Goal: Obtain resource: Obtain resource

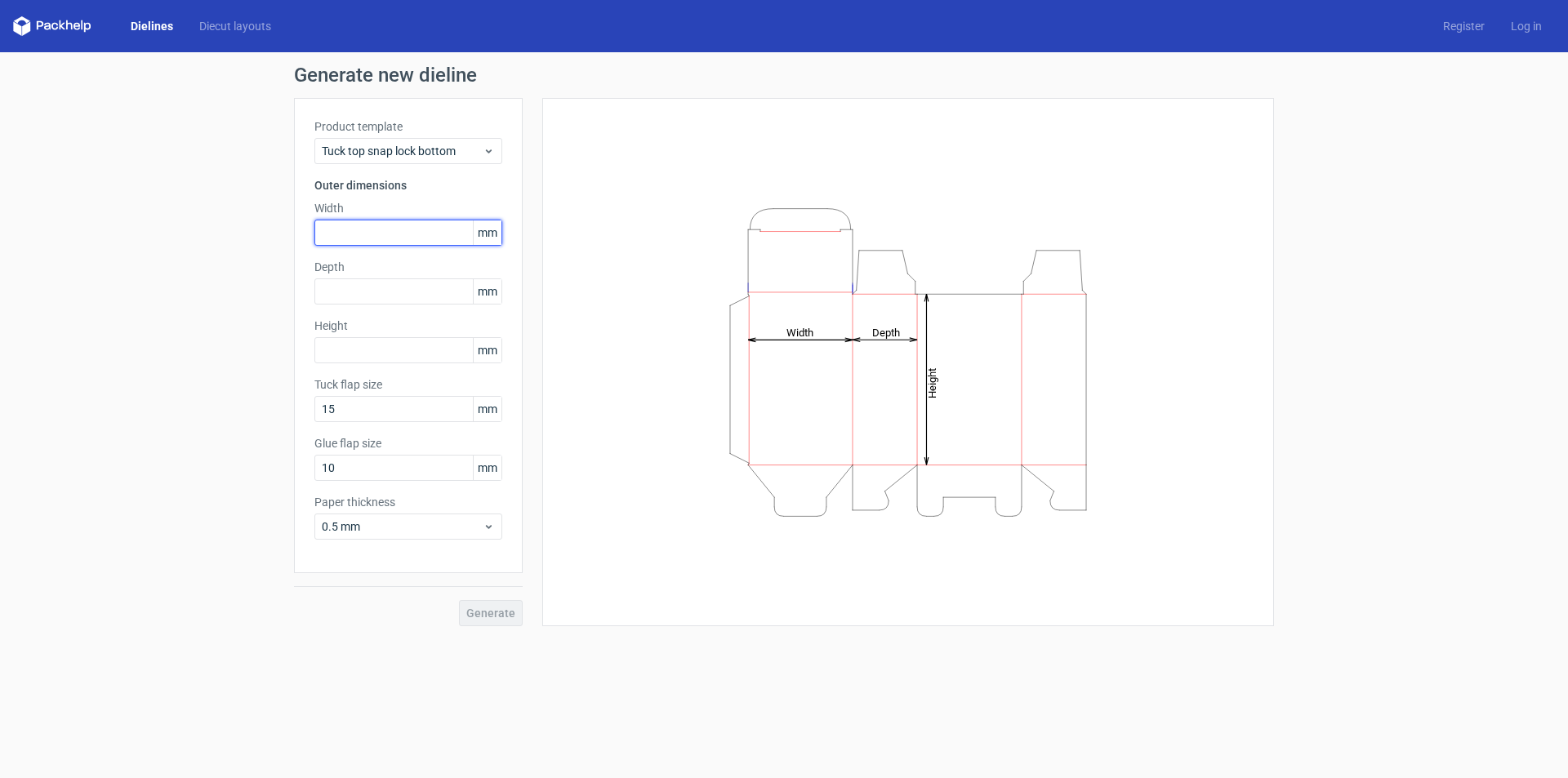
click at [385, 233] on input "text" at bounding box center [408, 233] width 188 height 26
type input "240"
click at [411, 298] on input "text" at bounding box center [408, 292] width 188 height 26
type input "60"
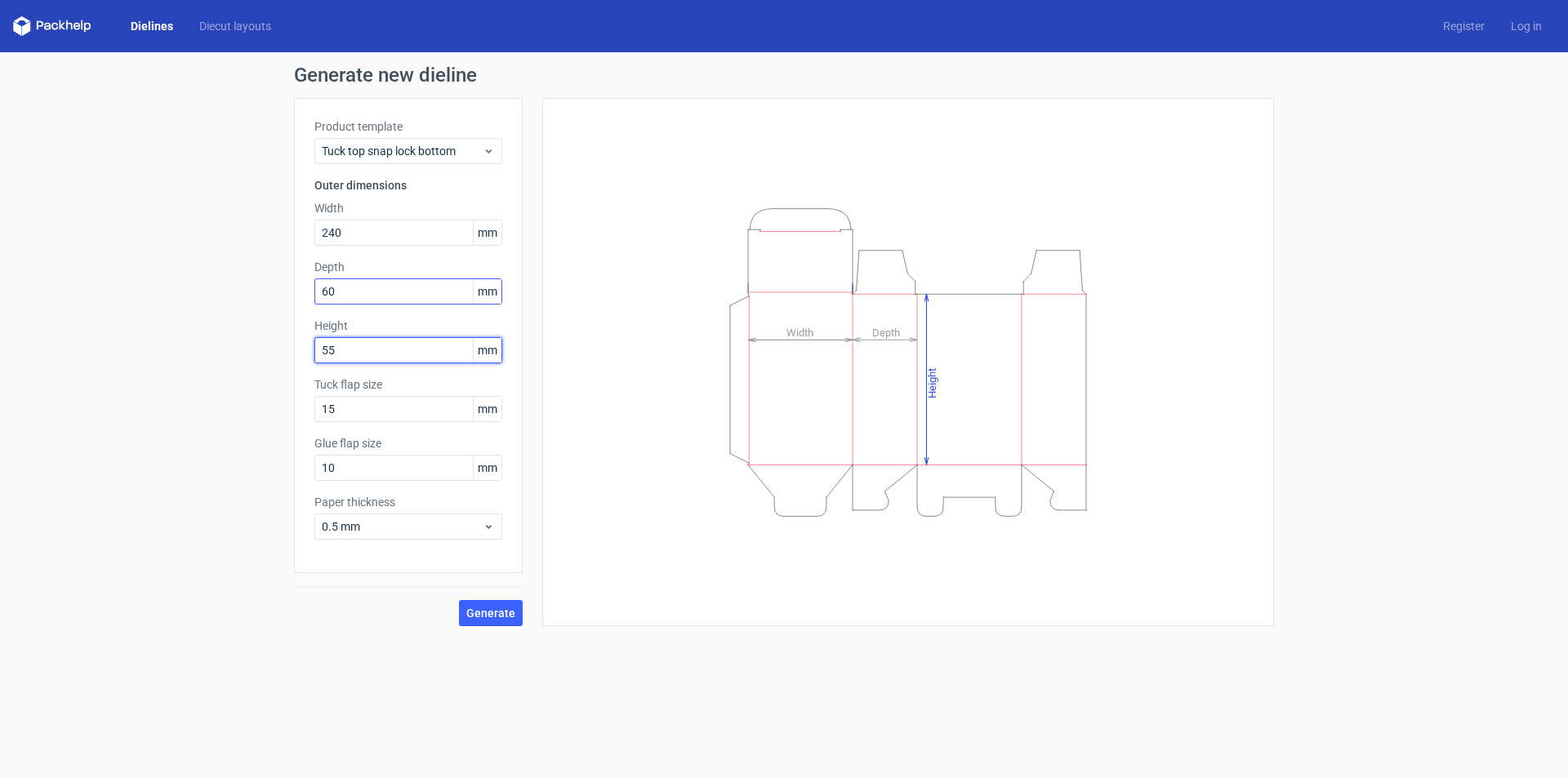
type input "55"
click at [501, 609] on span "Generate" at bounding box center [491, 613] width 49 height 11
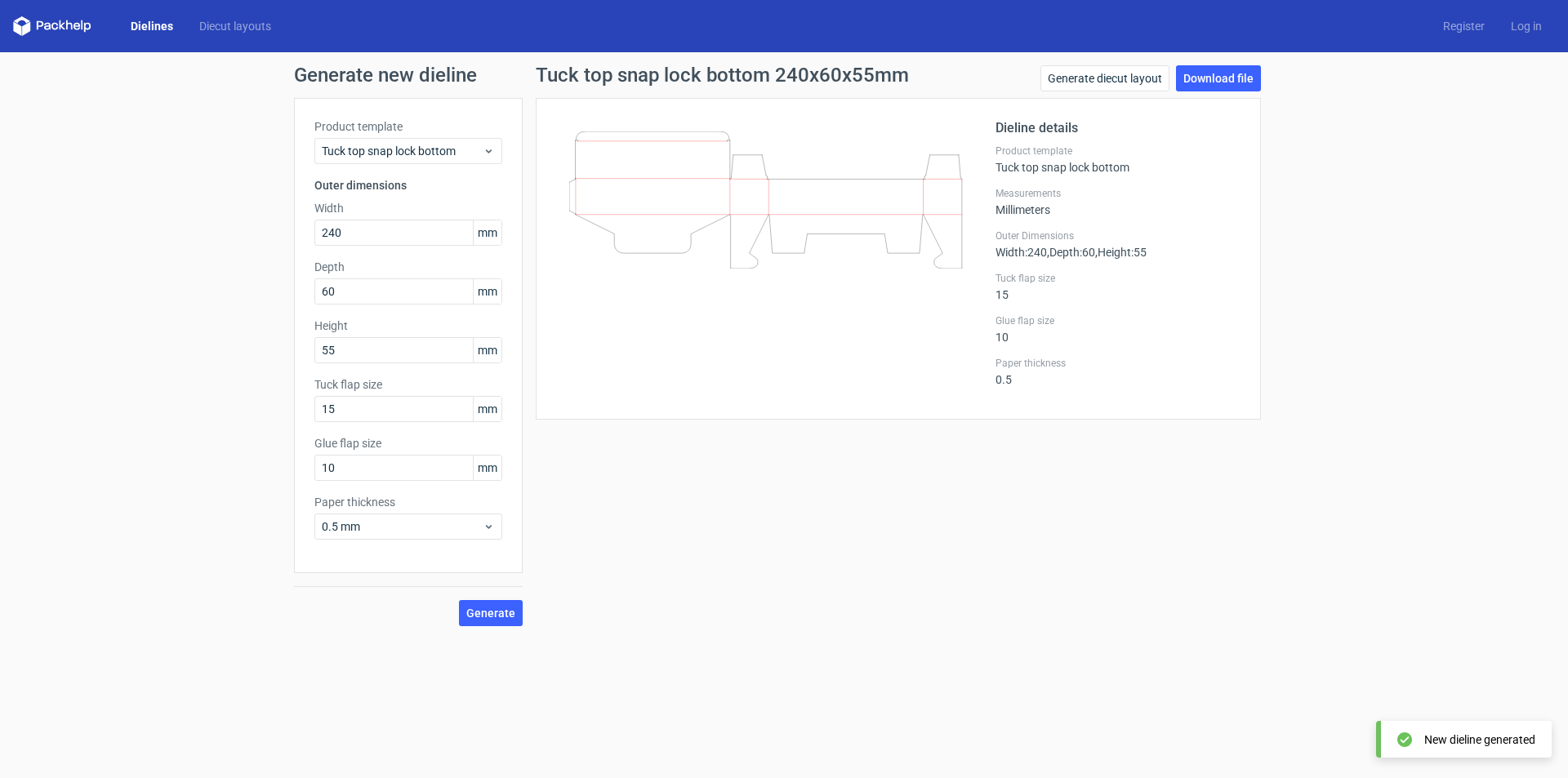
click at [774, 217] on icon at bounding box center [766, 200] width 394 height 137
drag, startPoint x: 751, startPoint y: 198, endPoint x: 751, endPoint y: 186, distance: 12.0
click at [751, 186] on icon at bounding box center [766, 200] width 394 height 137
click at [1223, 86] on link "Download file" at bounding box center [1218, 79] width 85 height 26
click at [446, 150] on span "Tuck top snap lock bottom" at bounding box center [402, 151] width 161 height 17
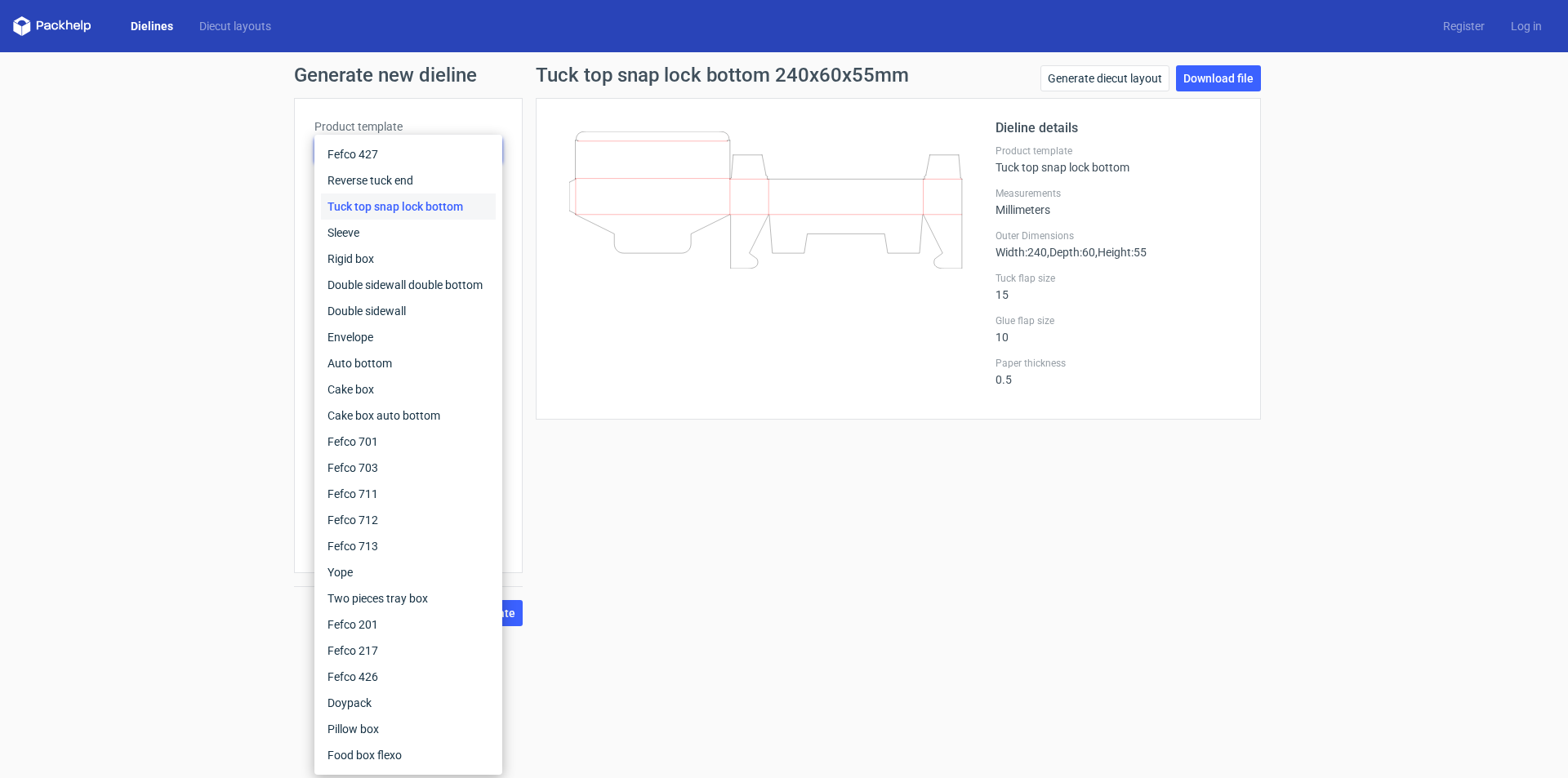
click at [433, 202] on div "Tuck top snap lock bottom" at bounding box center [409, 207] width 175 height 26
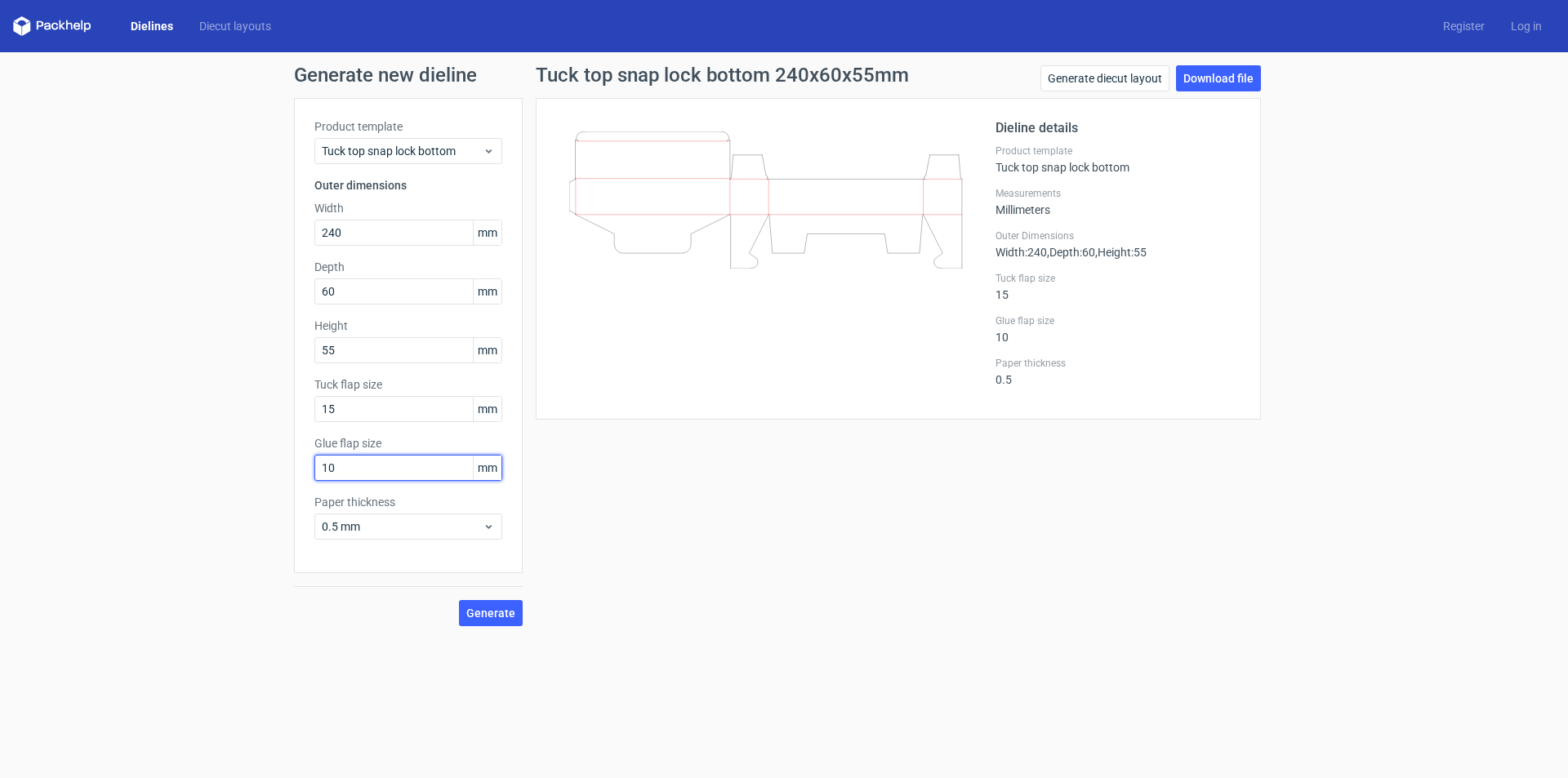
drag, startPoint x: 339, startPoint y: 457, endPoint x: 302, endPoint y: 460, distance: 37.1
click at [302, 460] on div "Product template Tuck top snap lock bottom Outer dimensions Width 240 mm Depth …" at bounding box center [409, 335] width 229 height 475
drag, startPoint x: 314, startPoint y: 472, endPoint x: 295, endPoint y: 470, distance: 19.1
click at [295, 471] on div "Product template Tuck top snap lock bottom Outer dimensions Width 240 mm Depth …" at bounding box center [409, 335] width 229 height 475
click at [283, 472] on div "Generate new dieline Product template Tuck top snap lock bottom Outer dimension…" at bounding box center [784, 346] width 1568 height 588
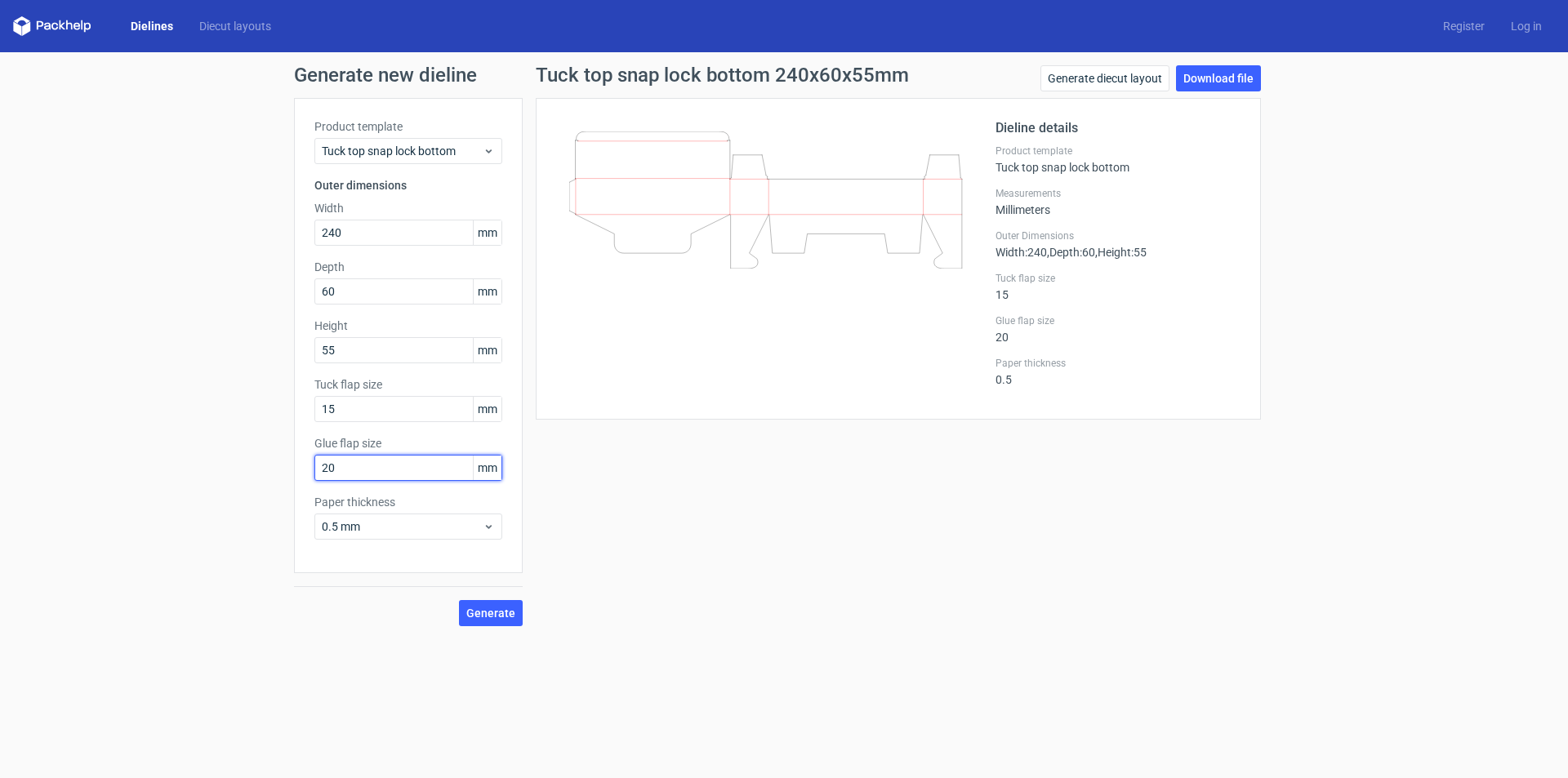
type input "20"
click at [488, 609] on span "Generate" at bounding box center [491, 613] width 49 height 11
drag, startPoint x: 368, startPoint y: 407, endPoint x: 305, endPoint y: 411, distance: 63.1
click at [306, 411] on div "Product template Tuck top snap lock bottom Outer dimensions Width 240 mm Depth …" at bounding box center [409, 335] width 229 height 475
click at [486, 608] on span "Generate" at bounding box center [491, 613] width 49 height 11
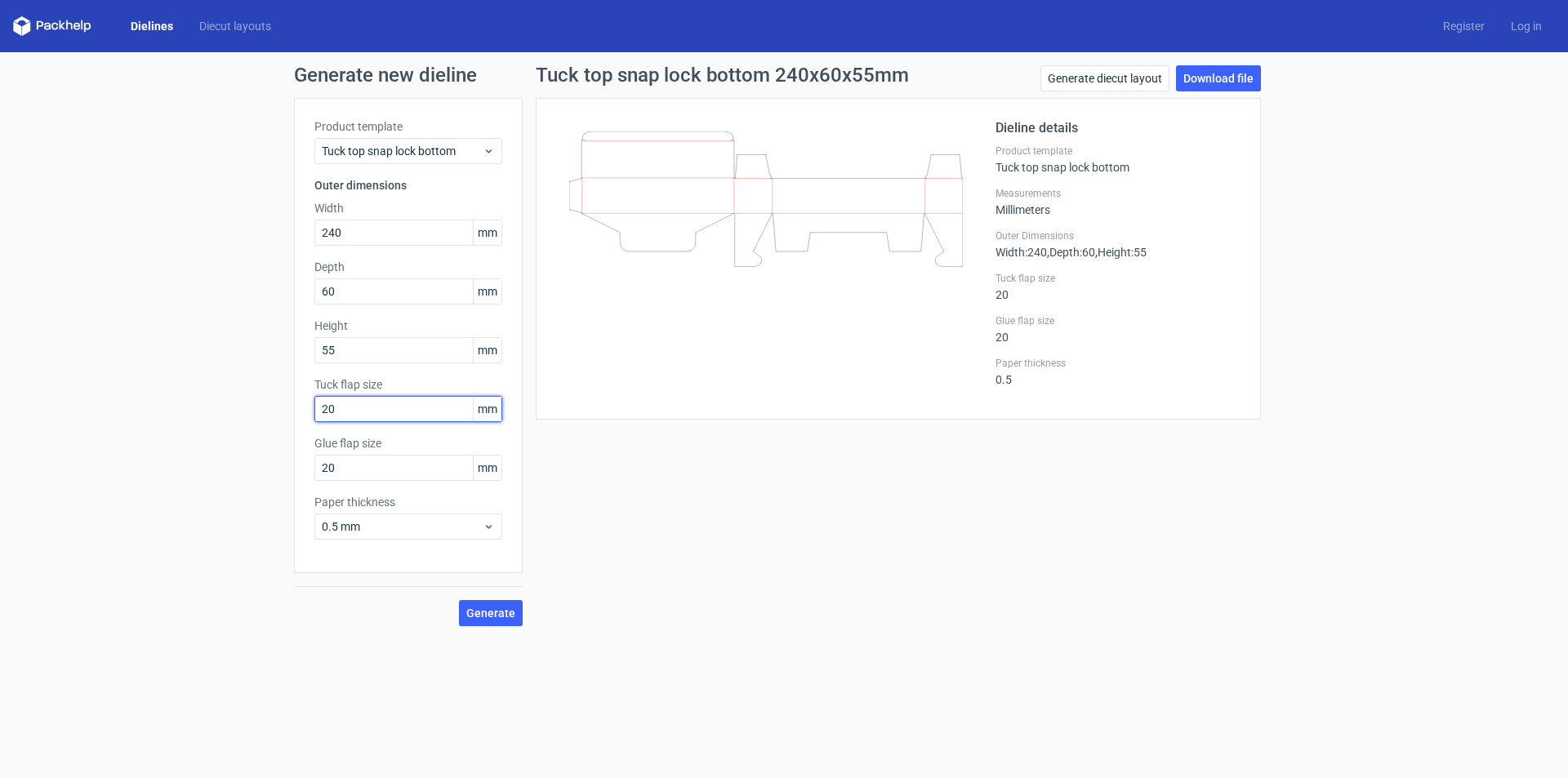
click at [316, 409] on input "20" at bounding box center [408, 410] width 188 height 26
drag, startPoint x: 350, startPoint y: 408, endPoint x: 305, endPoint y: 417, distance: 45.9
click at [305, 417] on div "Product template Tuck top snap lock bottom Outer dimensions Width 240 mm Depth …" at bounding box center [409, 335] width 229 height 475
type input "20"
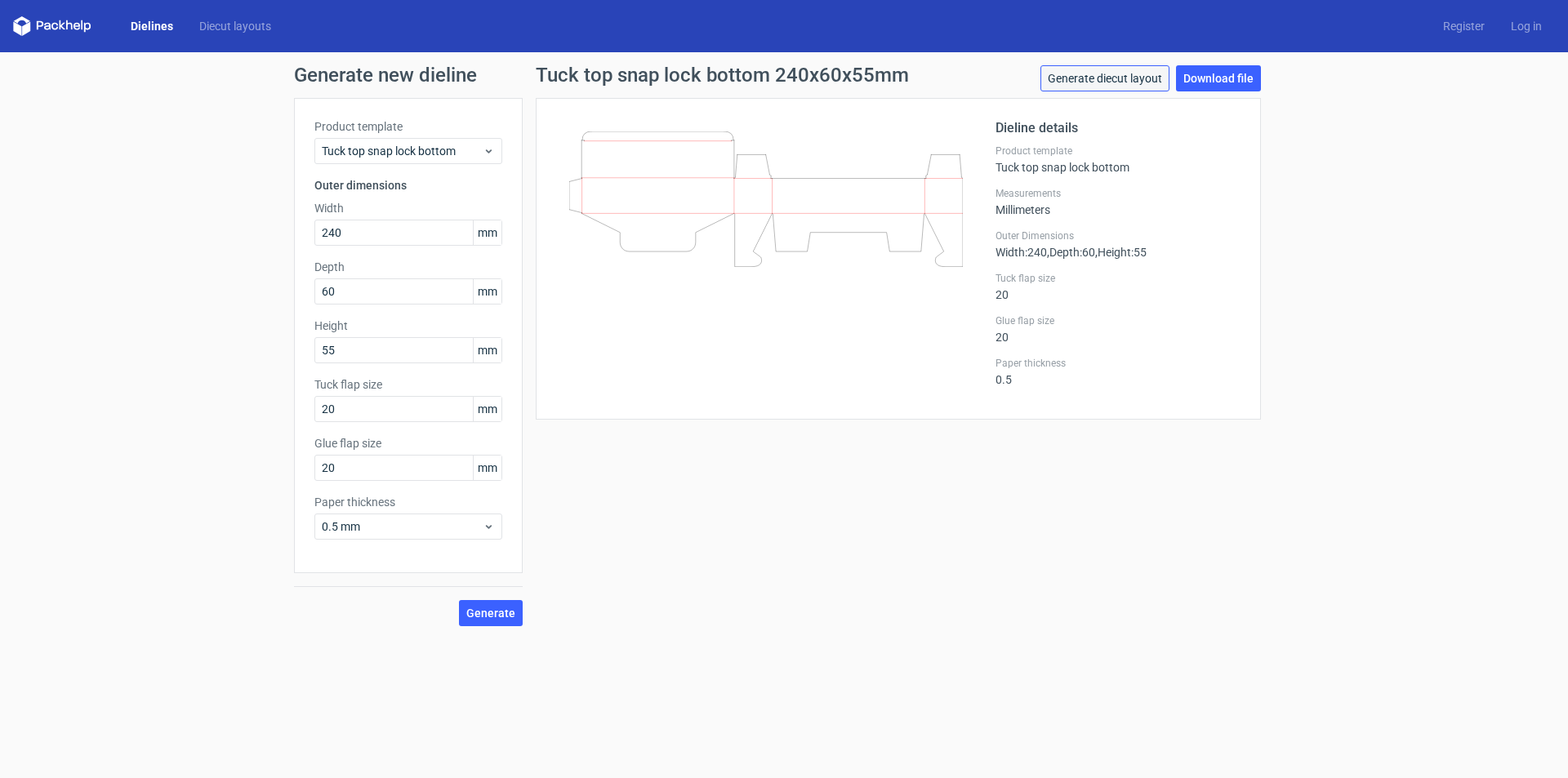
click at [1143, 82] on link "Generate diecut layout" at bounding box center [1105, 79] width 129 height 26
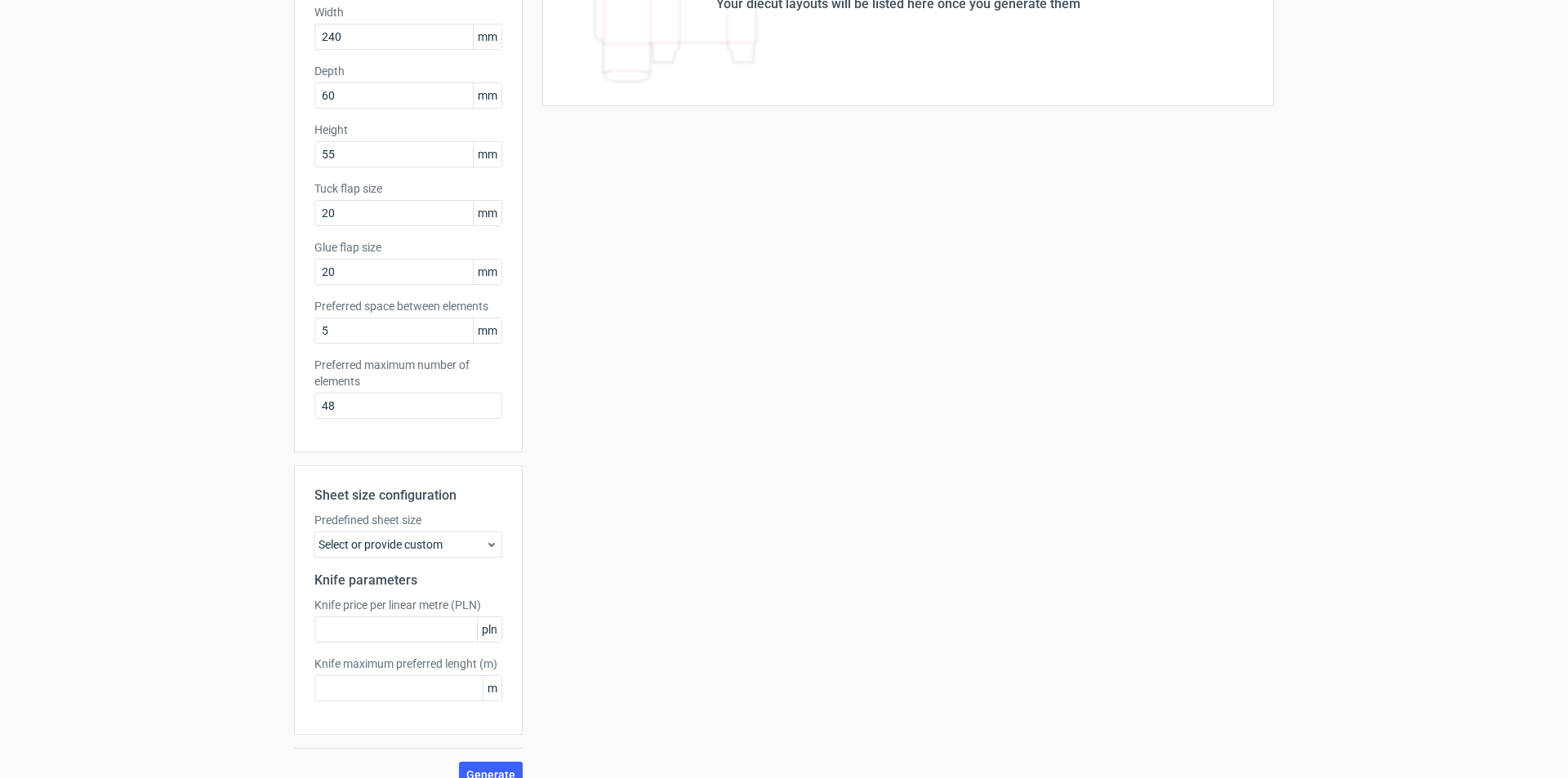
scroll to position [219, 0]
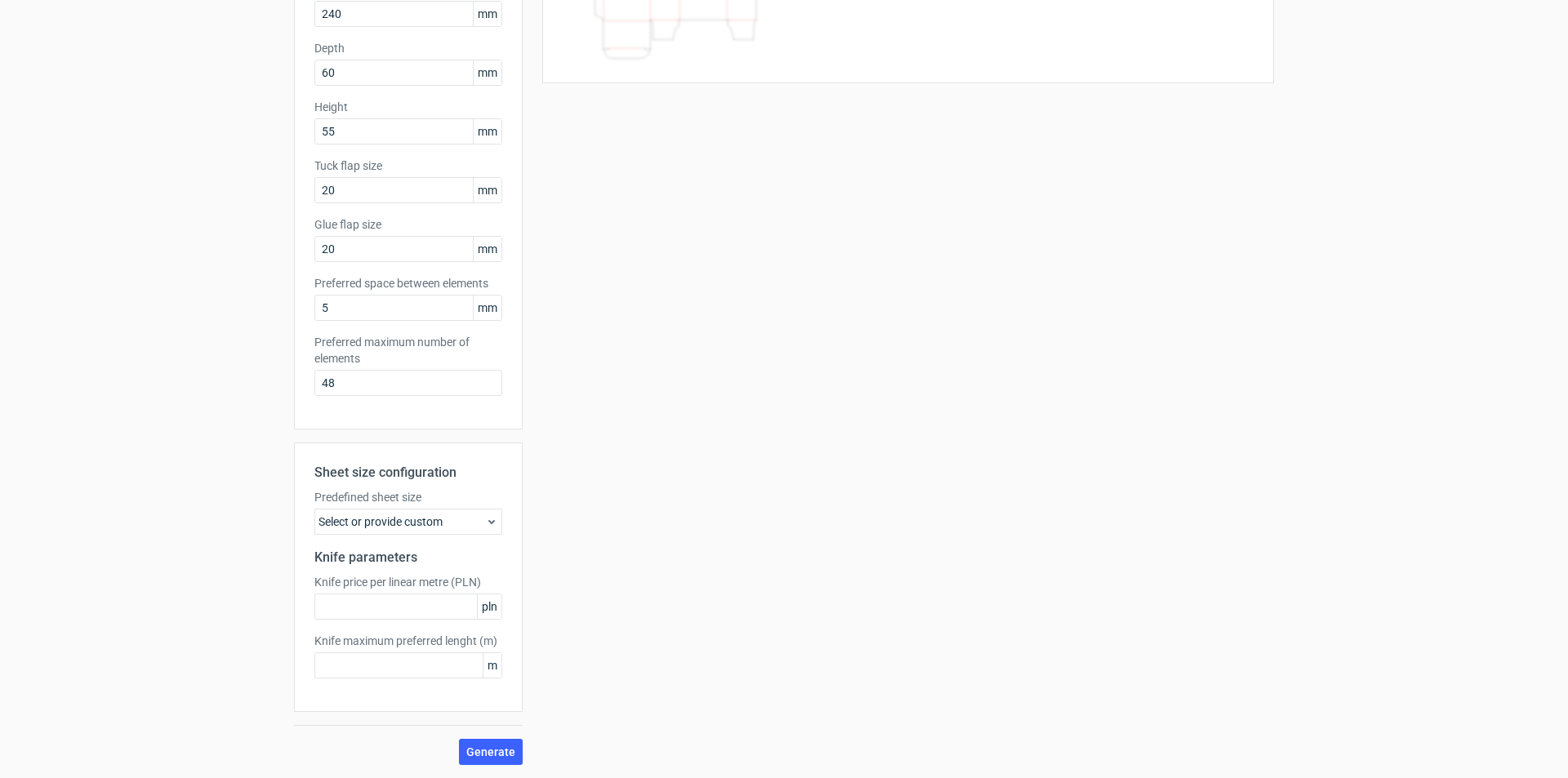
click at [464, 525] on div "Select or provide custom" at bounding box center [408, 522] width 188 height 26
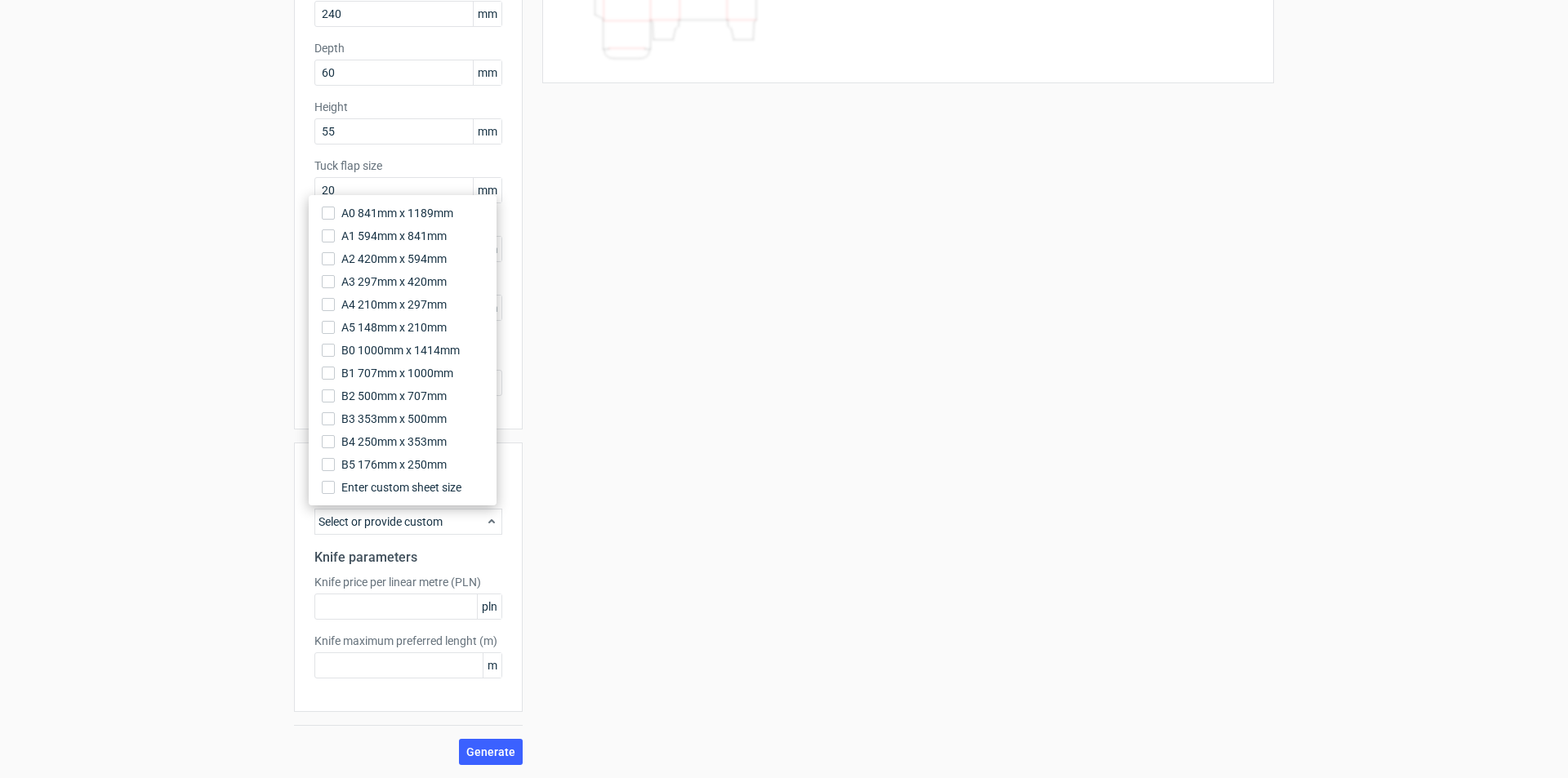
click at [464, 525] on div "Select or provide custom" at bounding box center [408, 522] width 188 height 26
click at [389, 491] on span "Enter custom sheet size" at bounding box center [403, 487] width 124 height 17
click at [335, 491] on input "Enter custom sheet size" at bounding box center [328, 487] width 13 height 13
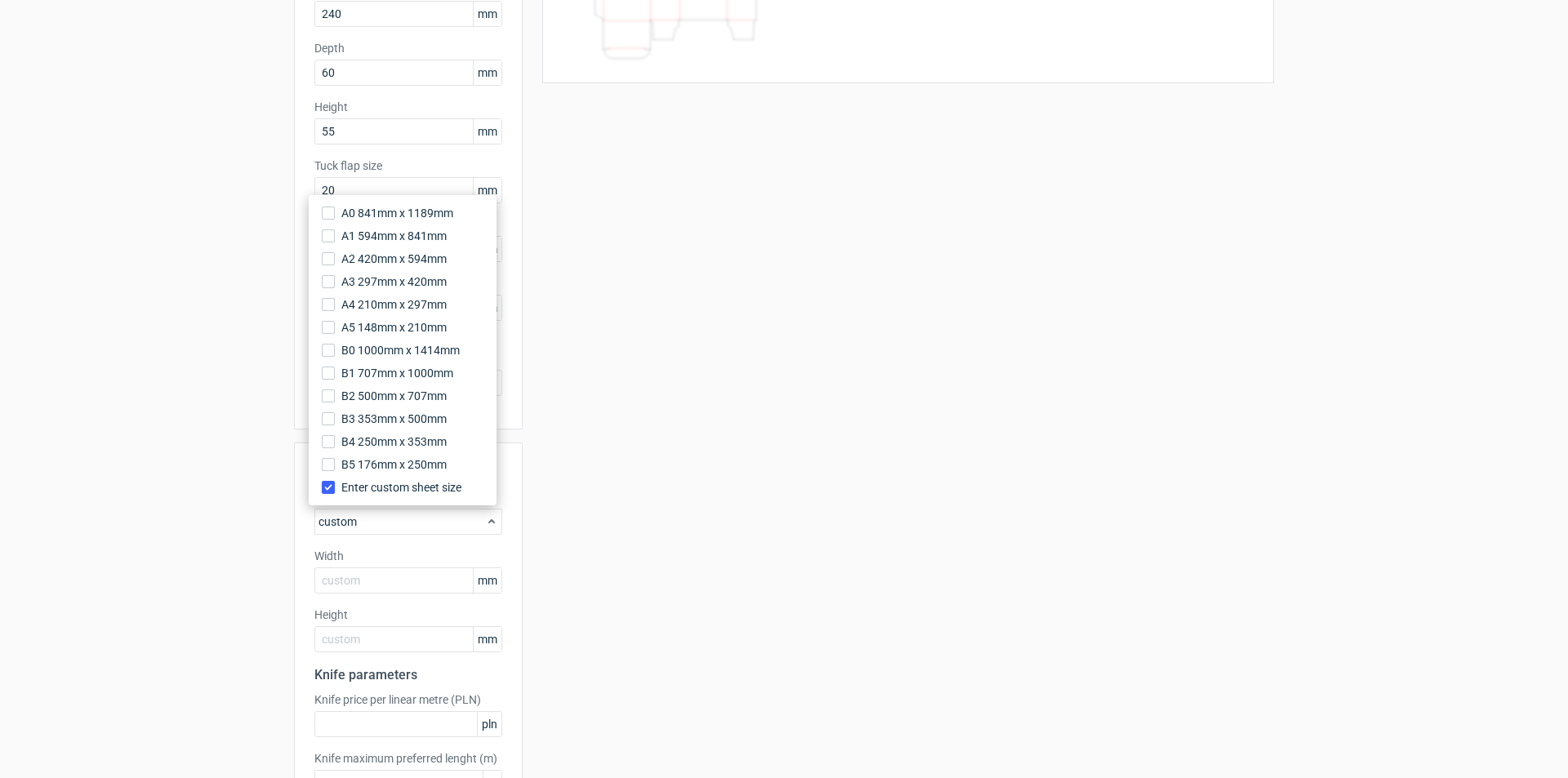
click at [523, 485] on div "Your diecut layouts will be listed here once you generate them Height Depth Wid…" at bounding box center [898, 382] width 752 height 1004
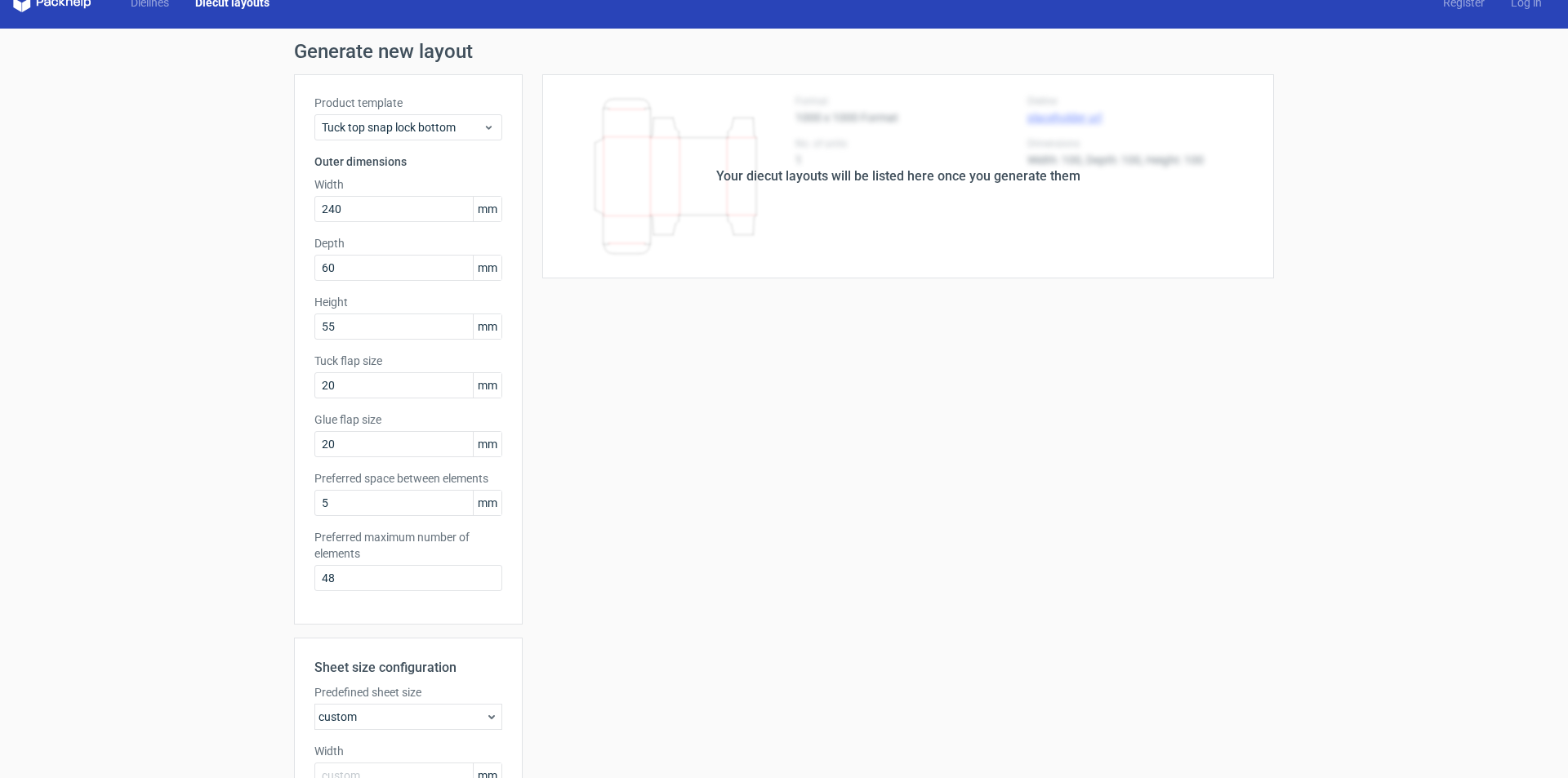
scroll to position [0, 0]
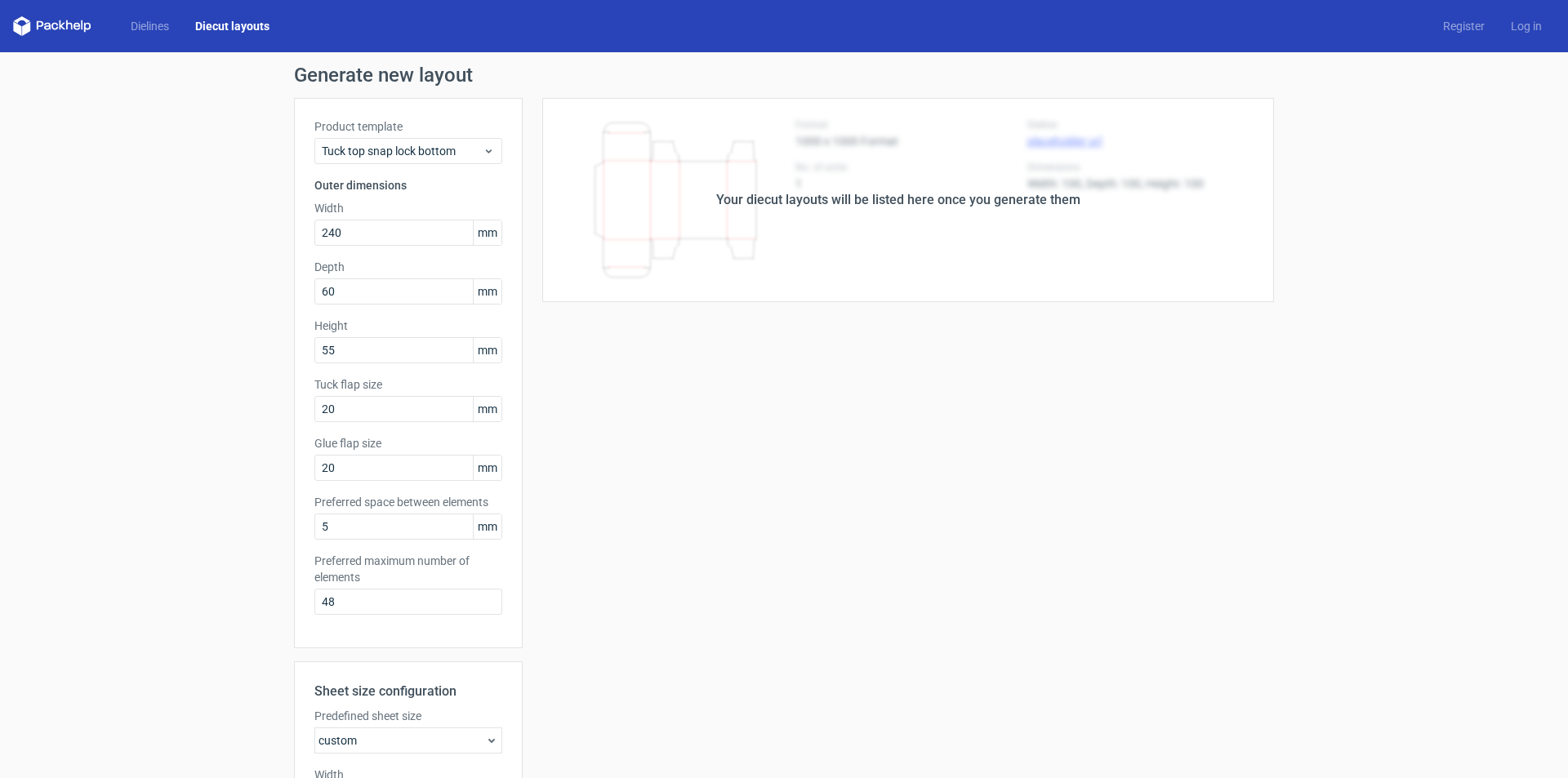
click at [1024, 211] on div "Your diecut layouts will be listed here once you generate them" at bounding box center [898, 200] width 752 height 204
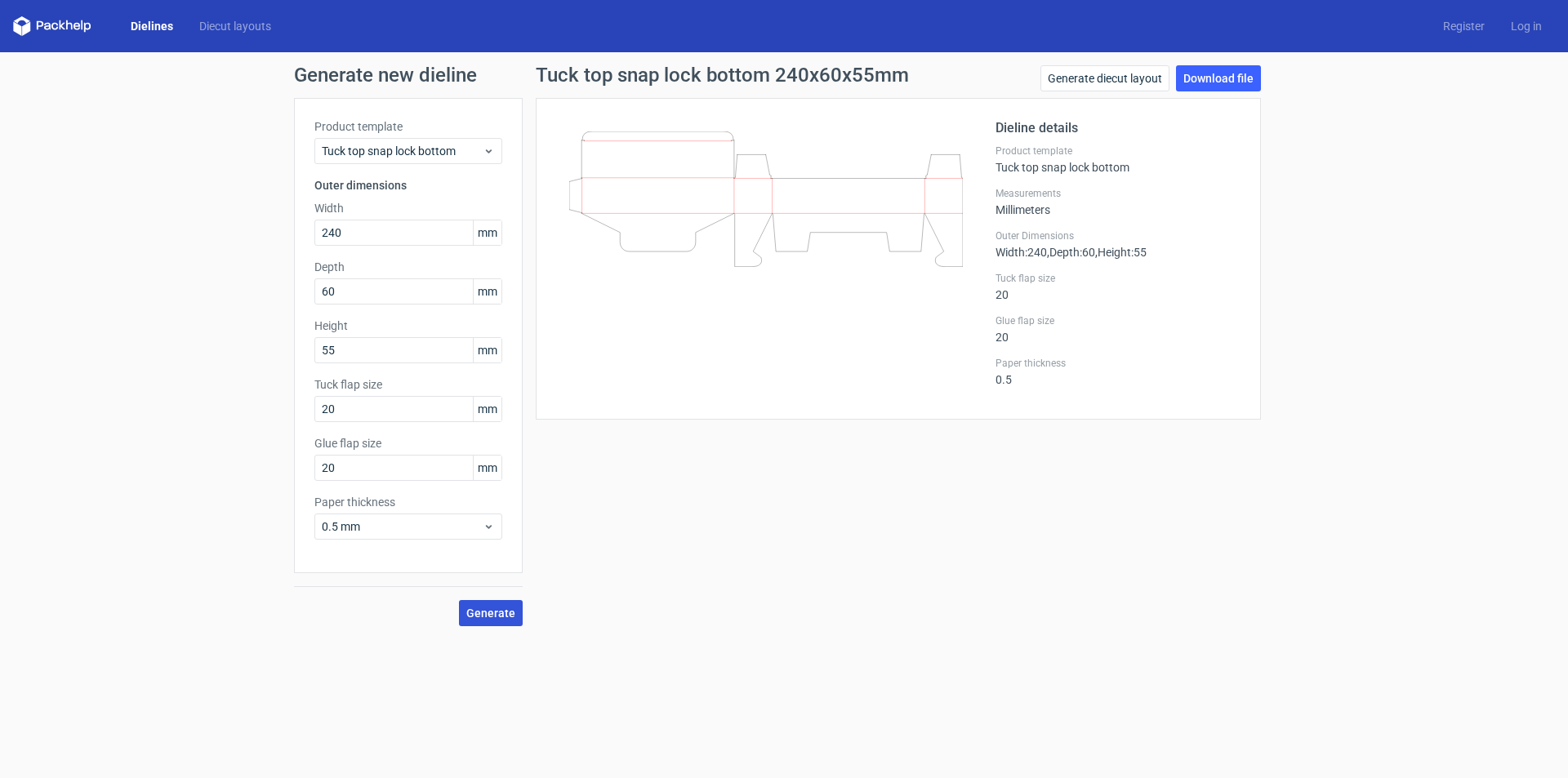
click at [509, 615] on span "Generate" at bounding box center [491, 613] width 49 height 11
click at [1237, 81] on link "Download file" at bounding box center [1218, 79] width 85 height 26
click at [478, 155] on span "Tuck top snap lock bottom" at bounding box center [402, 151] width 161 height 17
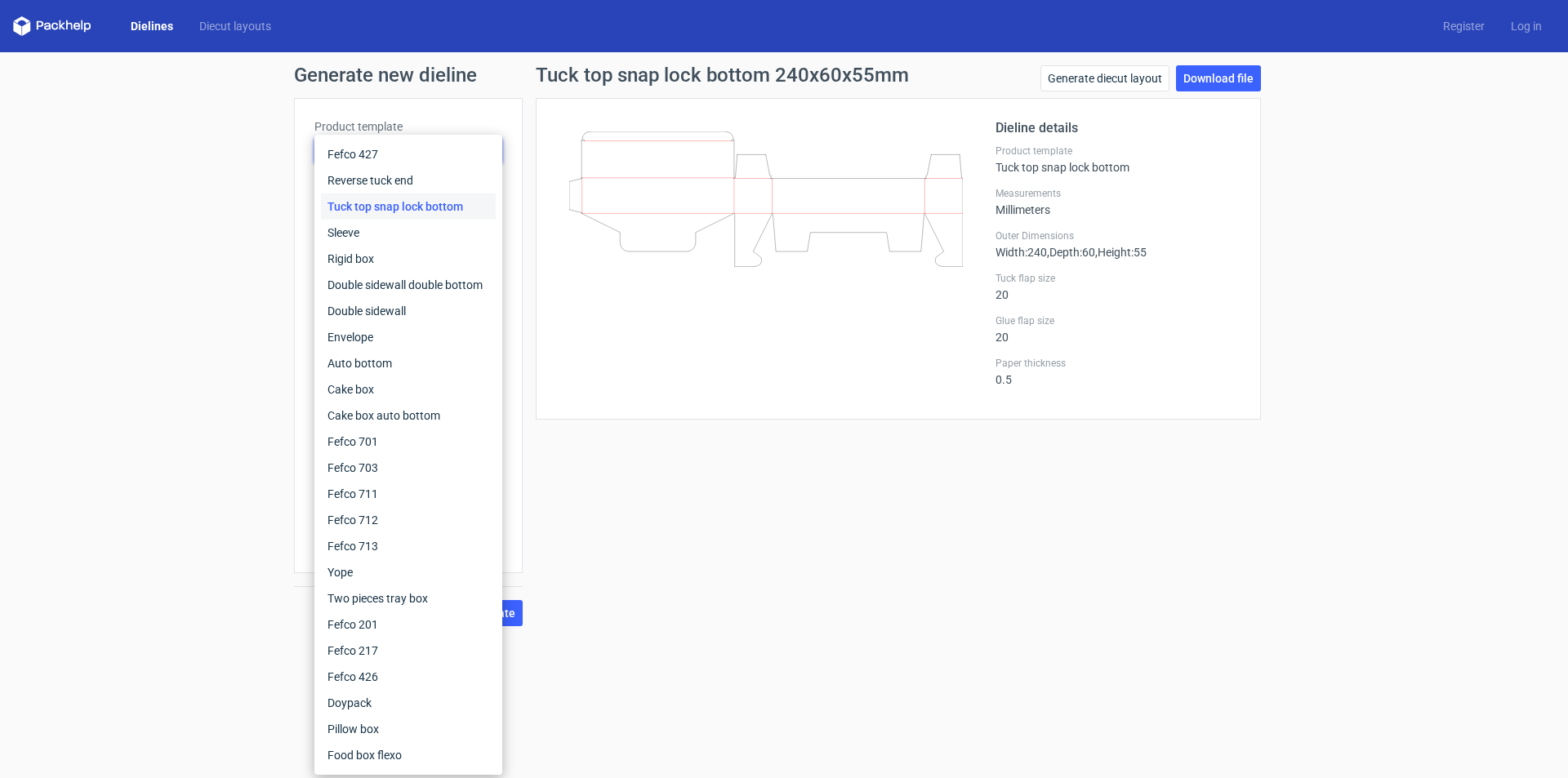
click at [459, 207] on div "Tuck top snap lock bottom" at bounding box center [409, 207] width 175 height 26
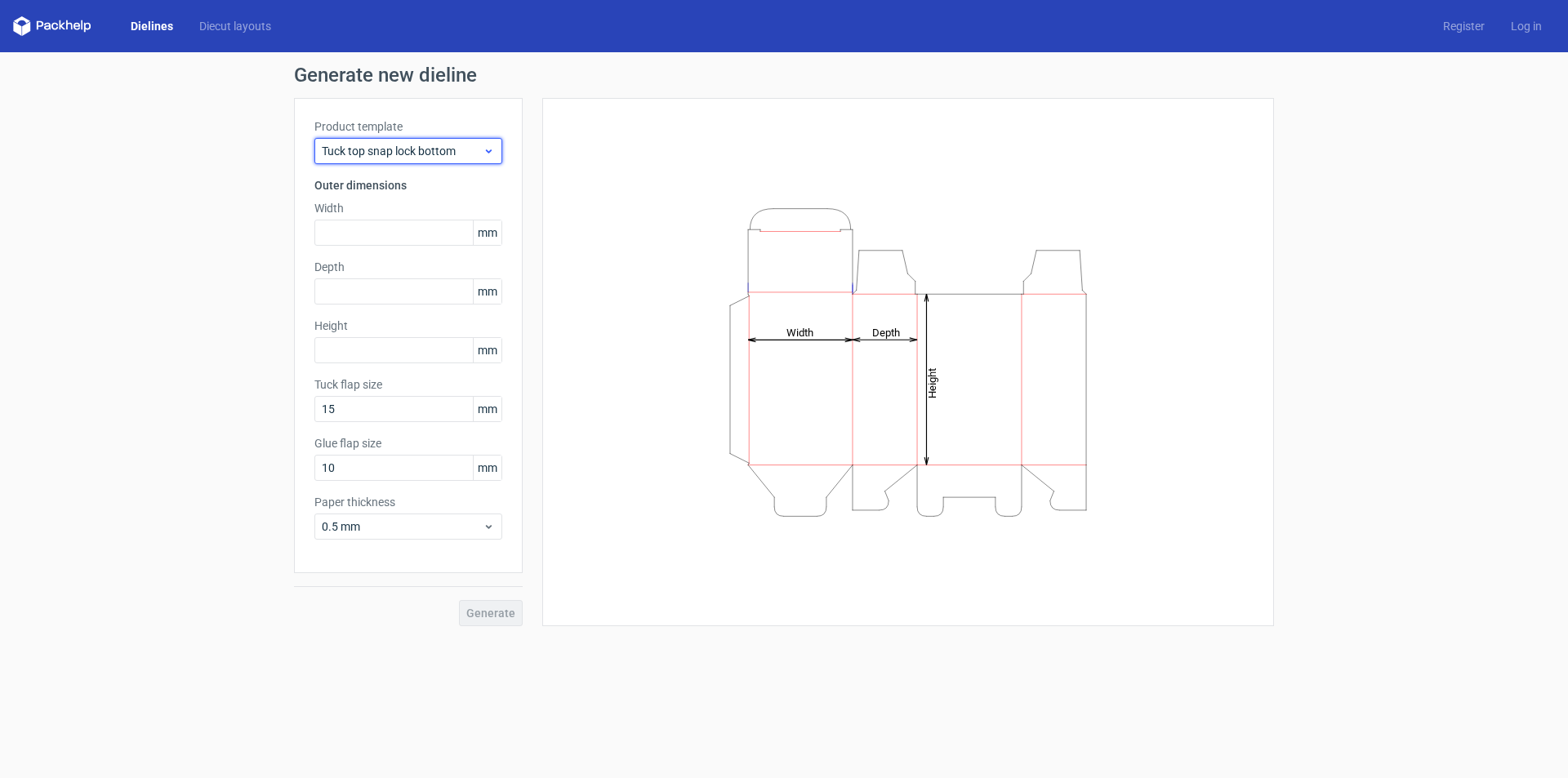
click at [457, 153] on span "Tuck top snap lock bottom" at bounding box center [402, 151] width 161 height 17
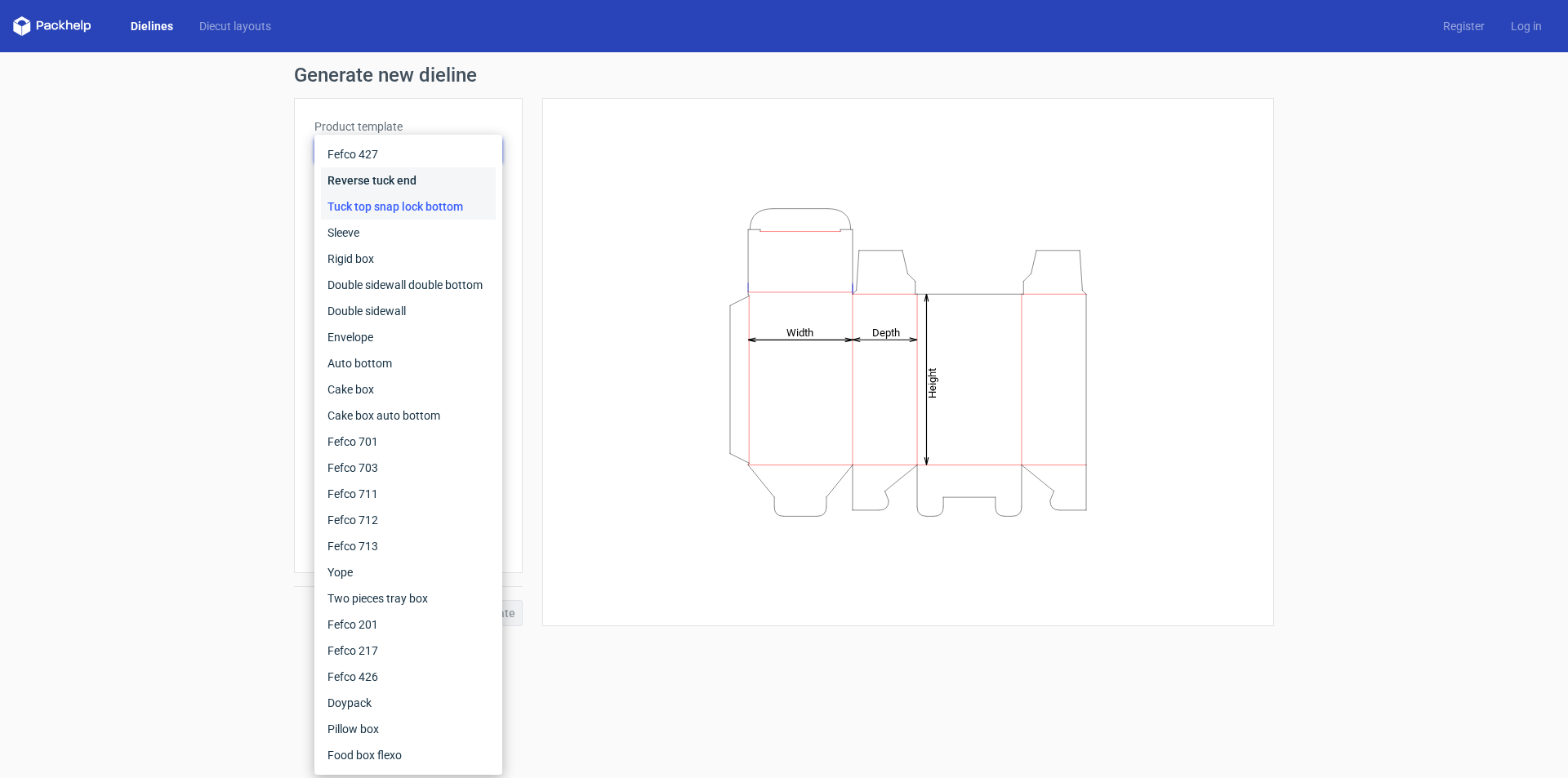
click at [412, 181] on div "Reverse tuck end" at bounding box center [409, 181] width 175 height 26
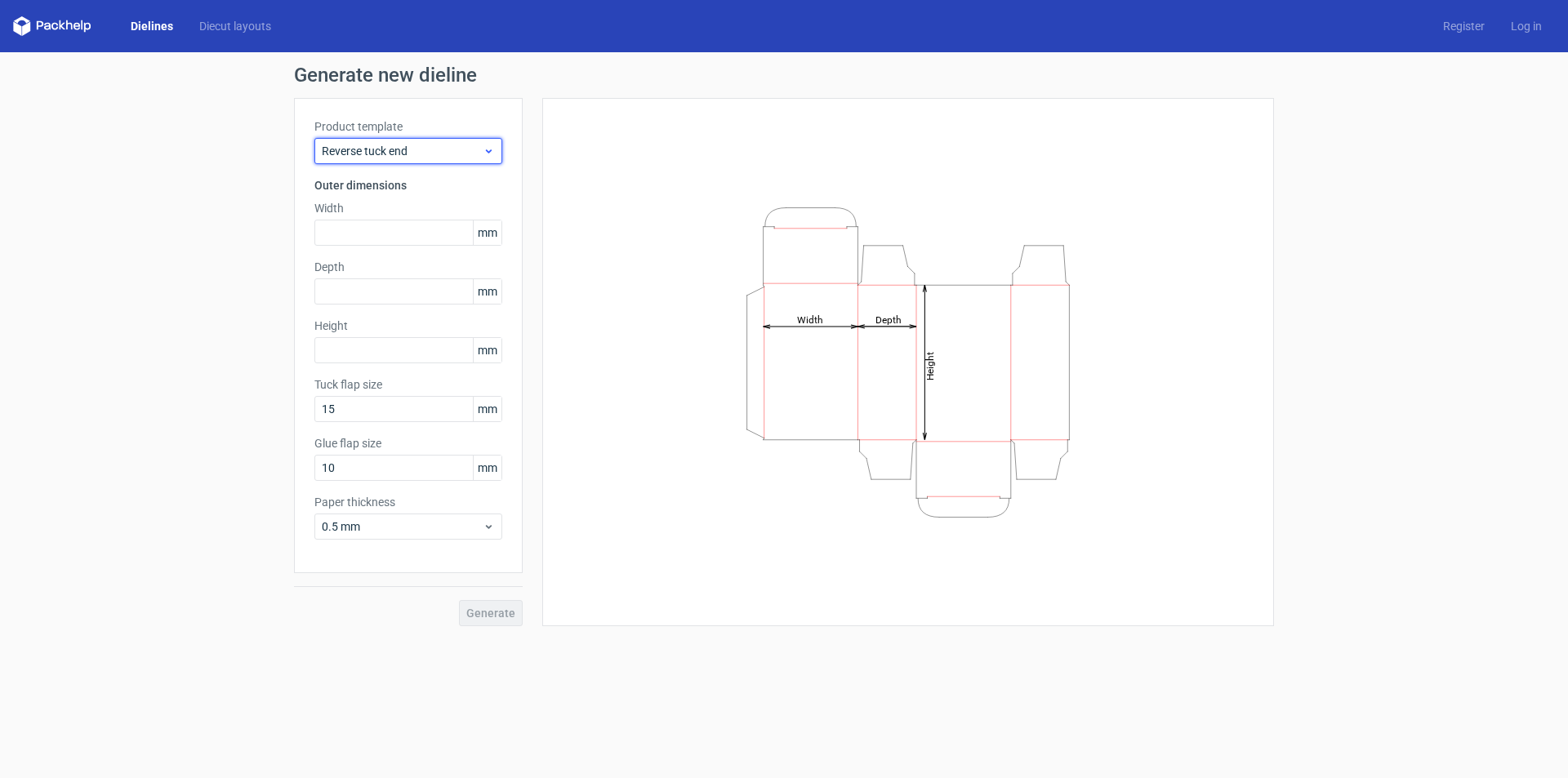
click at [414, 155] on span "Reverse tuck end" at bounding box center [402, 151] width 161 height 17
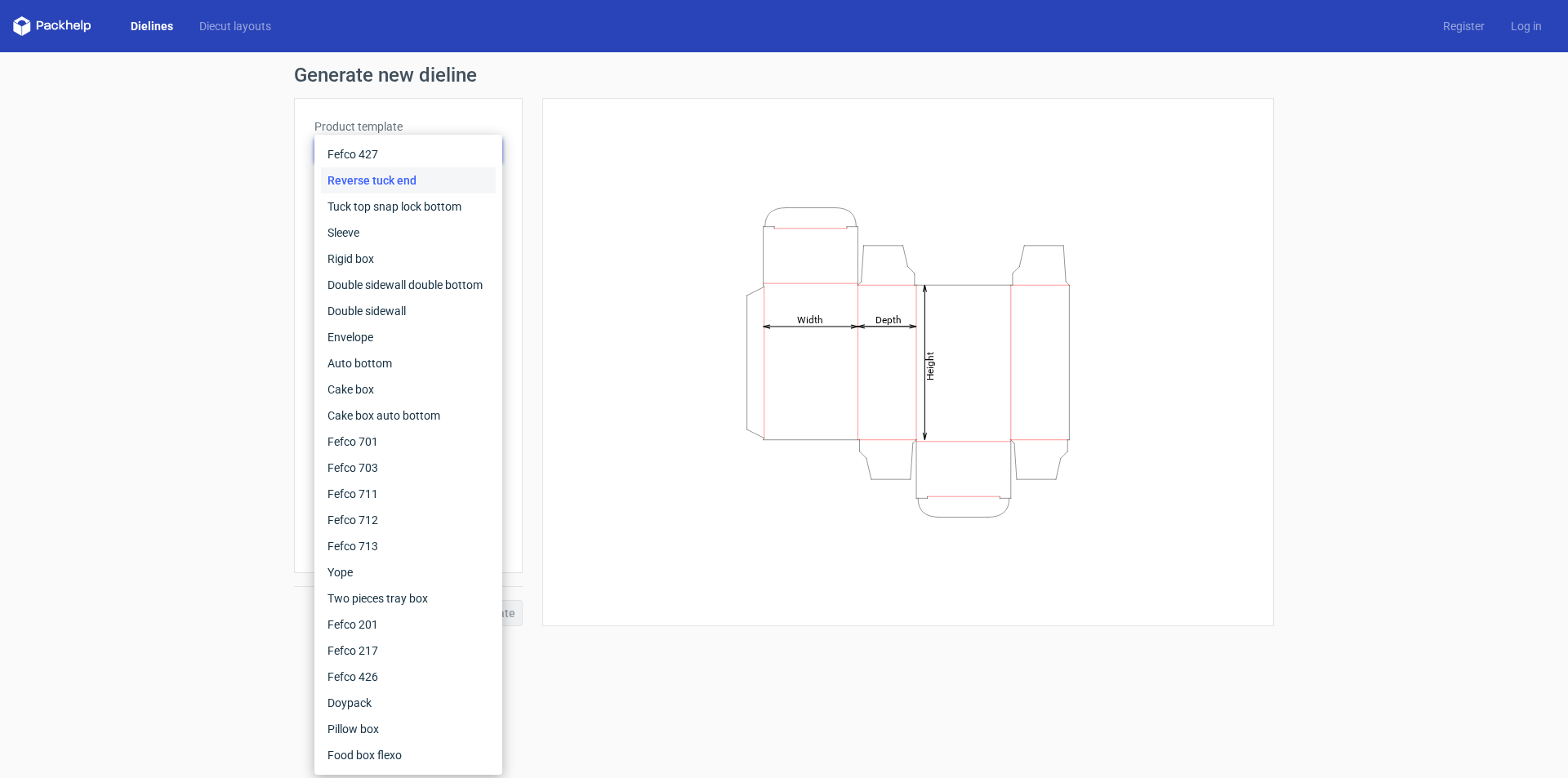
click at [402, 174] on div "Reverse tuck end" at bounding box center [409, 181] width 175 height 26
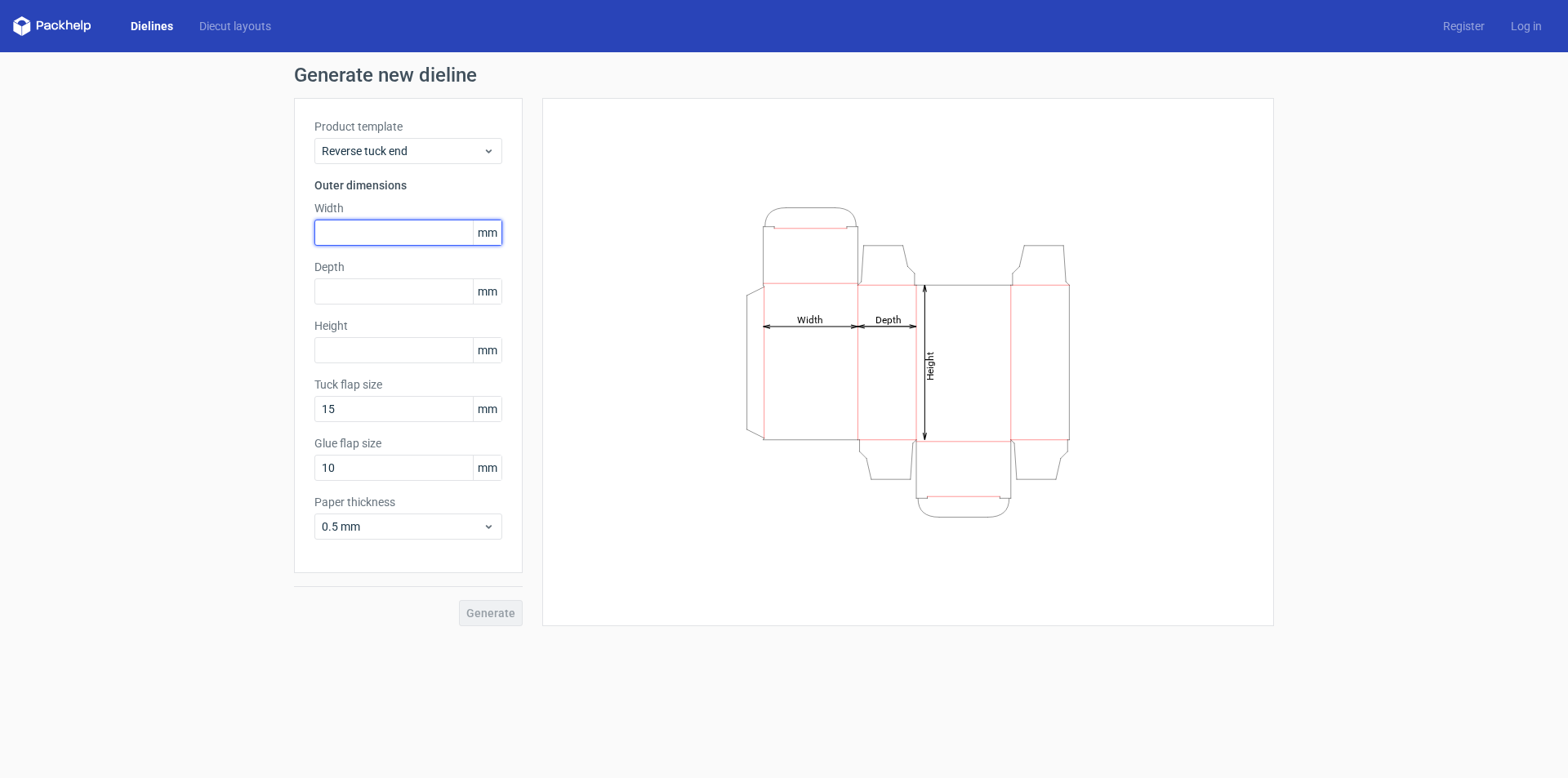
click at [396, 228] on input "text" at bounding box center [408, 233] width 188 height 26
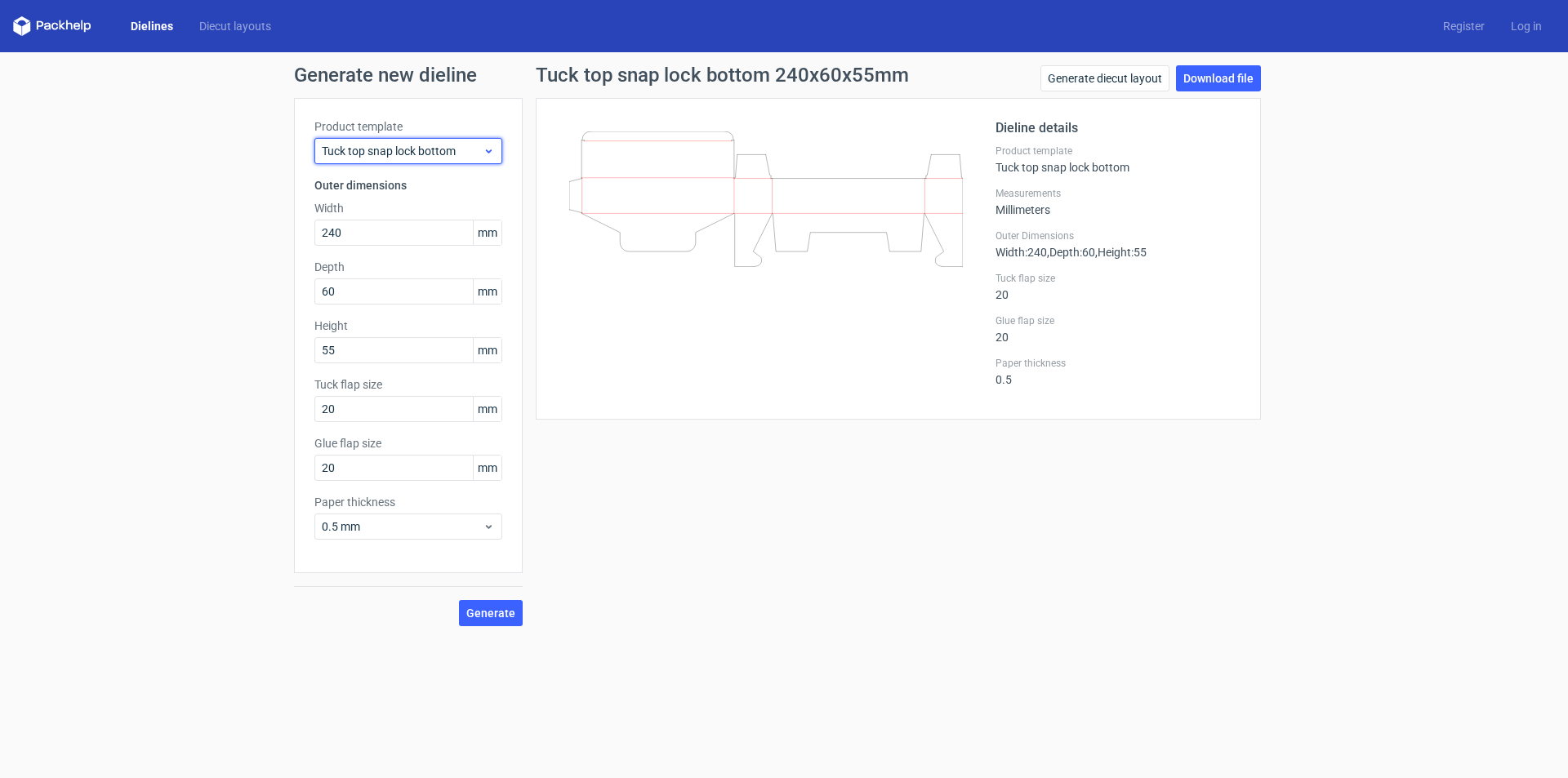
click at [413, 150] on span "Tuck top snap lock bottom" at bounding box center [402, 151] width 161 height 17
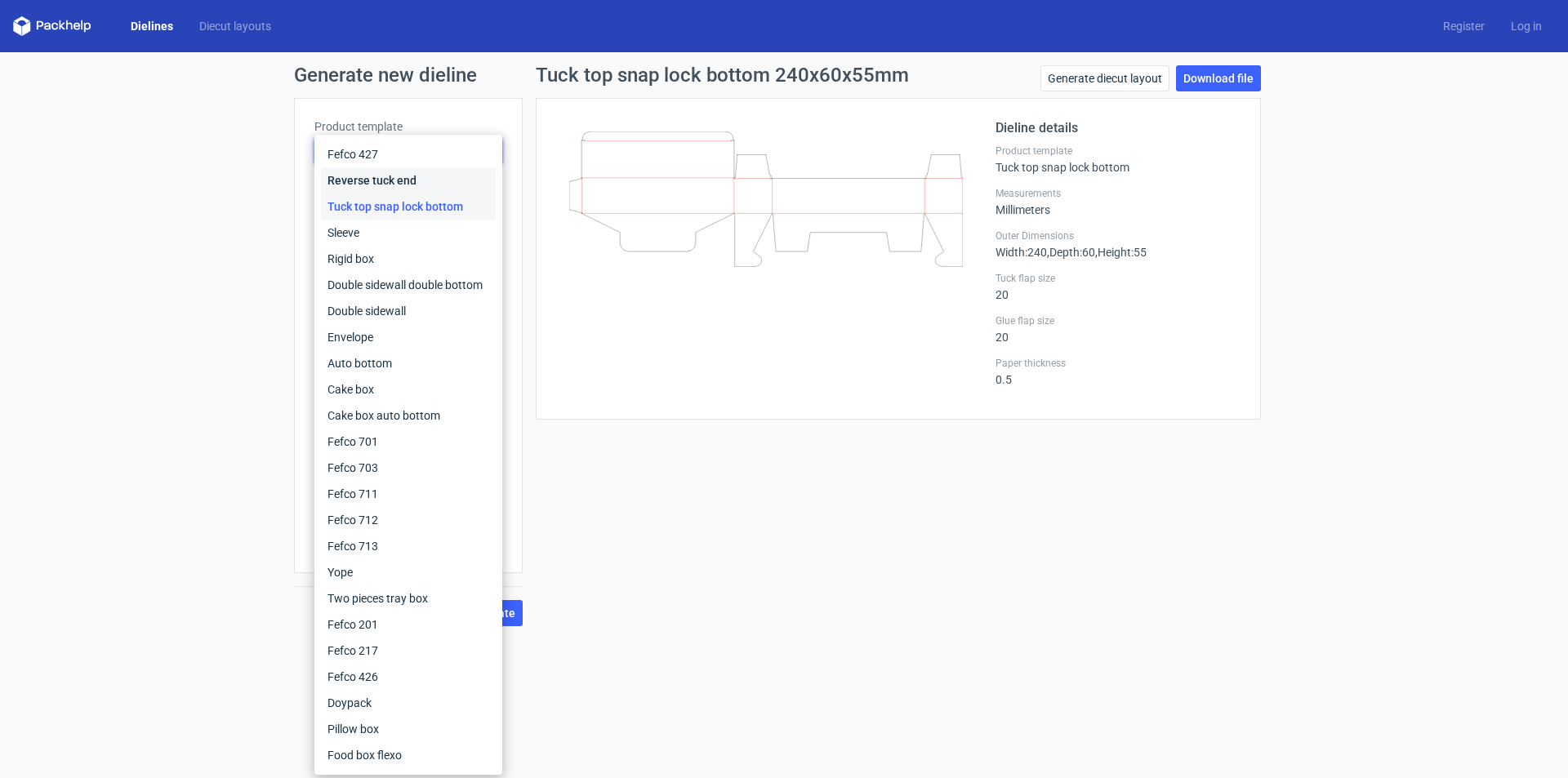
click at [403, 174] on div "Reverse tuck end" at bounding box center [409, 181] width 175 height 26
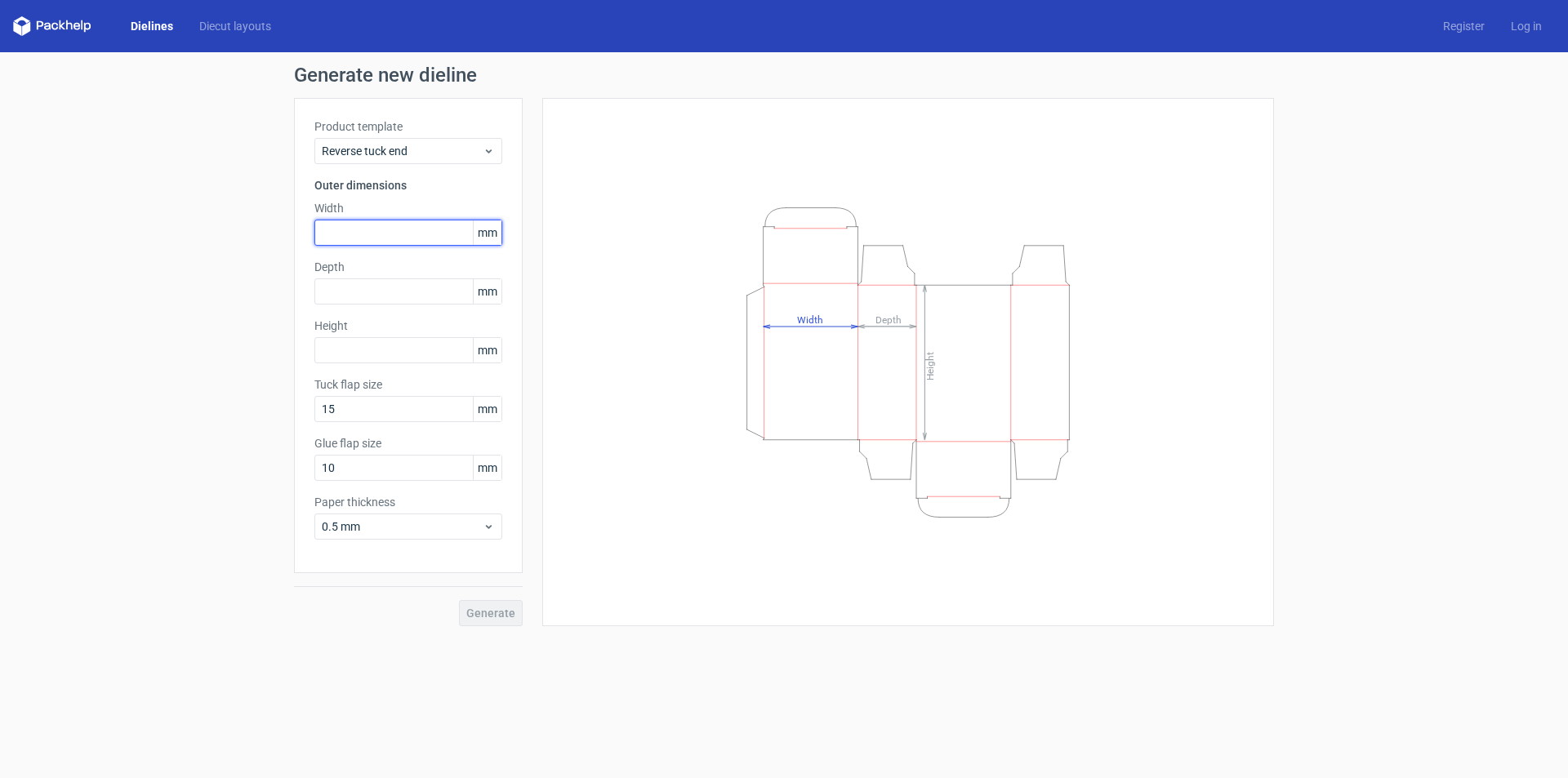
click at [402, 232] on input "text" at bounding box center [408, 233] width 188 height 26
type input "240"
type input "60"
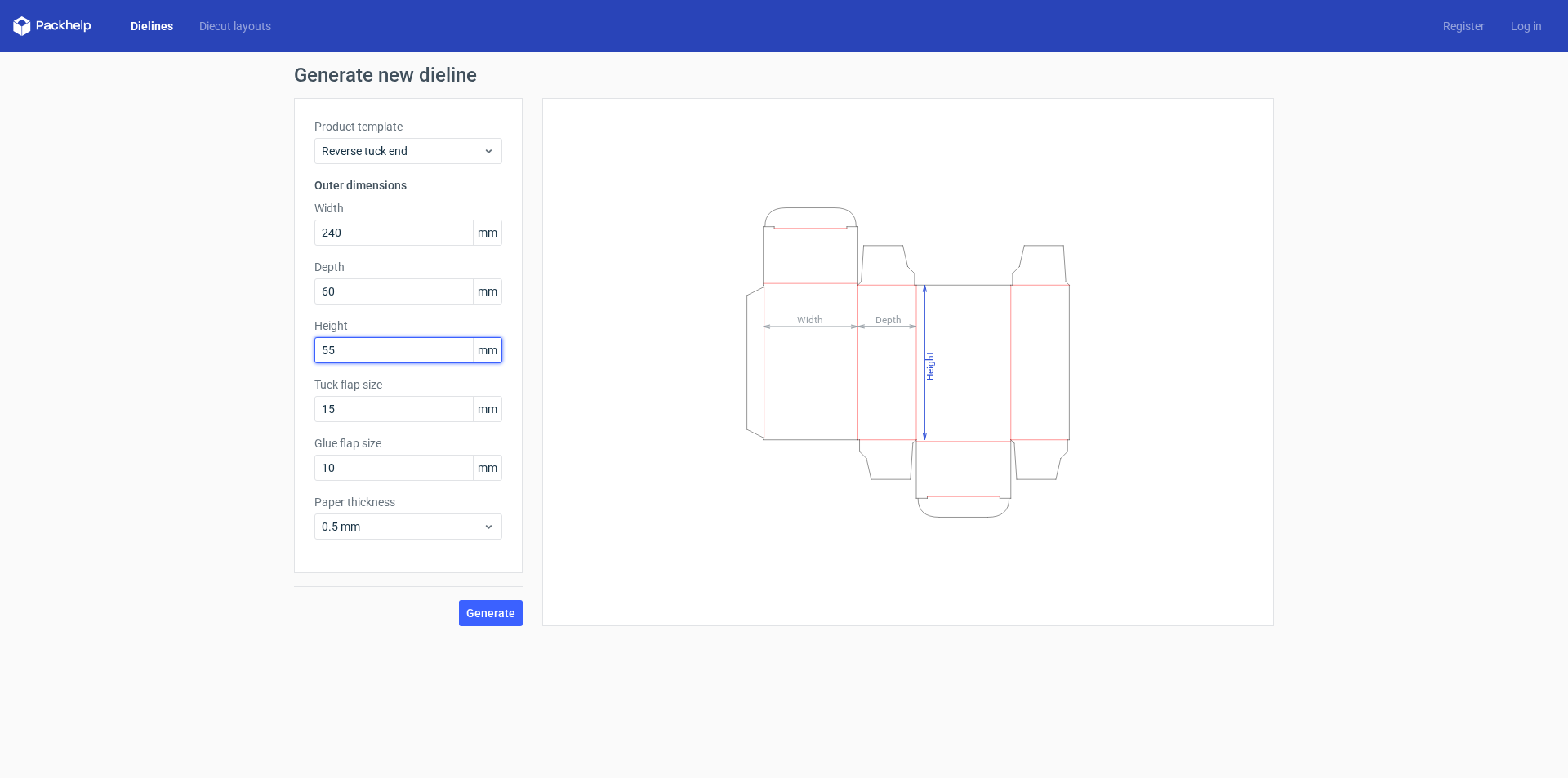
type input "55"
type input "20"
click at [466, 618] on button "Generate" at bounding box center [491, 614] width 64 height 26
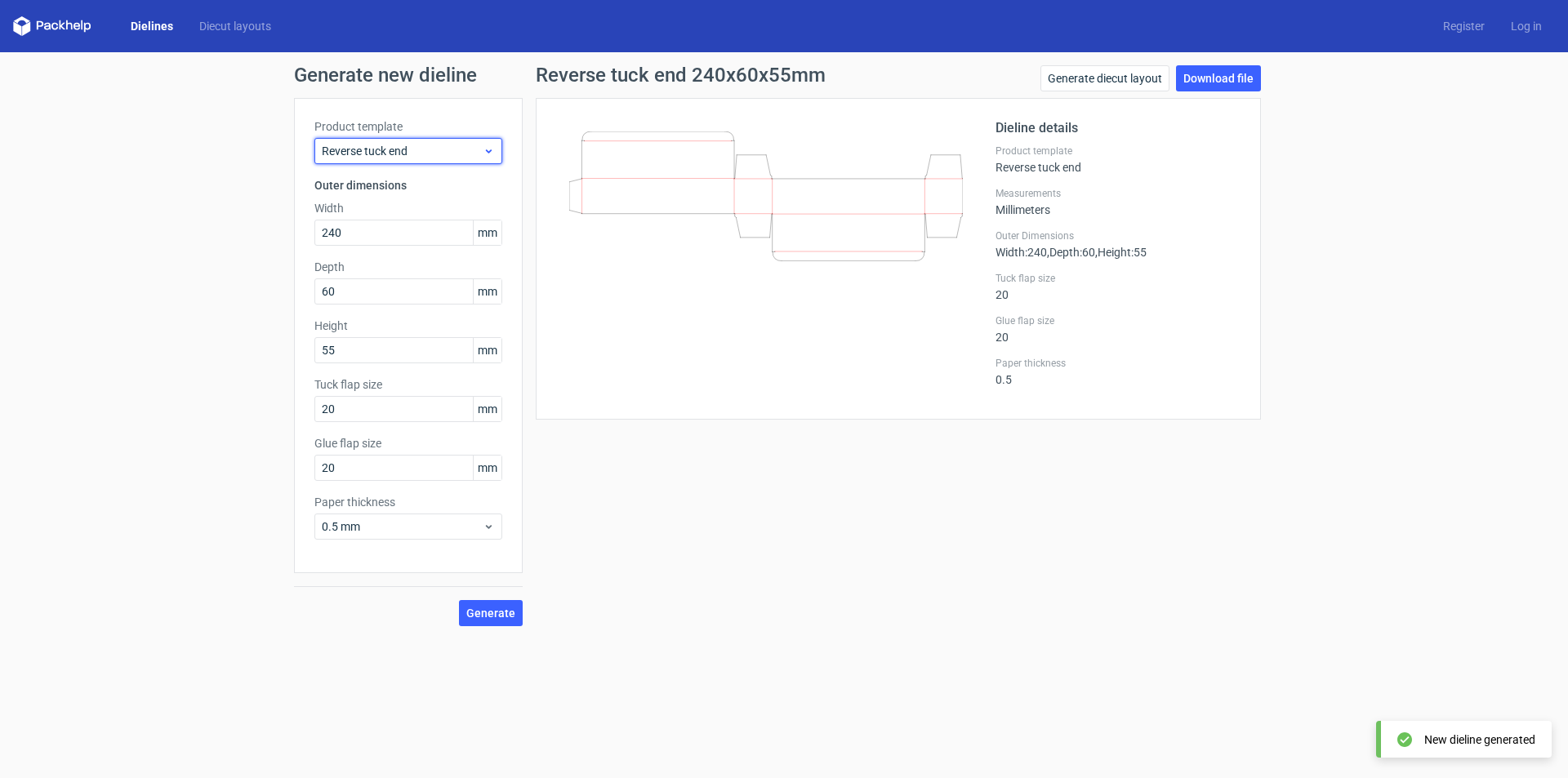
click at [493, 155] on icon at bounding box center [489, 151] width 12 height 13
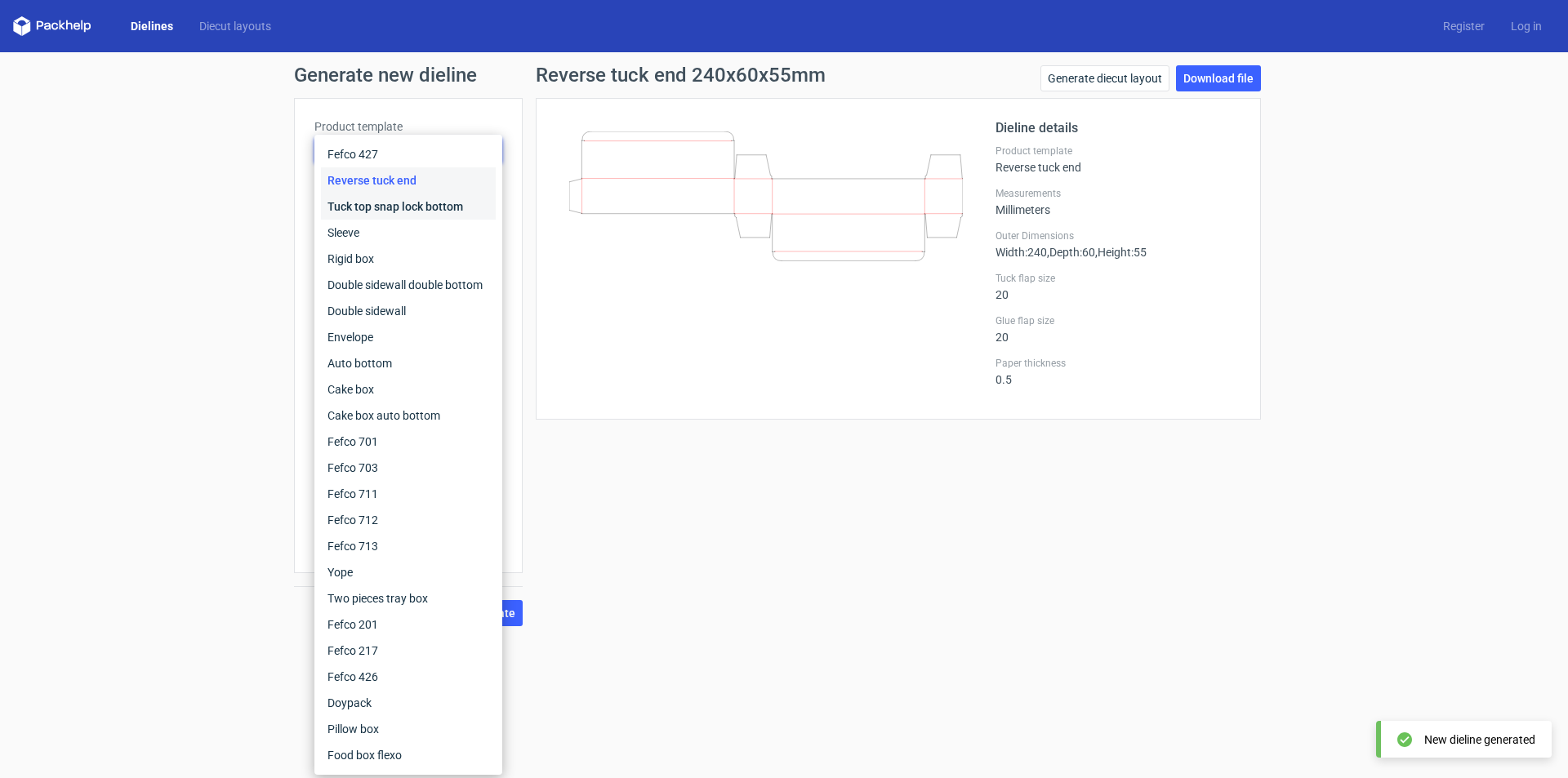
click at [447, 205] on div "Tuck top snap lock bottom" at bounding box center [409, 207] width 175 height 26
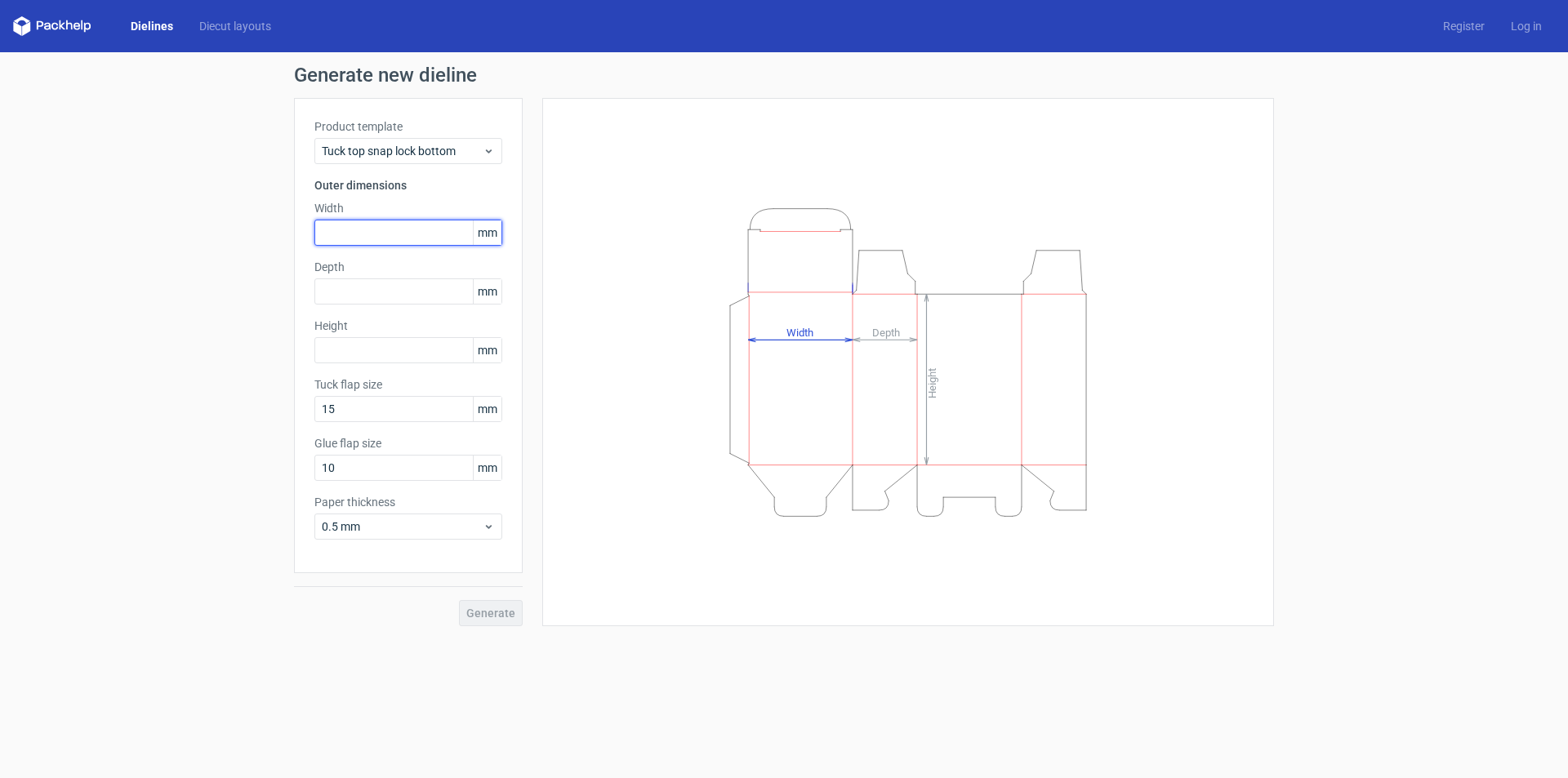
click at [404, 226] on input "text" at bounding box center [408, 233] width 188 height 26
type input "240"
type input "5"
type input "60"
type input "55"
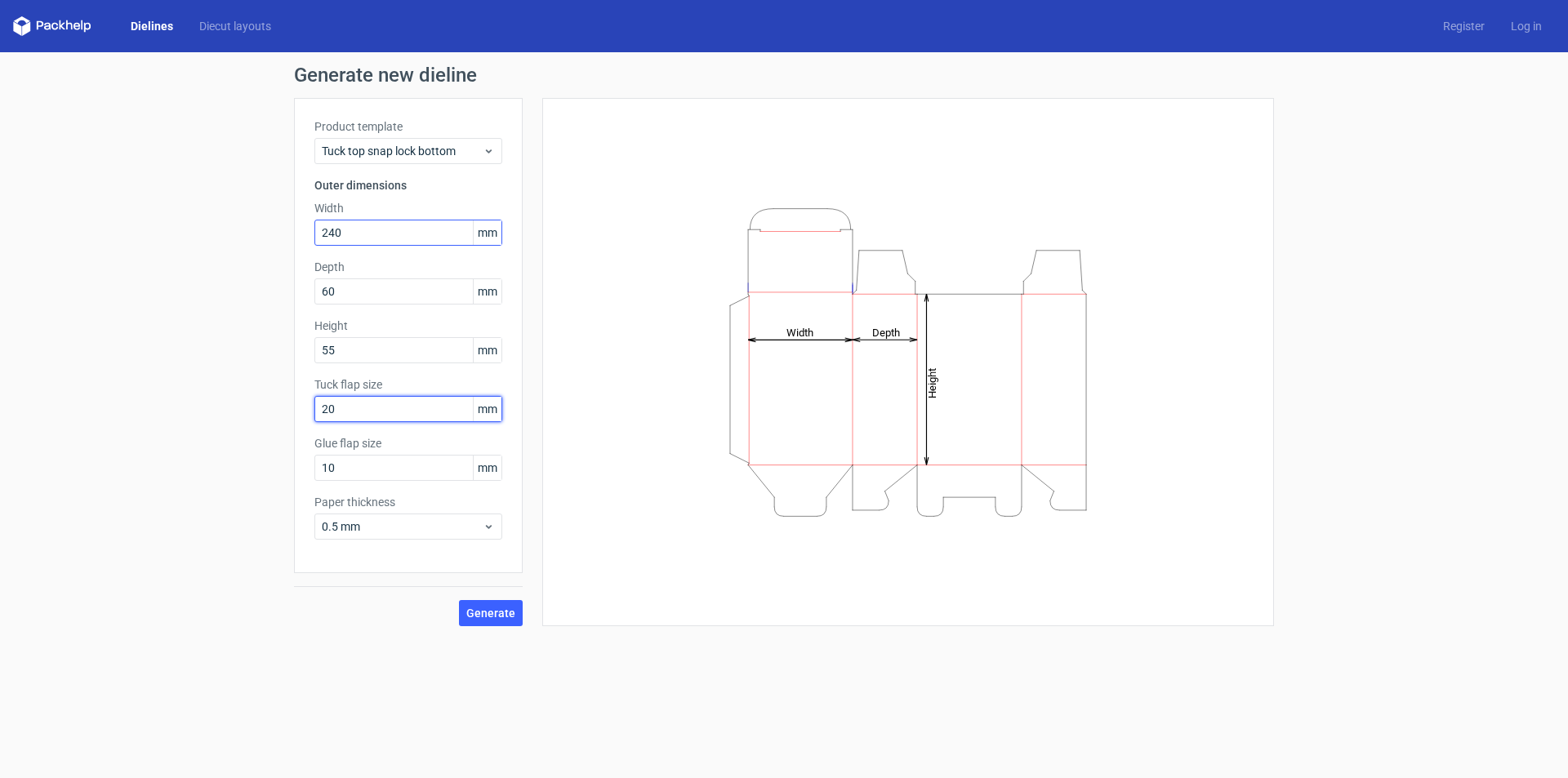
type input "20"
click at [502, 614] on span "Generate" at bounding box center [491, 613] width 49 height 11
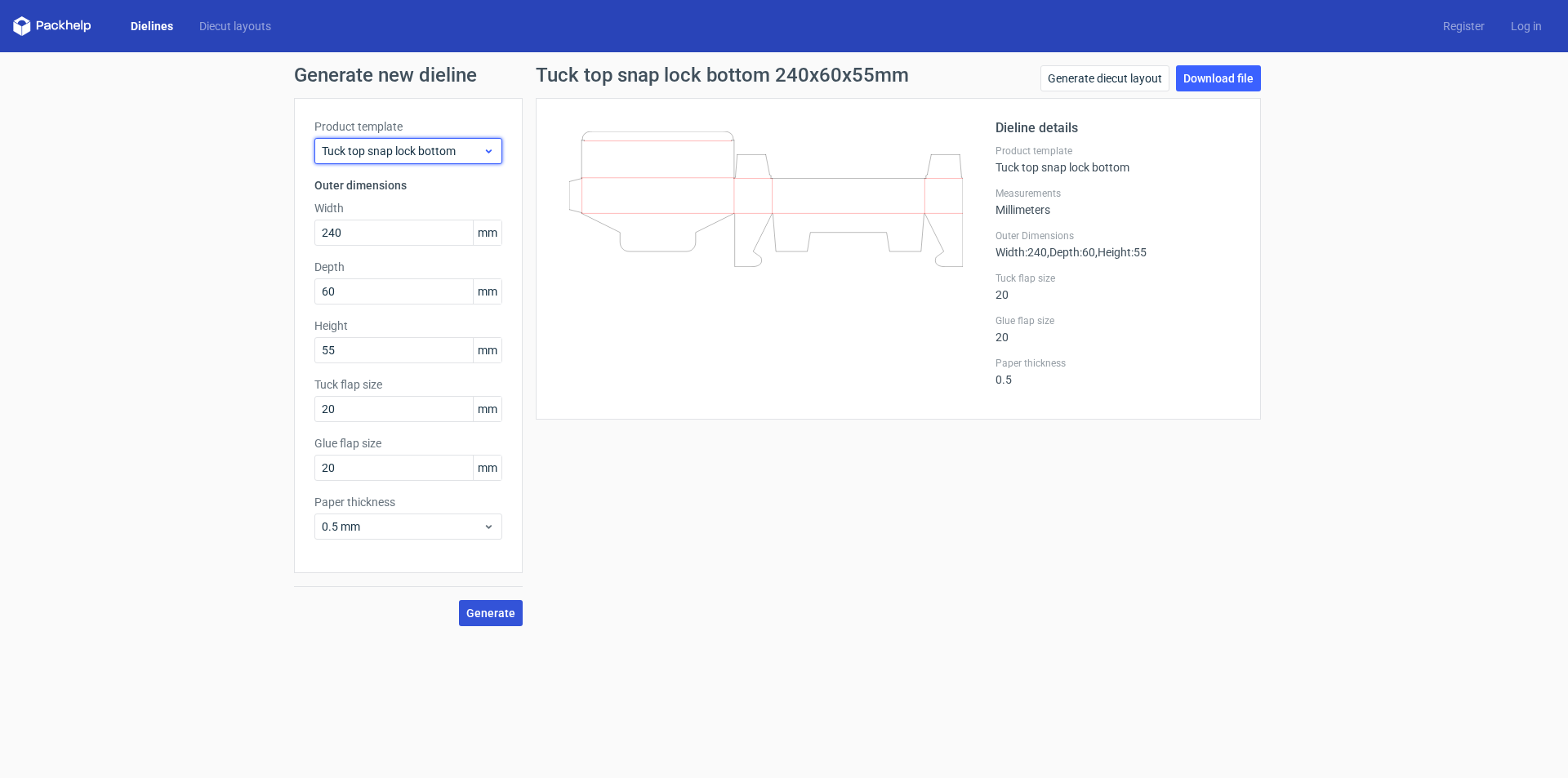
click at [409, 155] on span "Tuck top snap lock bottom" at bounding box center [402, 151] width 161 height 17
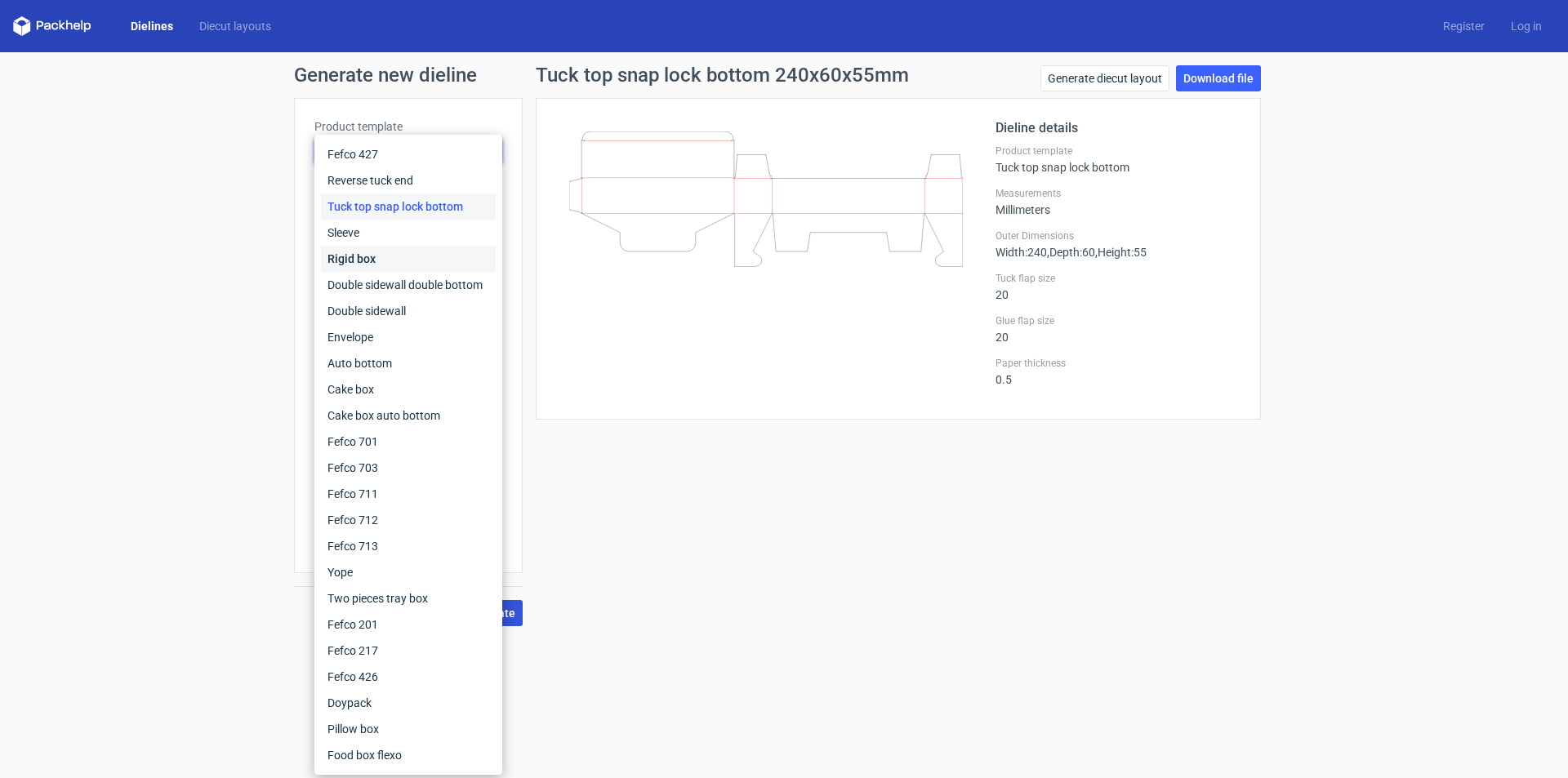
click at [394, 261] on div "Rigid box" at bounding box center [409, 259] width 175 height 26
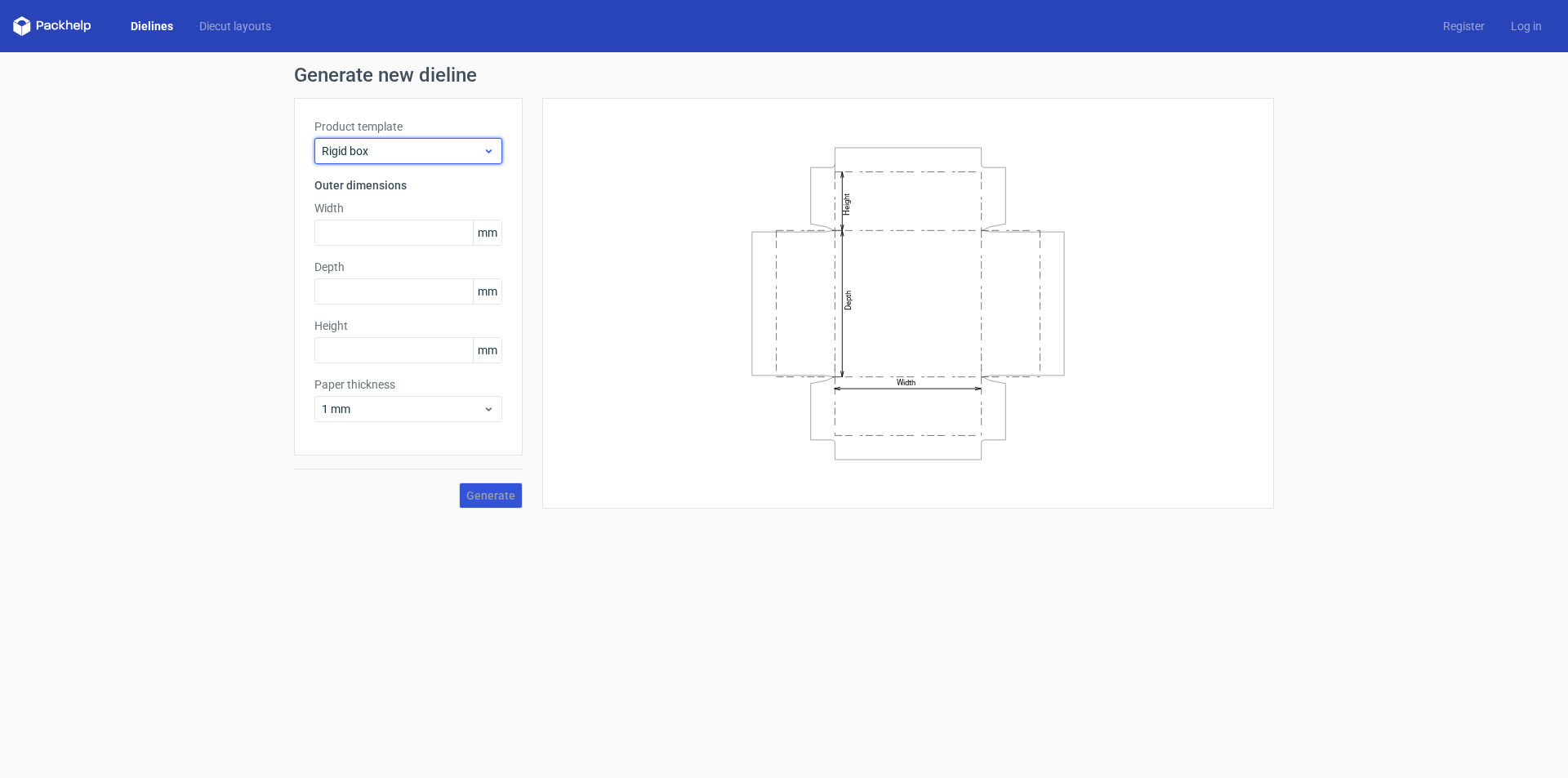
click at [411, 149] on span "Rigid box" at bounding box center [402, 151] width 161 height 17
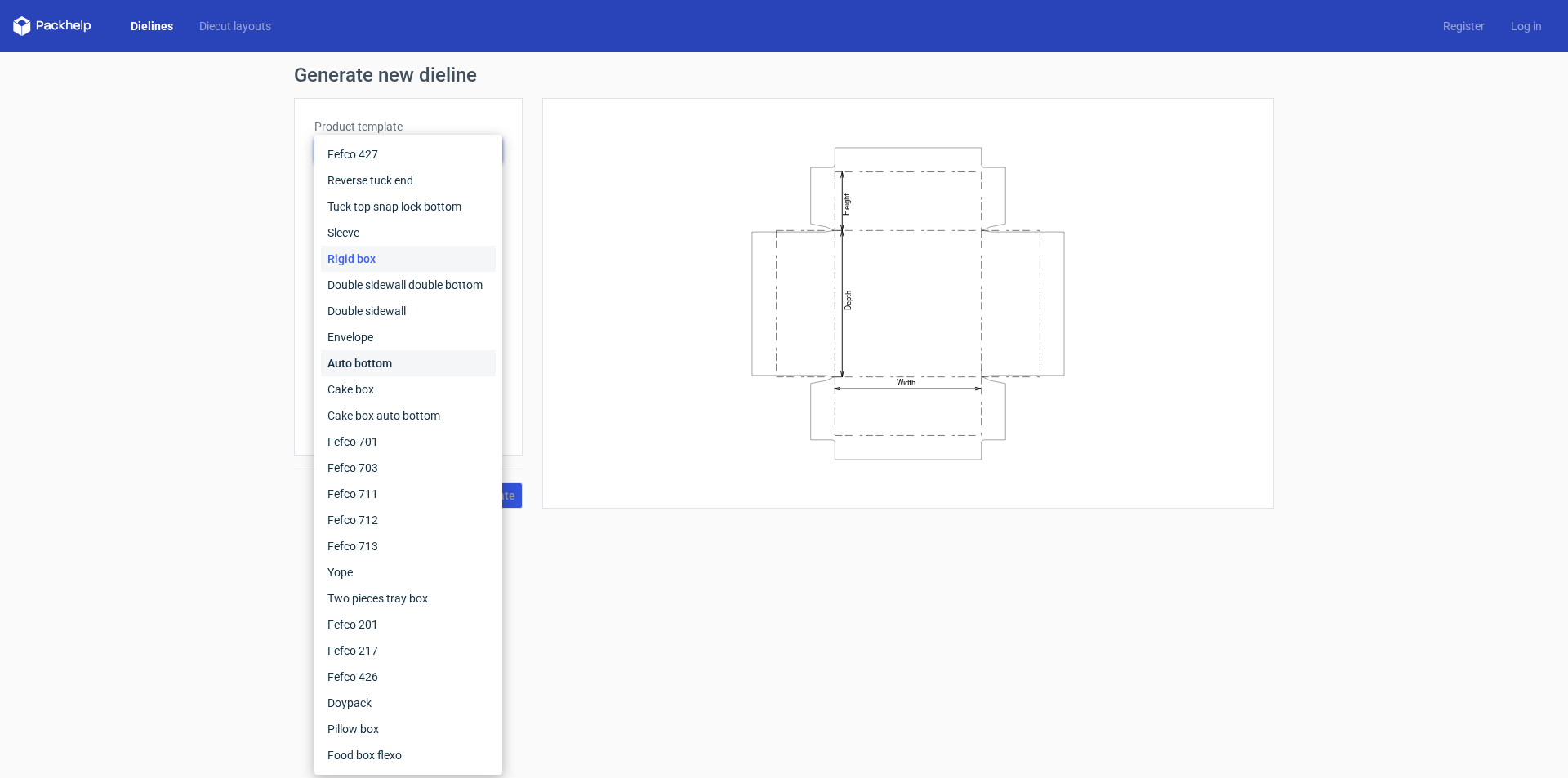
click at [394, 360] on div "Auto bottom" at bounding box center [409, 363] width 175 height 26
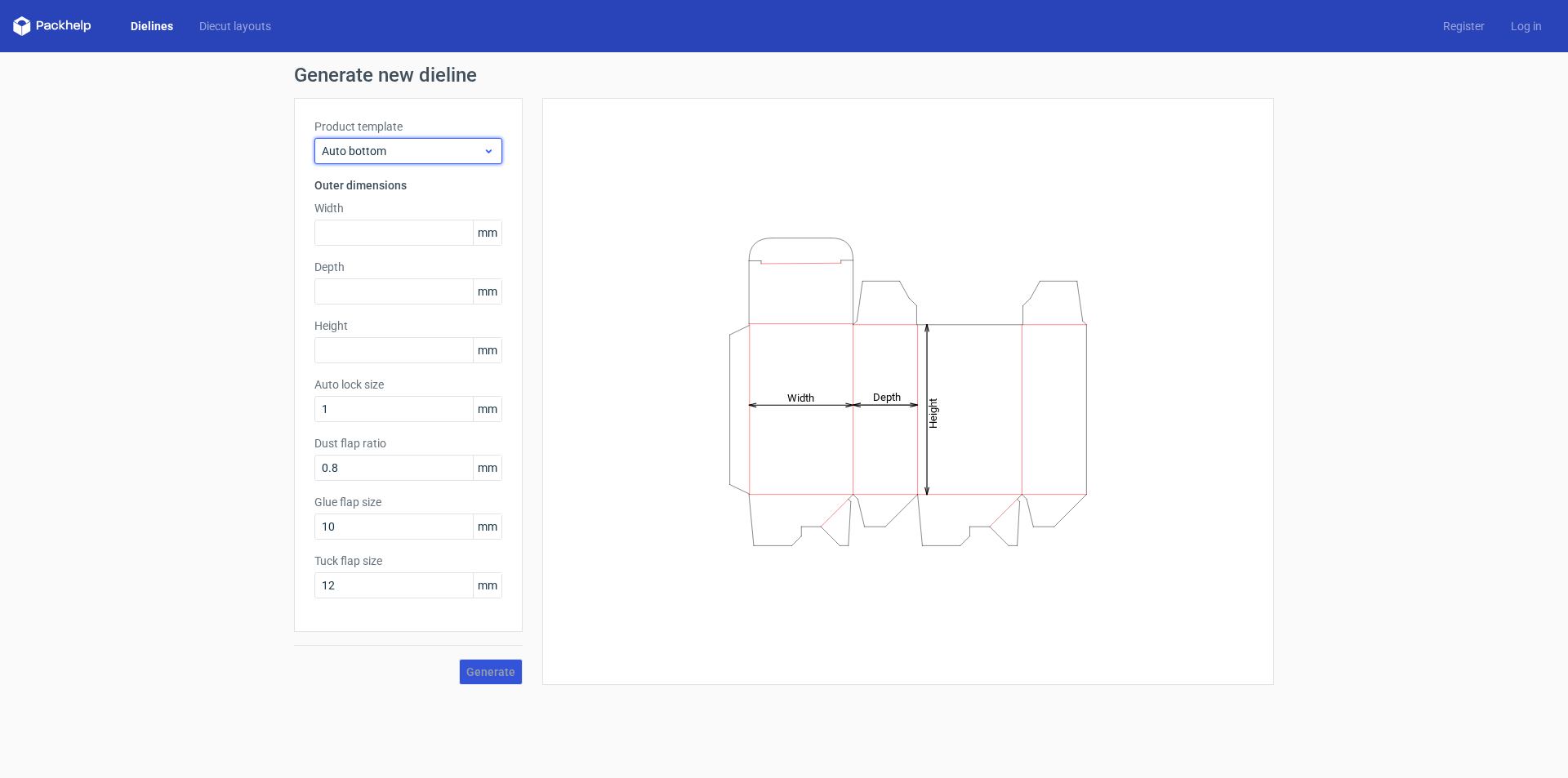
click at [389, 161] on div "Auto bottom" at bounding box center [408, 151] width 188 height 26
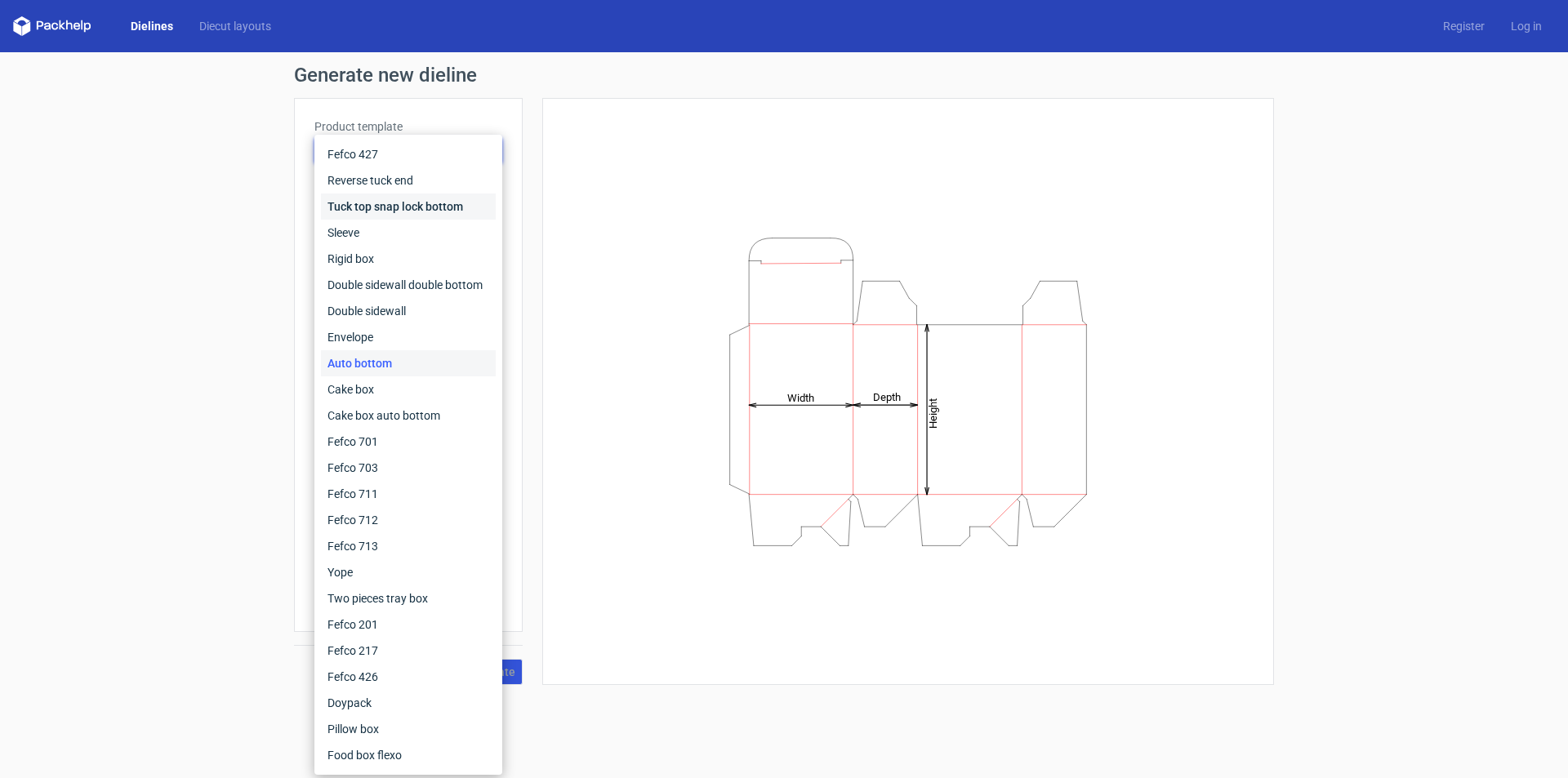
click at [391, 198] on div "Tuck top snap lock bottom" at bounding box center [409, 207] width 175 height 26
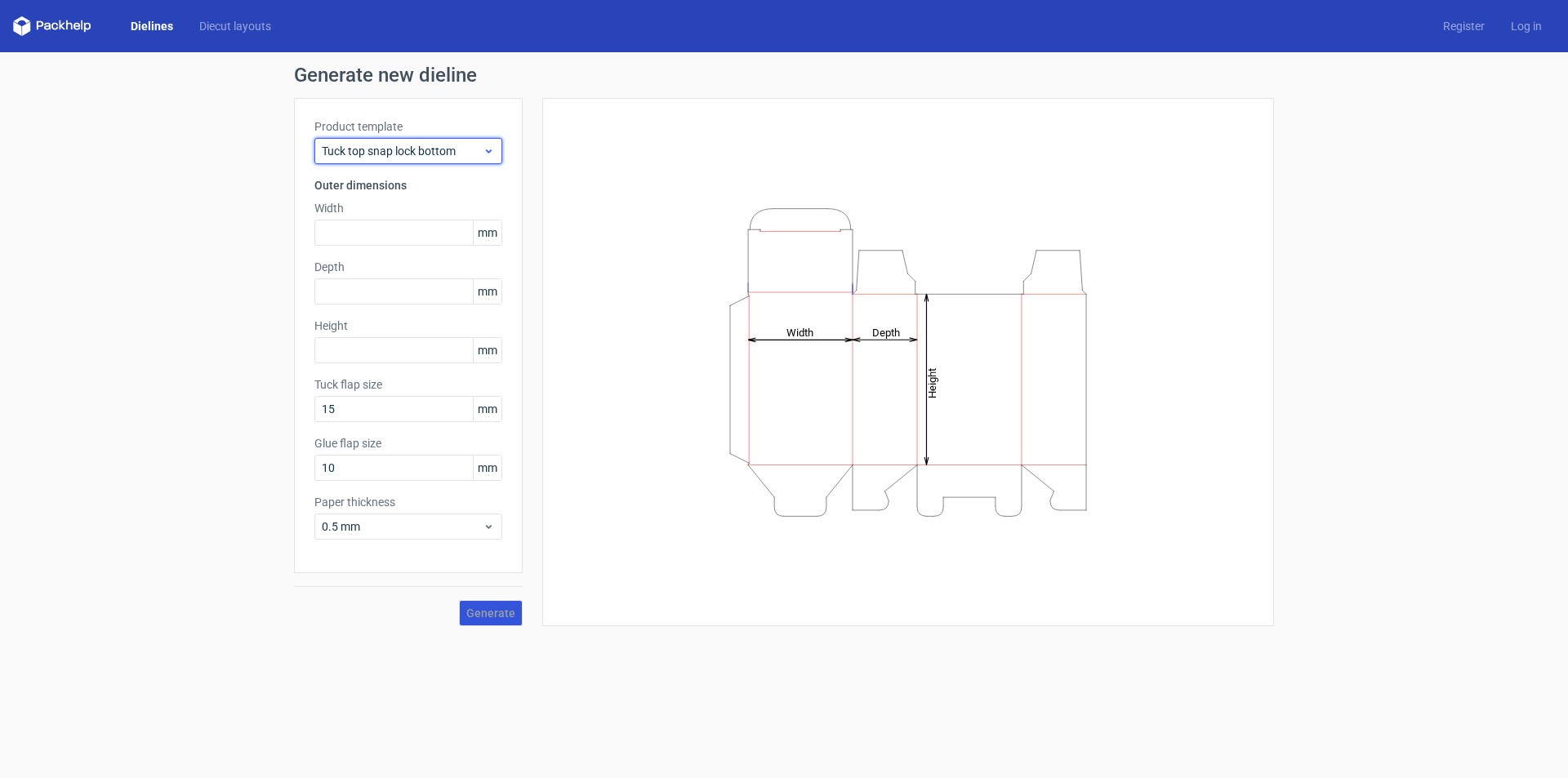
click at [464, 151] on span "Tuck top snap lock bottom" at bounding box center [402, 151] width 161 height 17
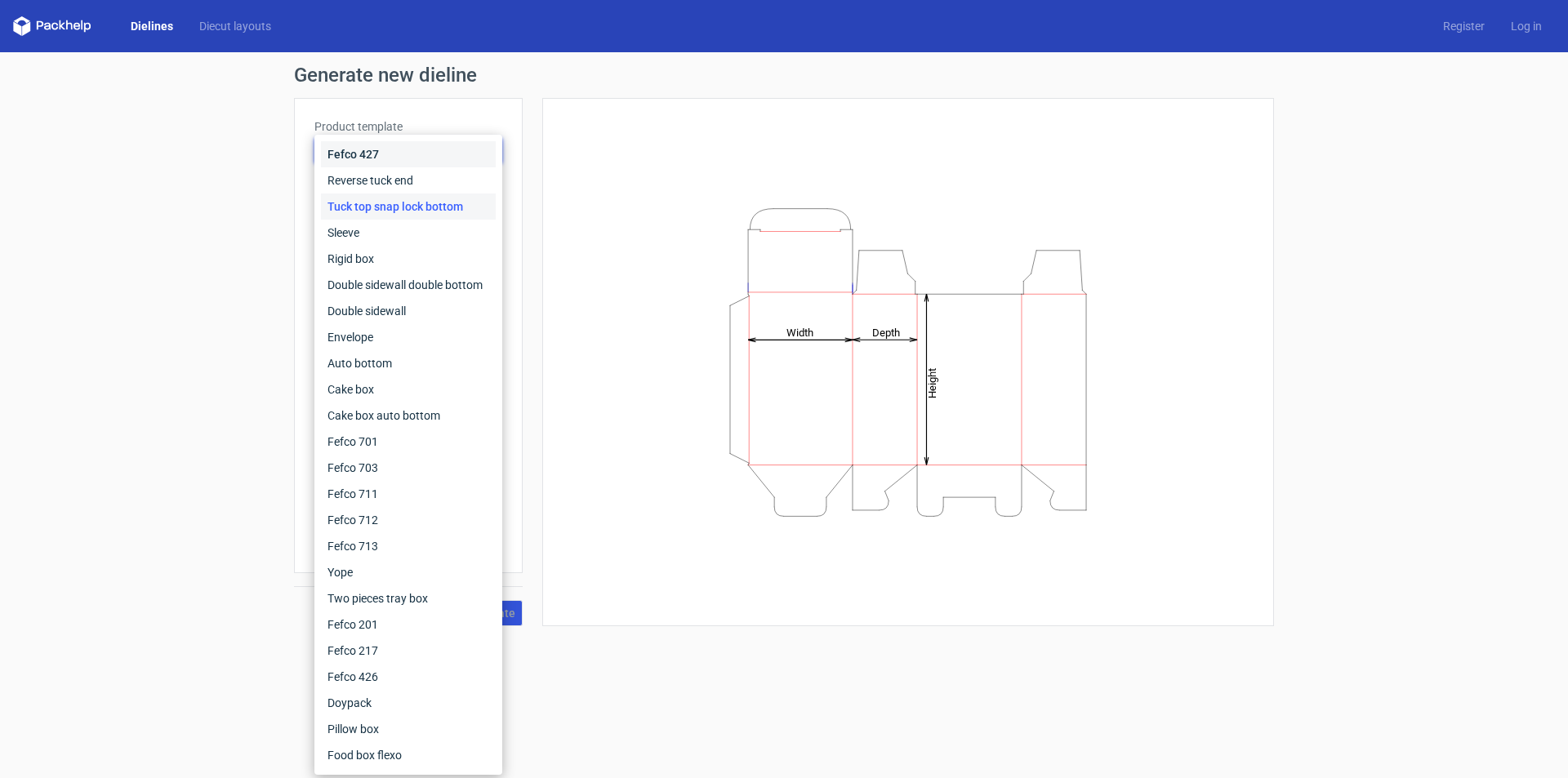
click at [443, 158] on div "Fefco 427" at bounding box center [409, 155] width 175 height 26
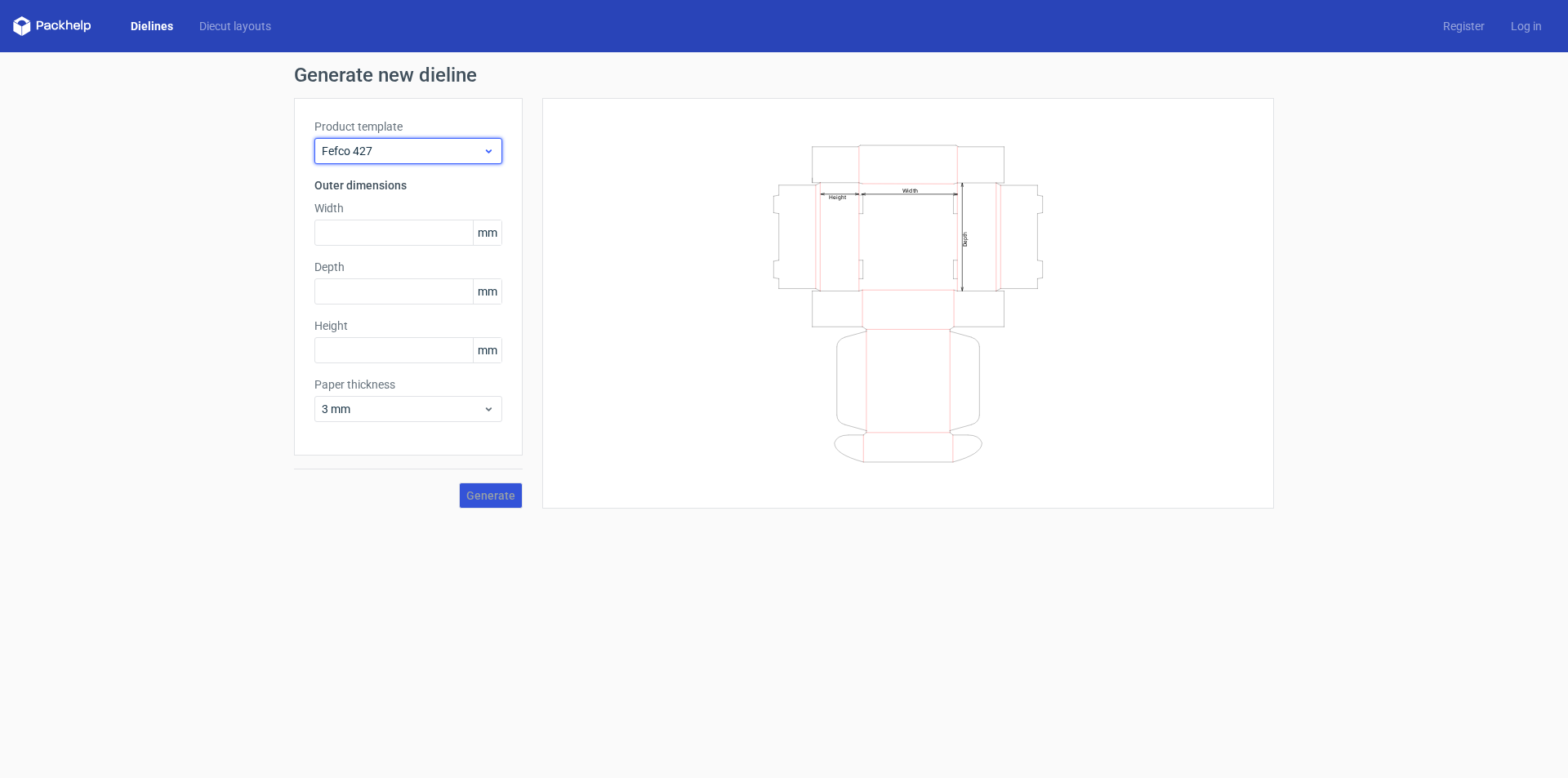
click at [383, 151] on span "Fefco 427" at bounding box center [402, 151] width 161 height 17
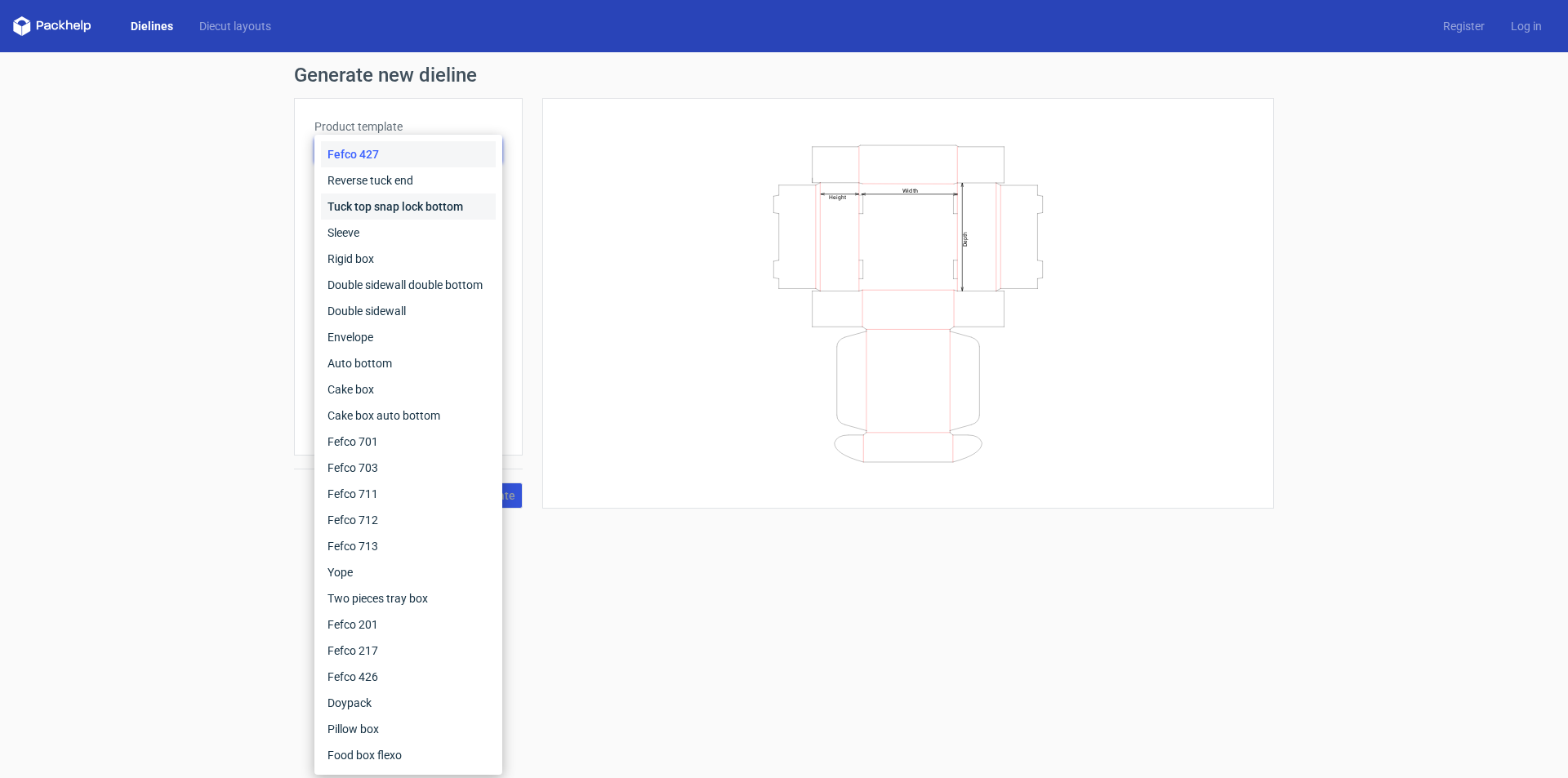
click at [382, 194] on div "Tuck top snap lock bottom" at bounding box center [409, 207] width 175 height 26
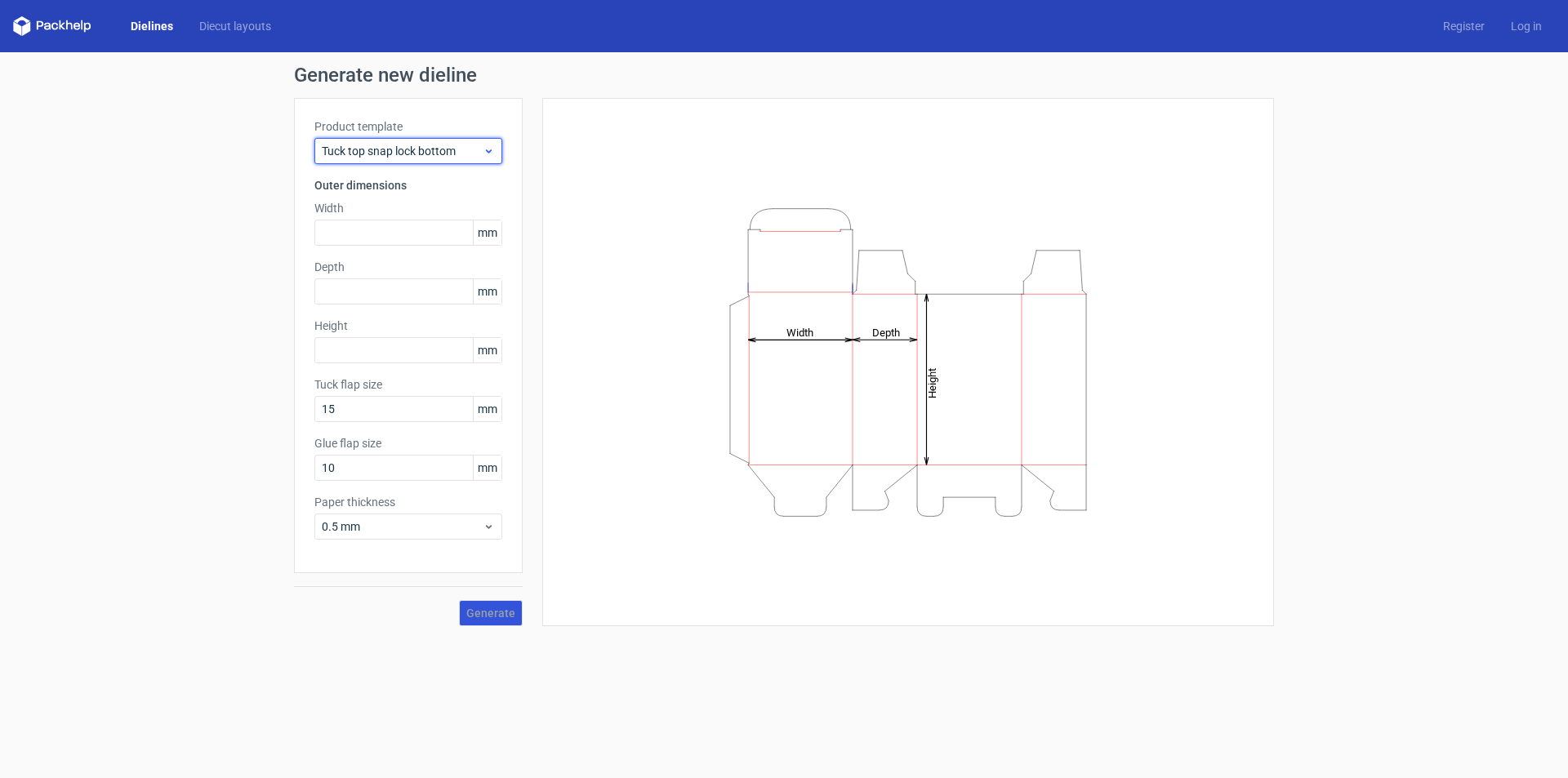
click at [398, 153] on span "Tuck top snap lock bottom" at bounding box center [402, 151] width 161 height 17
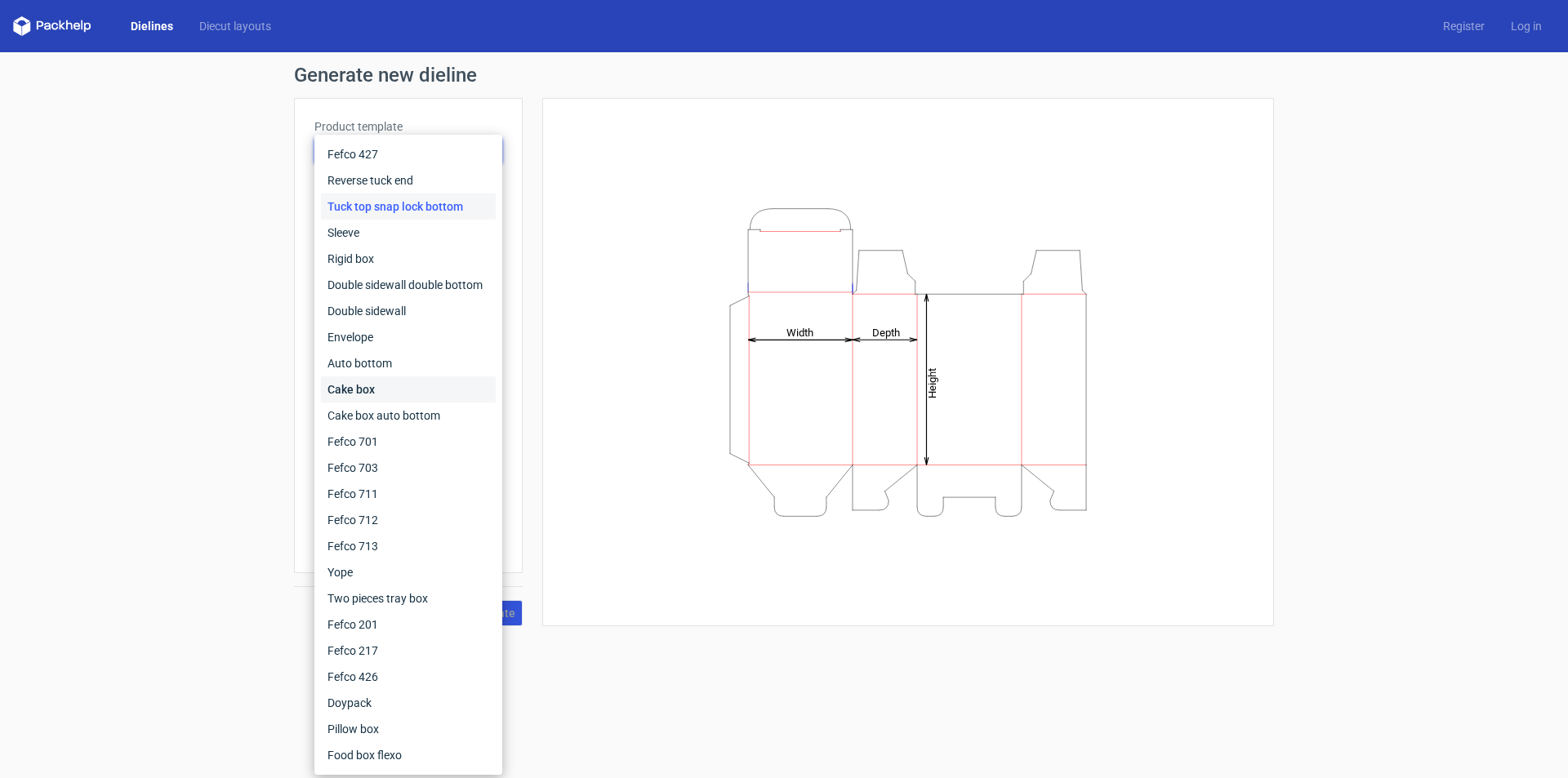
click at [414, 387] on div "Cake box" at bounding box center [409, 389] width 175 height 26
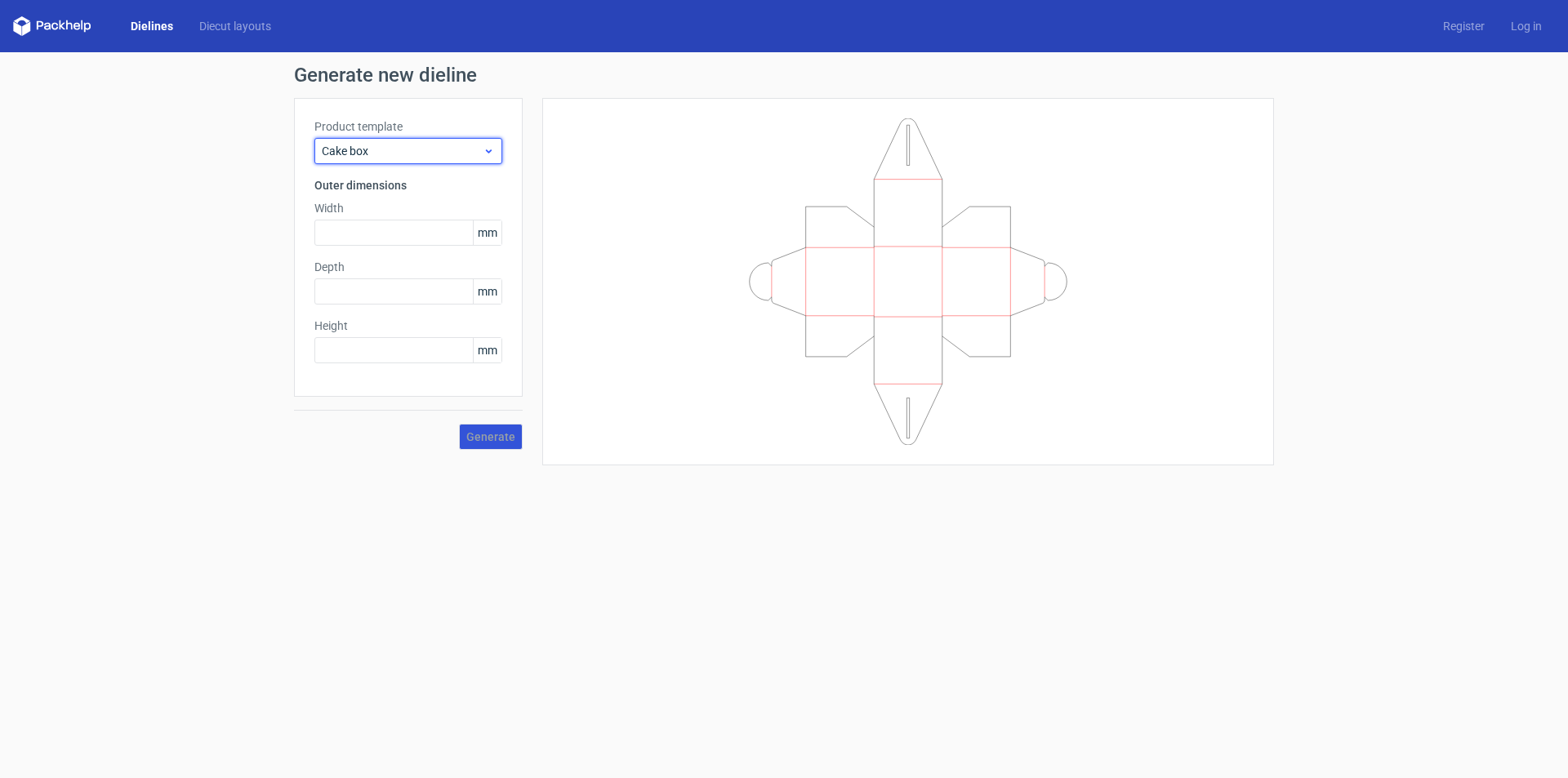
click at [387, 149] on span "Cake box" at bounding box center [402, 151] width 161 height 17
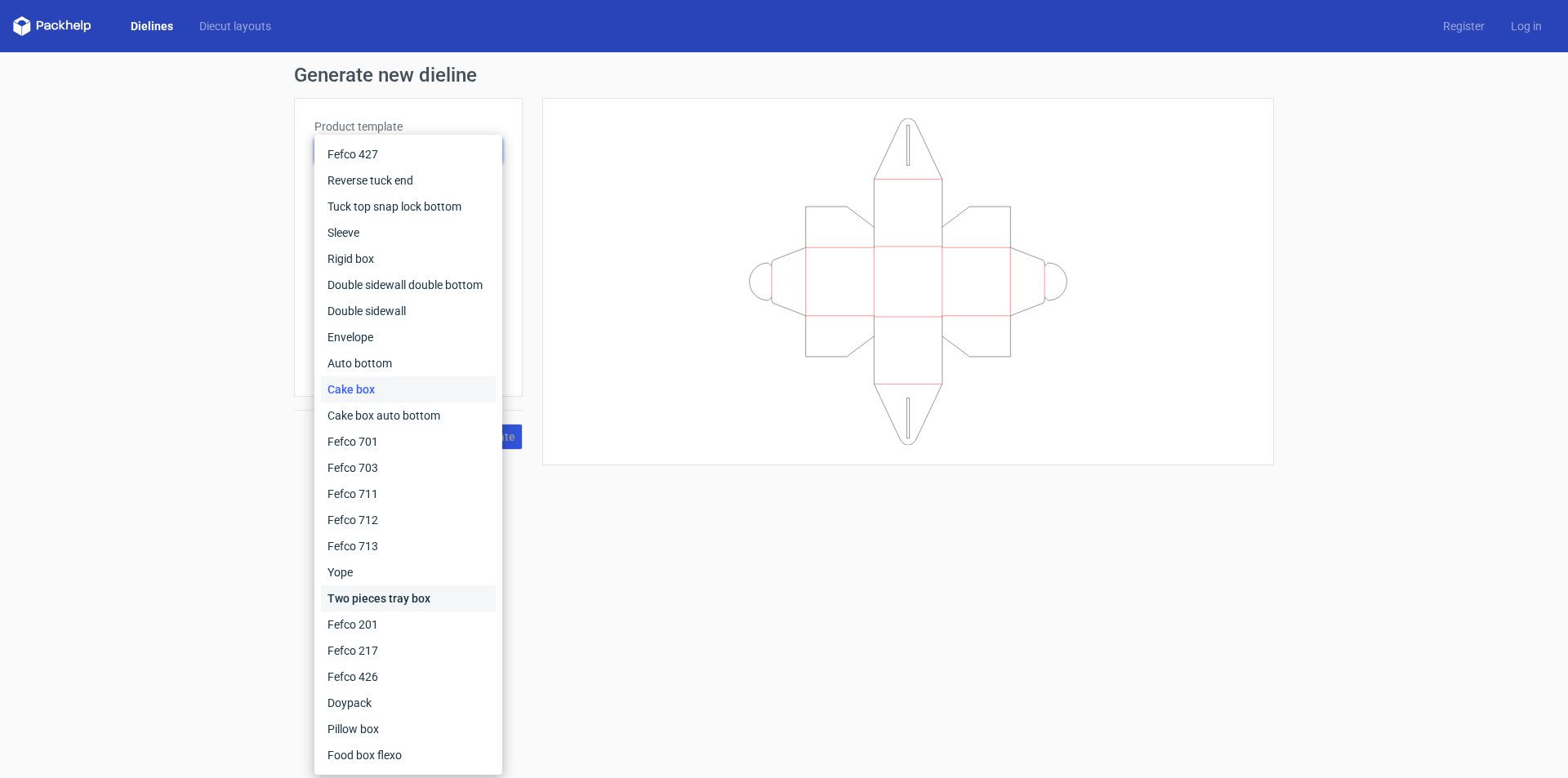
click at [399, 596] on div "Two pieces tray box" at bounding box center [409, 599] width 175 height 26
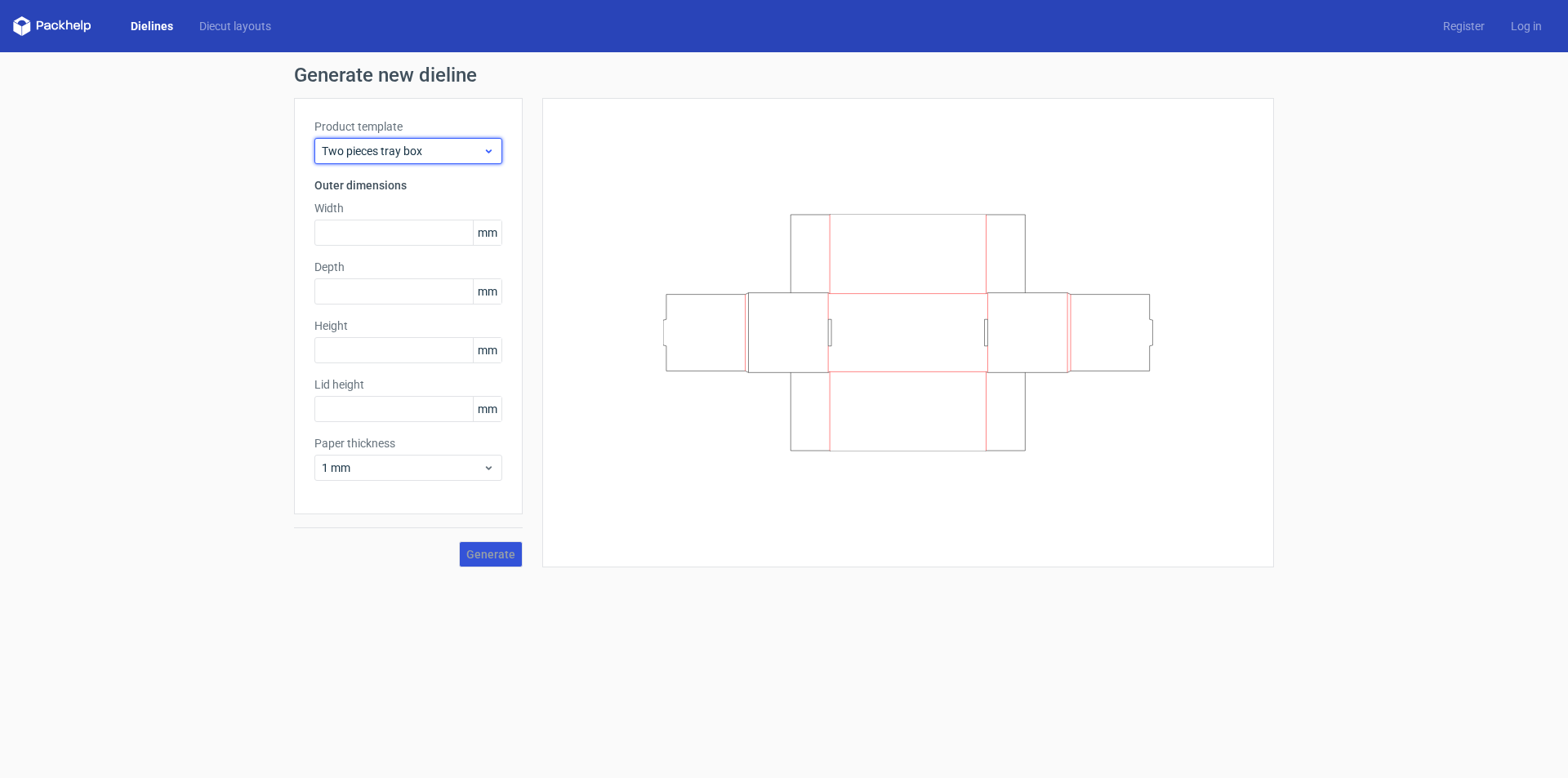
click at [385, 153] on span "Two pieces tray box" at bounding box center [402, 151] width 161 height 17
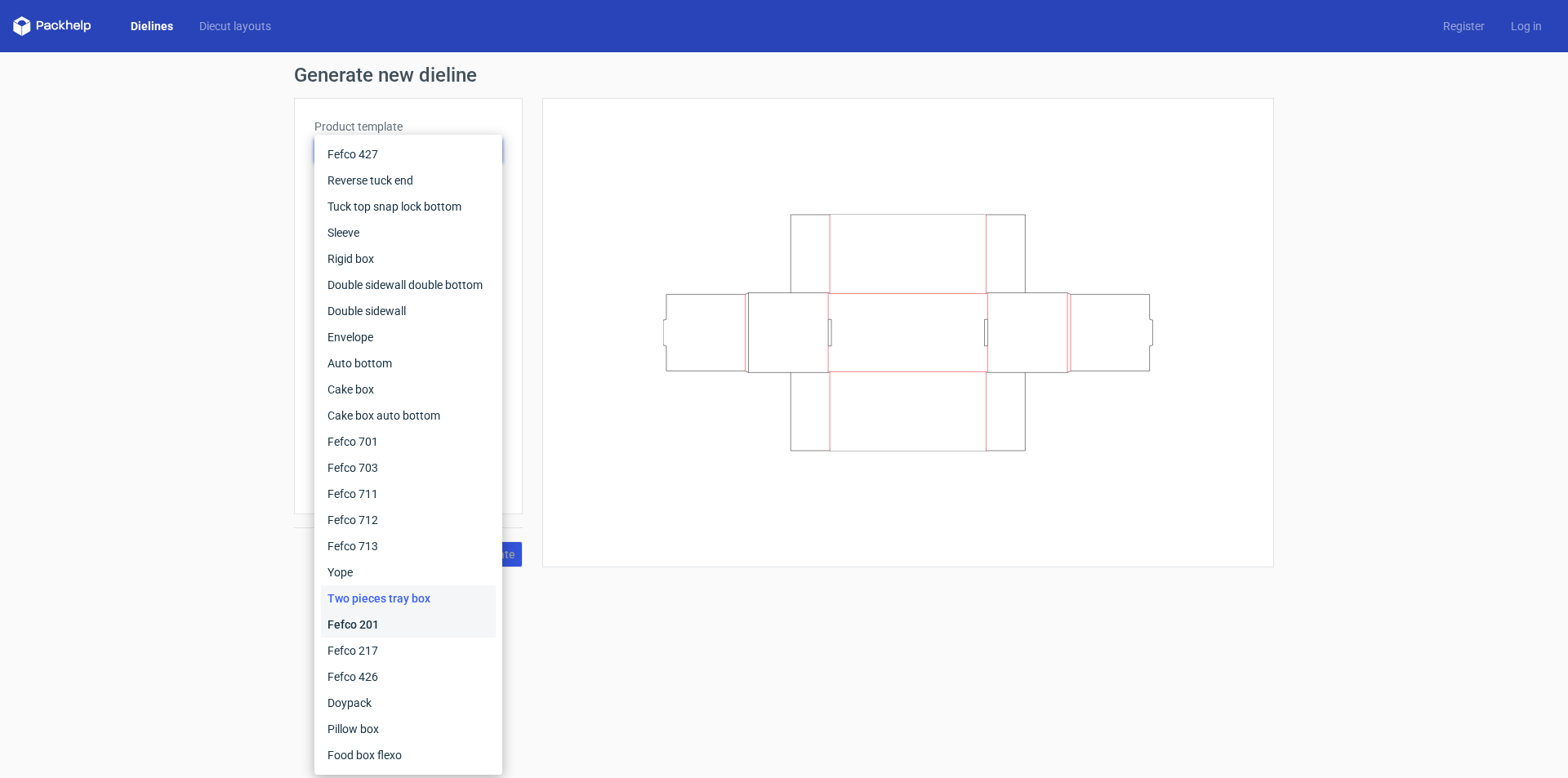
click at [381, 630] on div "Fefco 201" at bounding box center [409, 625] width 175 height 26
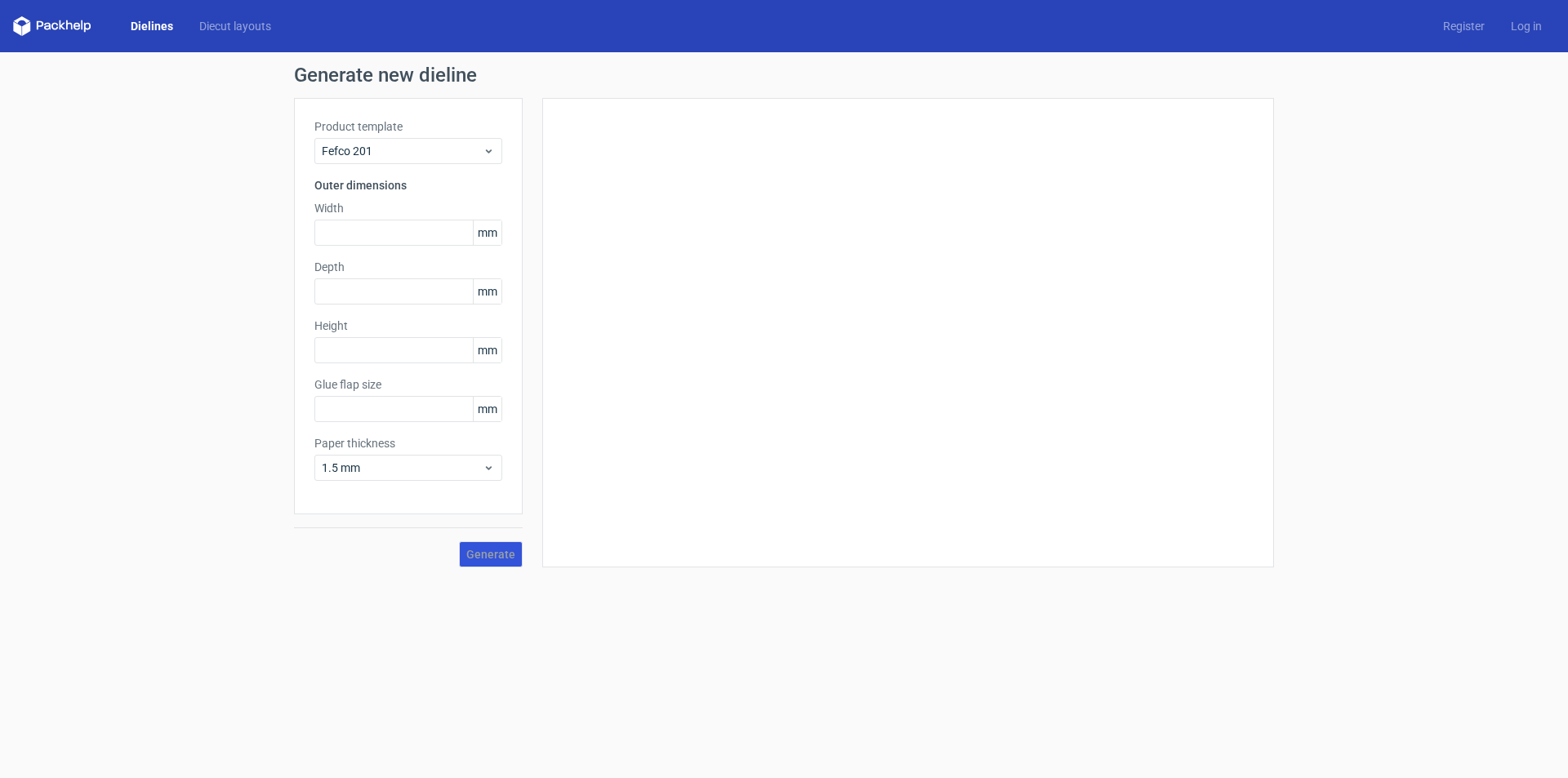
type input "20"
click at [359, 145] on span "Fefco 201" at bounding box center [402, 151] width 161 height 17
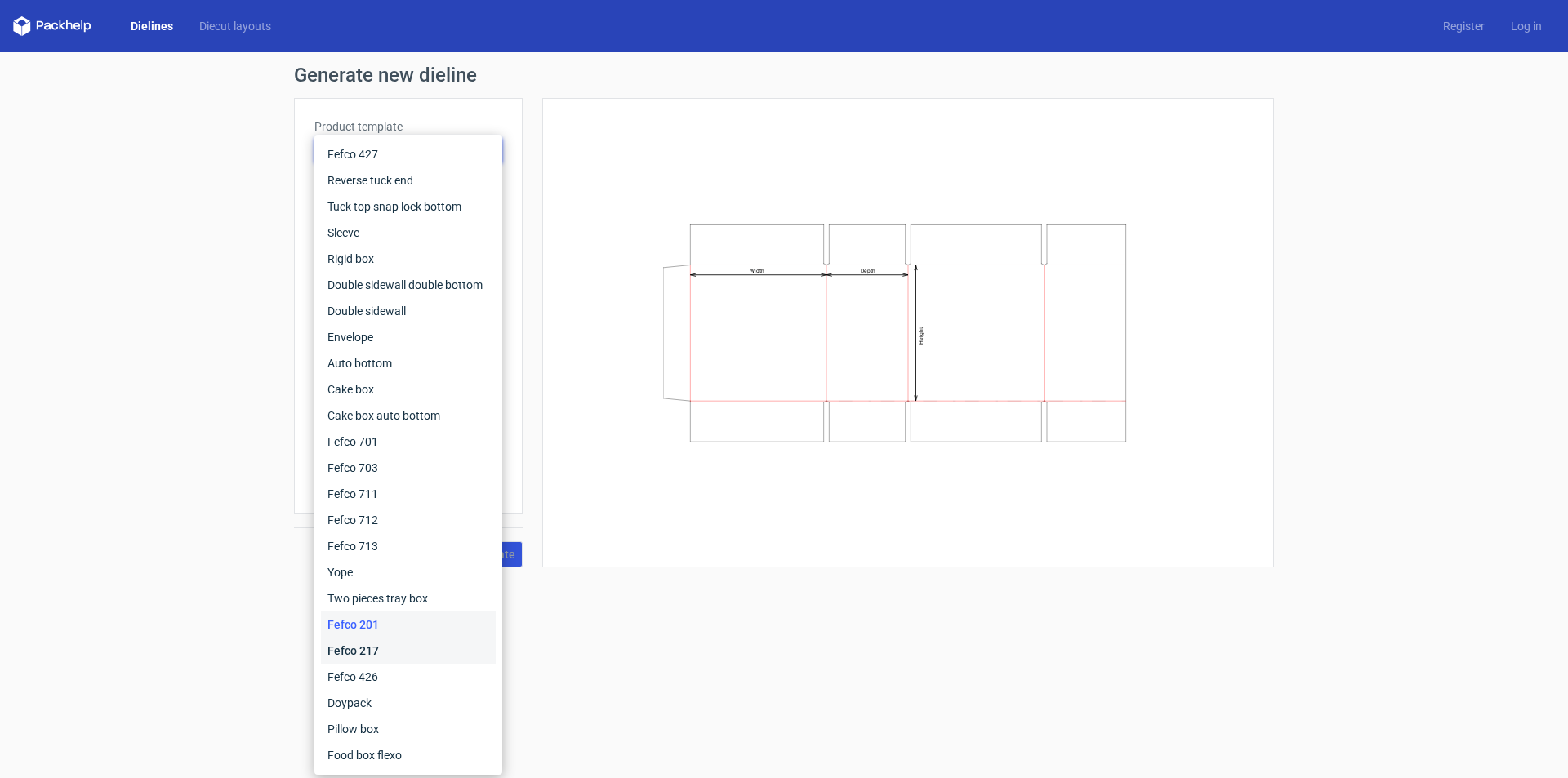
click at [361, 648] on div "Fefco 217" at bounding box center [409, 651] width 175 height 26
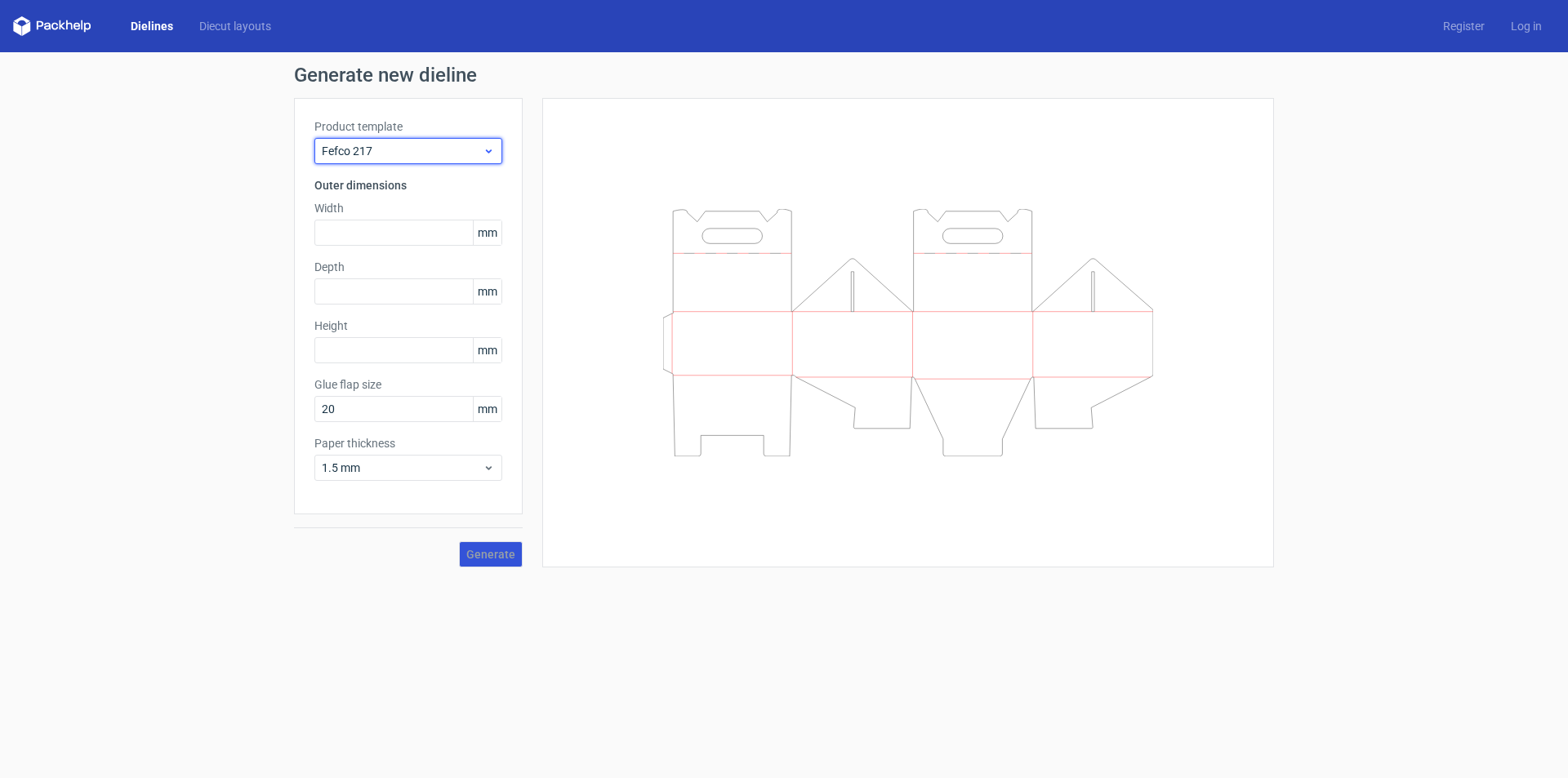
click at [383, 153] on span "Fefco 217" at bounding box center [402, 151] width 161 height 17
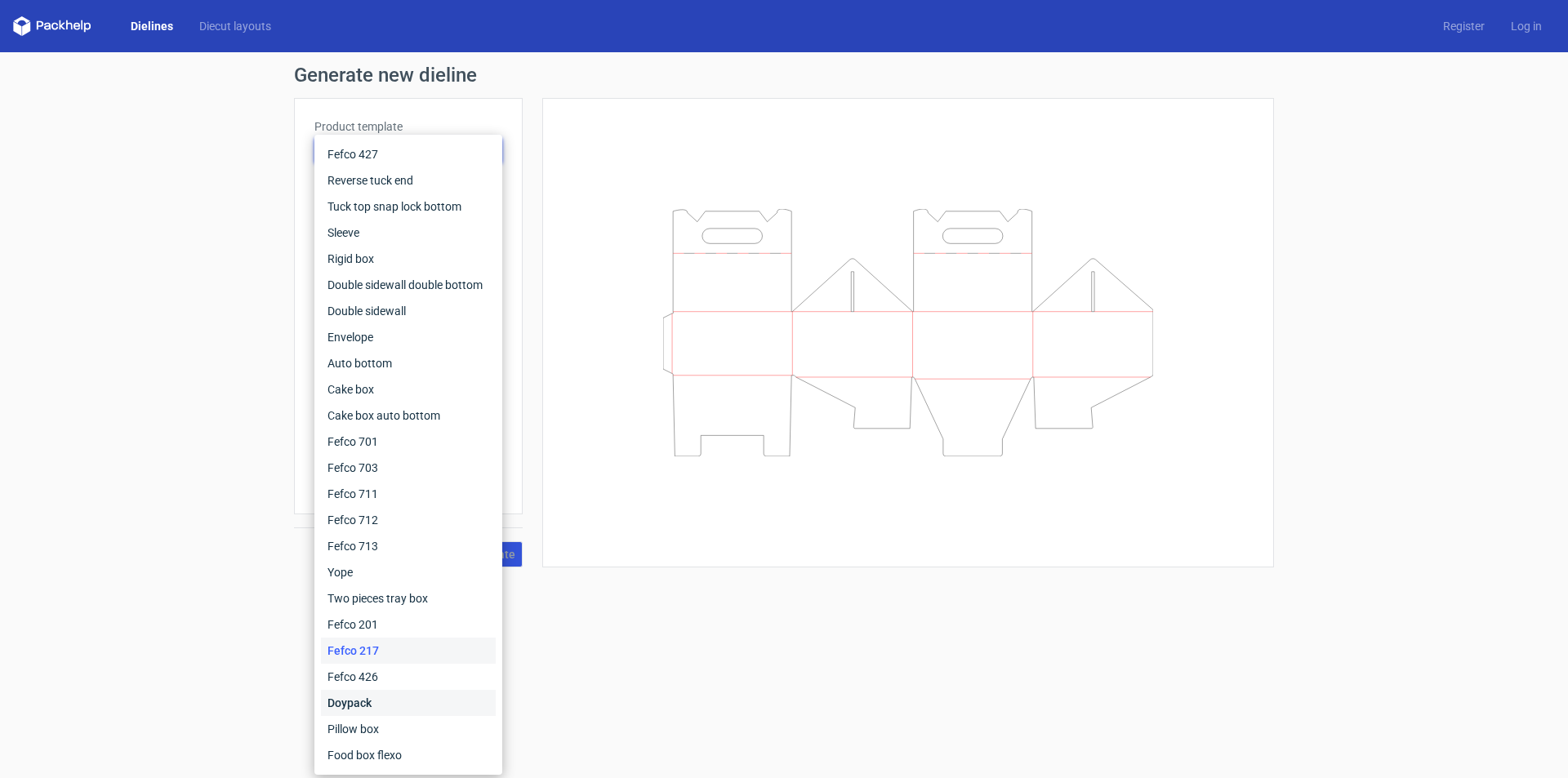
click at [364, 707] on div "Doypack" at bounding box center [409, 703] width 175 height 26
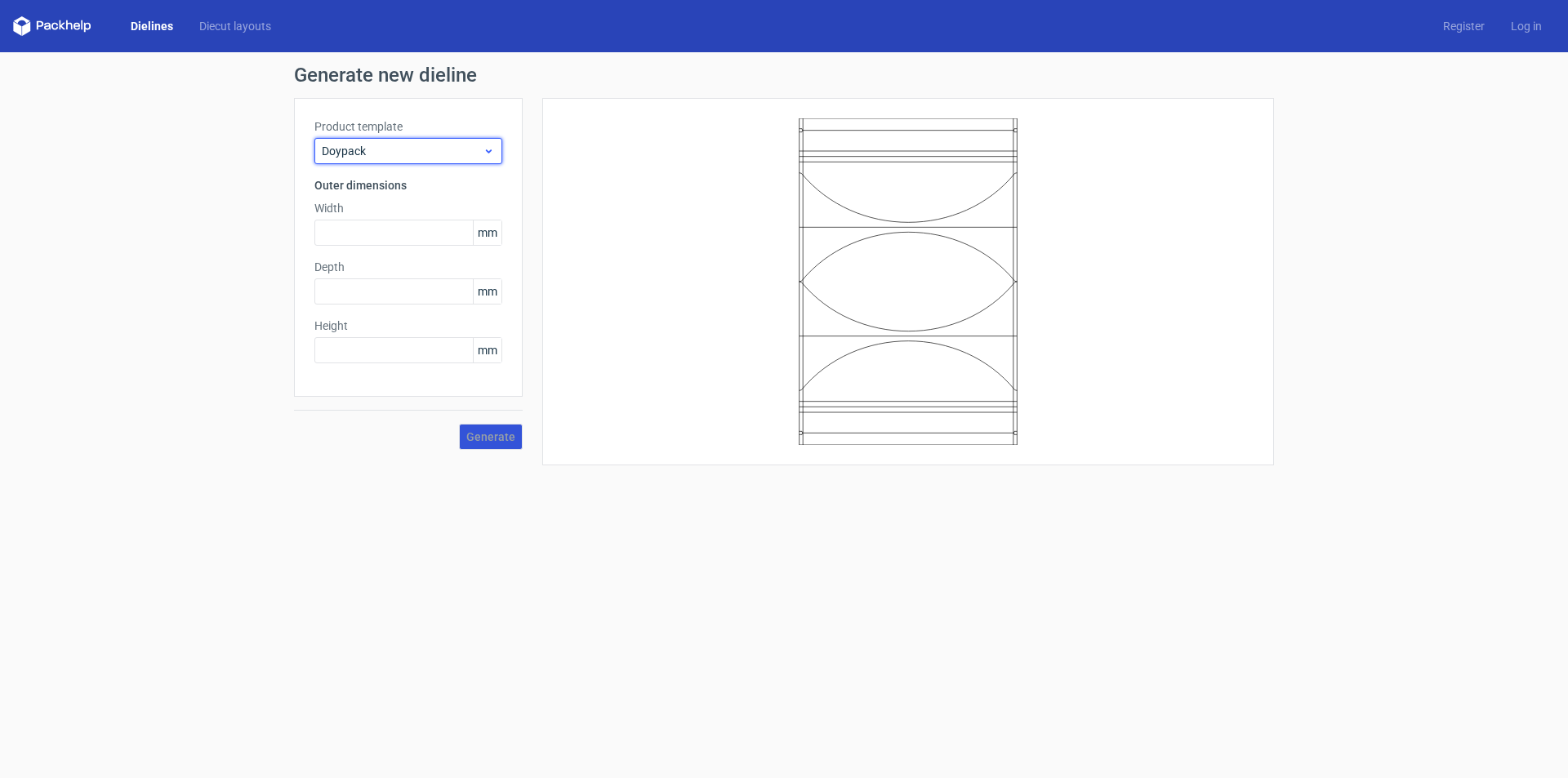
click at [411, 151] on span "Doypack" at bounding box center [402, 151] width 161 height 17
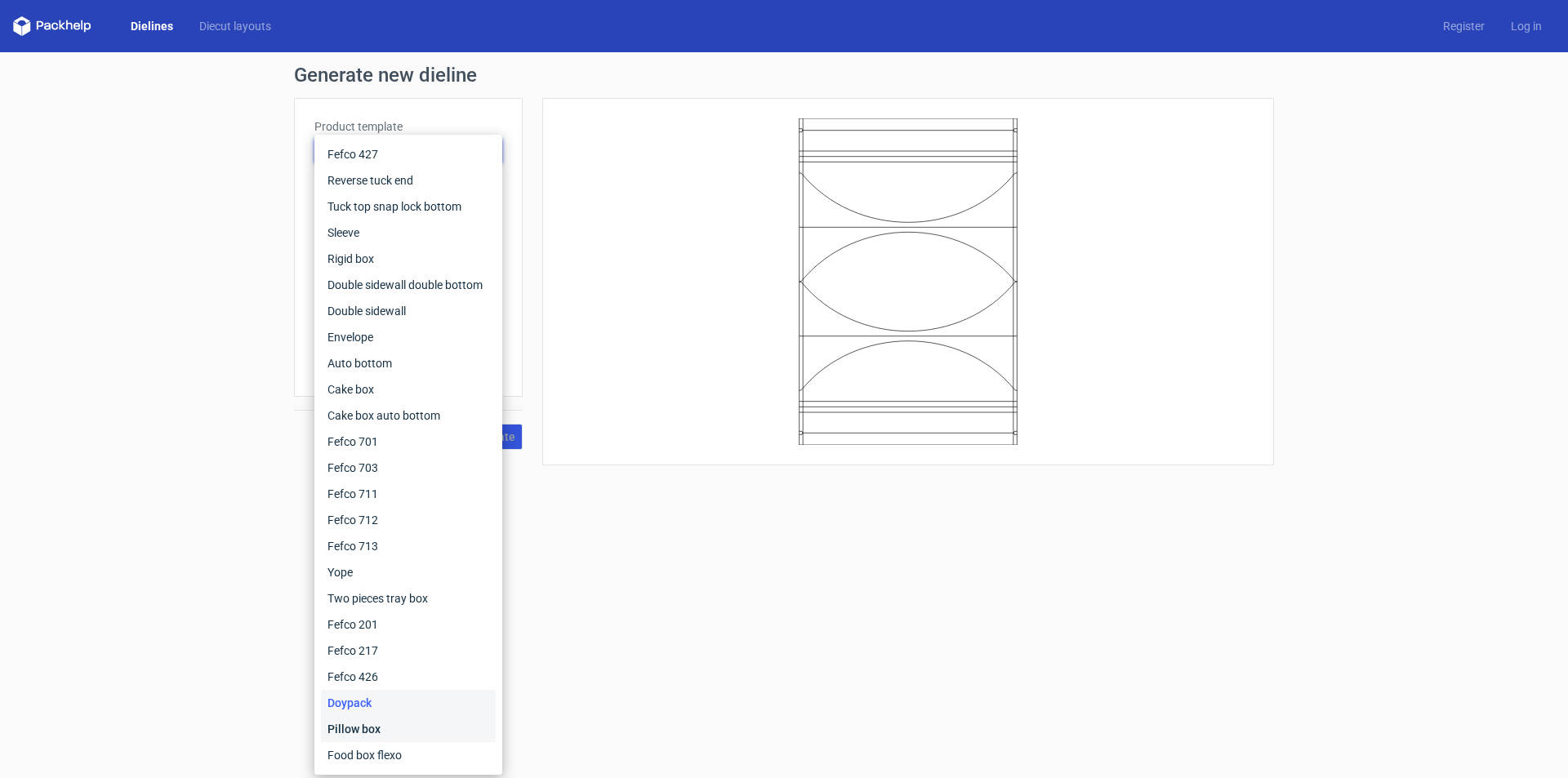
click at [398, 727] on div "Pillow box" at bounding box center [409, 729] width 175 height 26
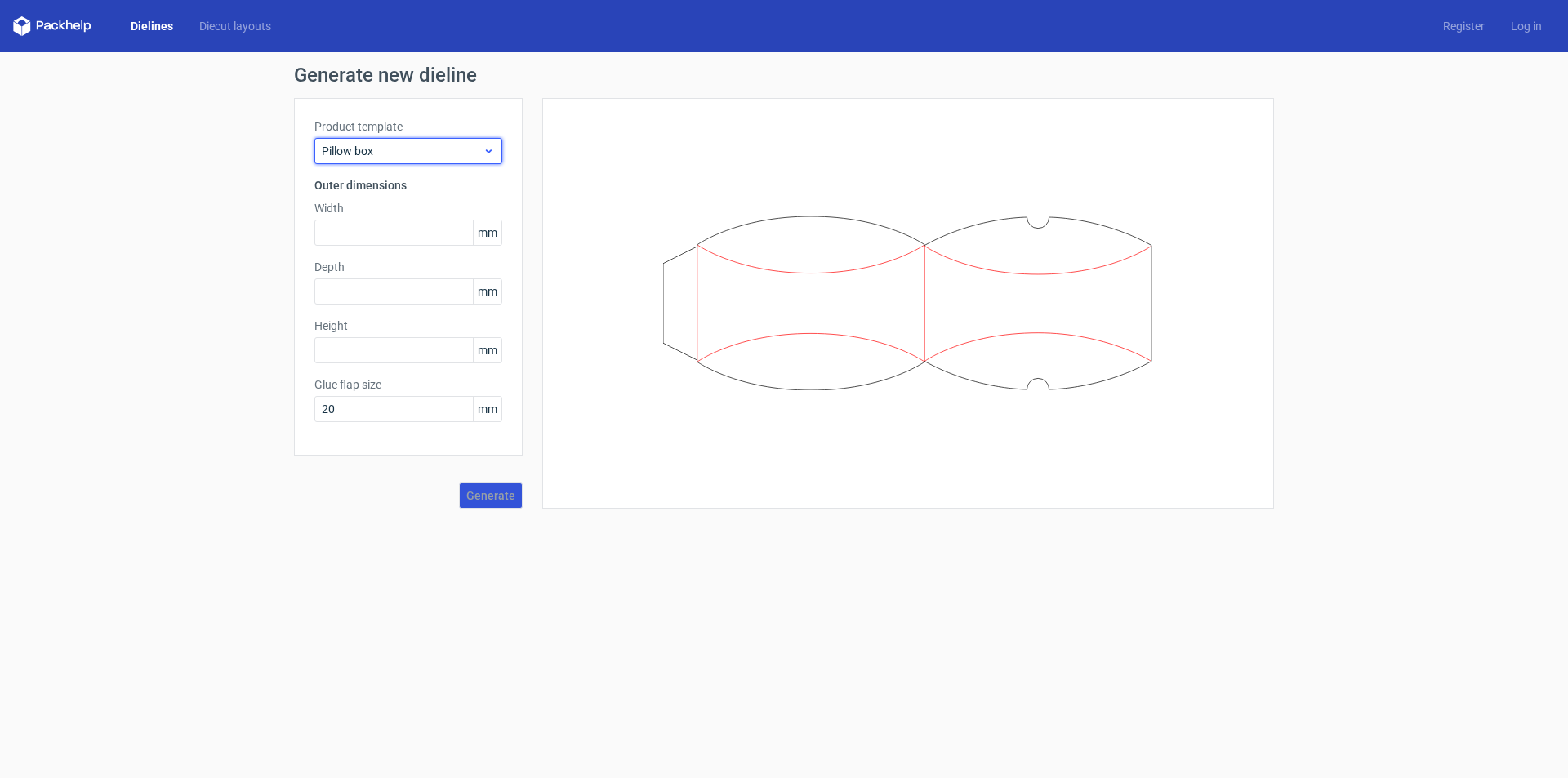
click at [398, 158] on span "Pillow box" at bounding box center [402, 151] width 161 height 17
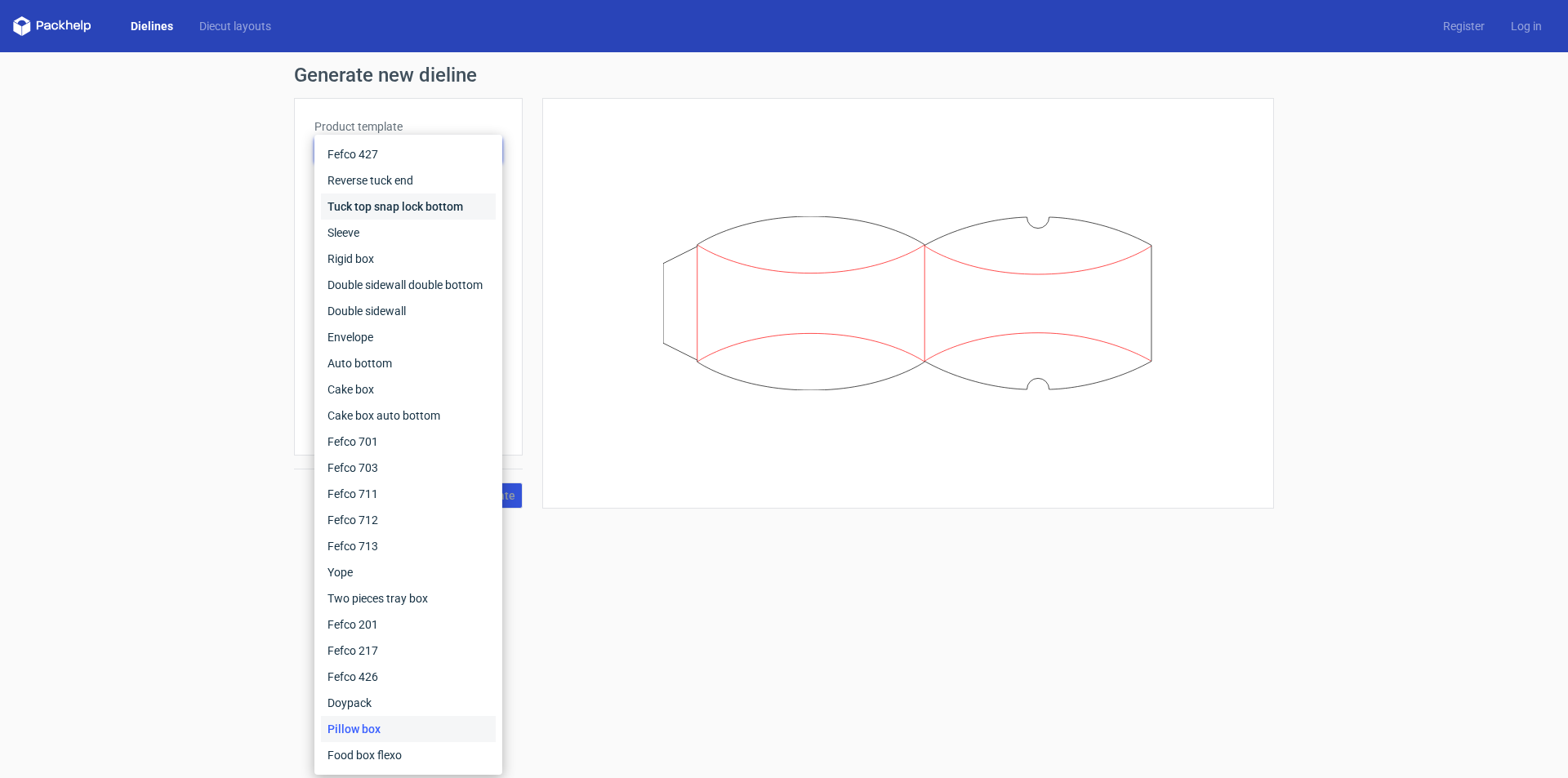
click at [395, 199] on div "Tuck top snap lock bottom" at bounding box center [409, 207] width 175 height 26
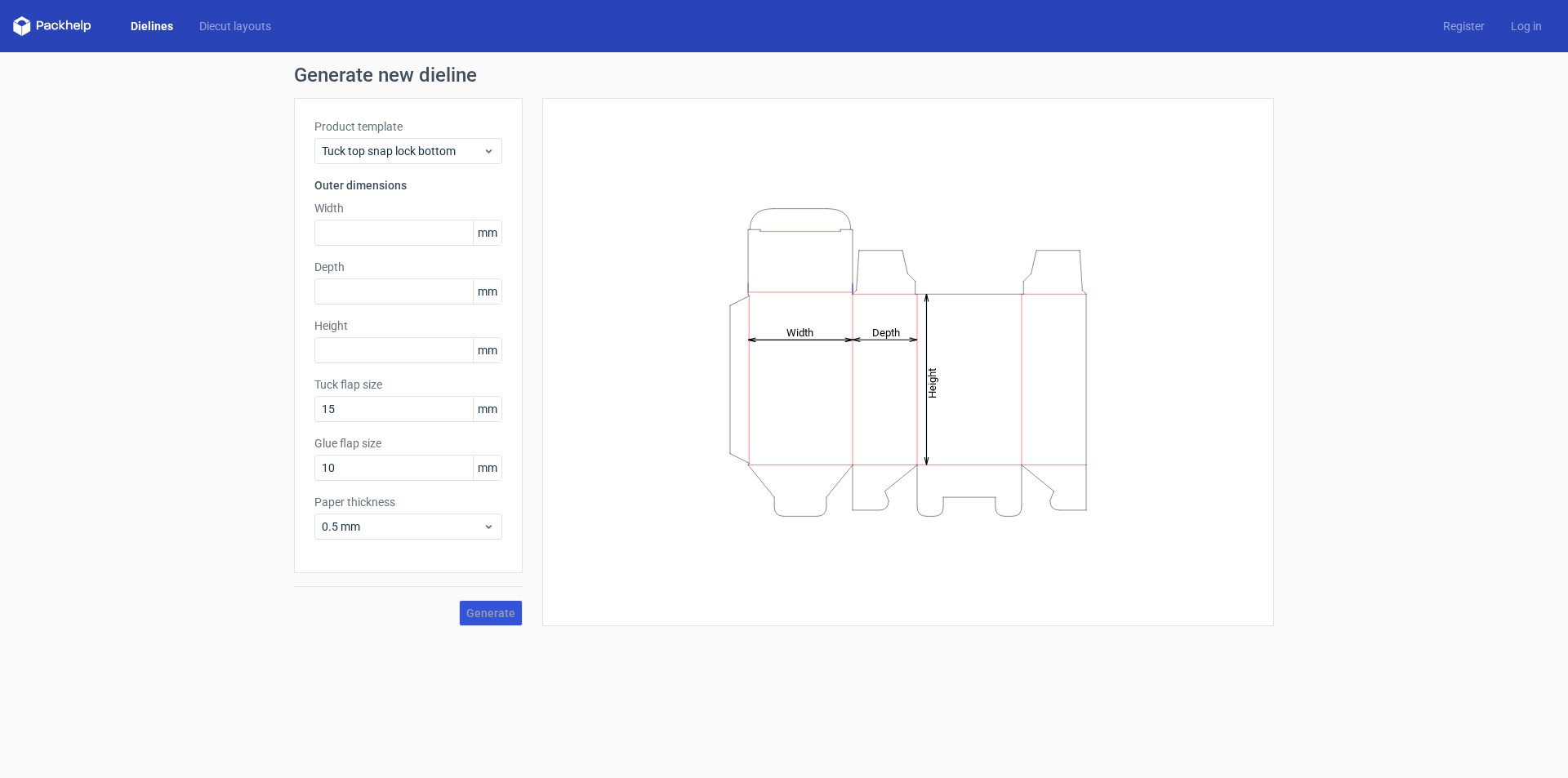
click at [416, 217] on div "Width mm" at bounding box center [408, 223] width 188 height 45
click at [416, 224] on input "text" at bounding box center [408, 233] width 188 height 26
type input "240"
type input "60"
drag, startPoint x: 359, startPoint y: 355, endPoint x: 292, endPoint y: 348, distance: 67.4
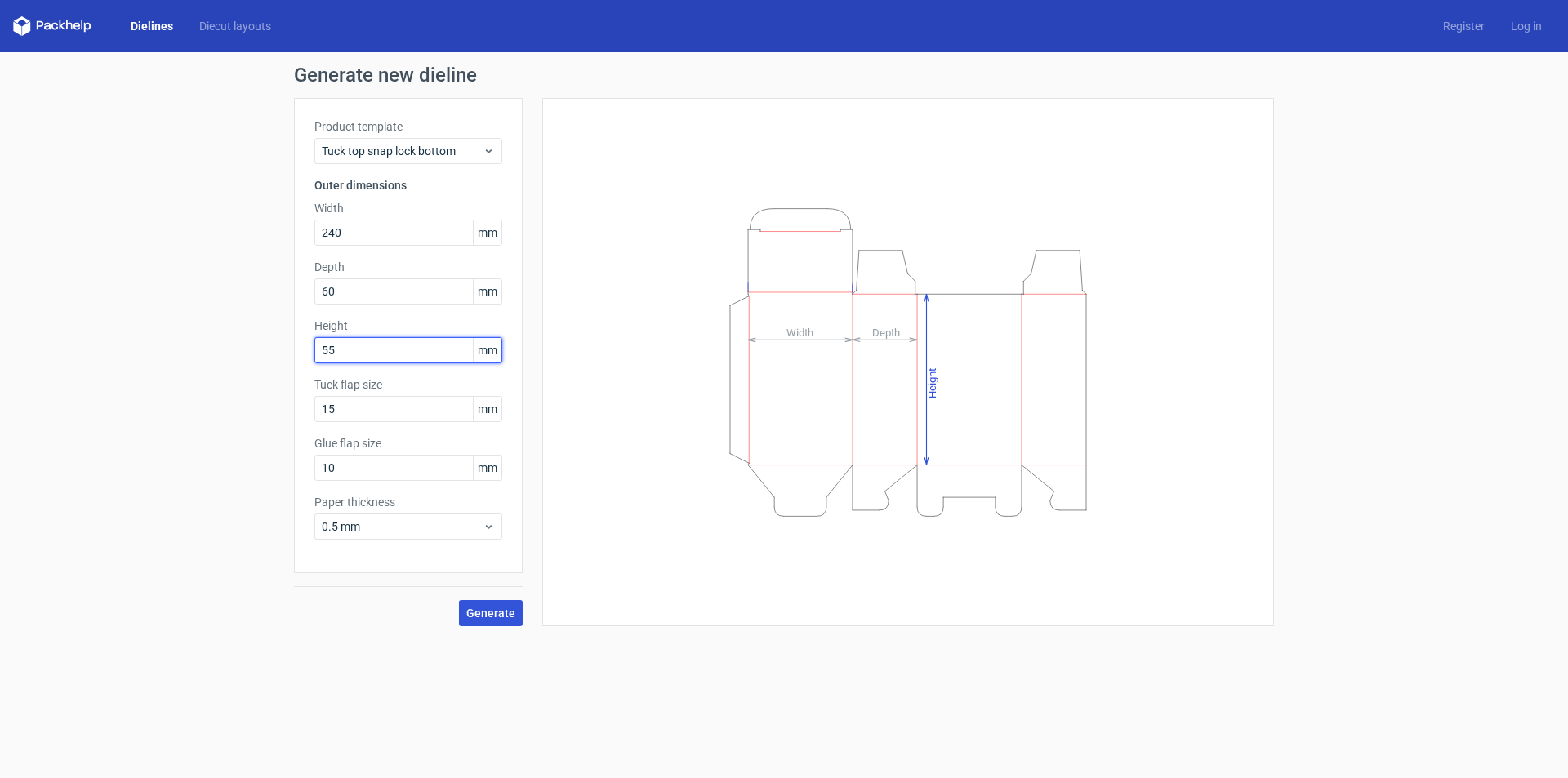
click at [293, 355] on div "Generate new dieline Product template Tuck top snap lock bottom Outer dimension…" at bounding box center [784, 346] width 1568 height 588
type input "50"
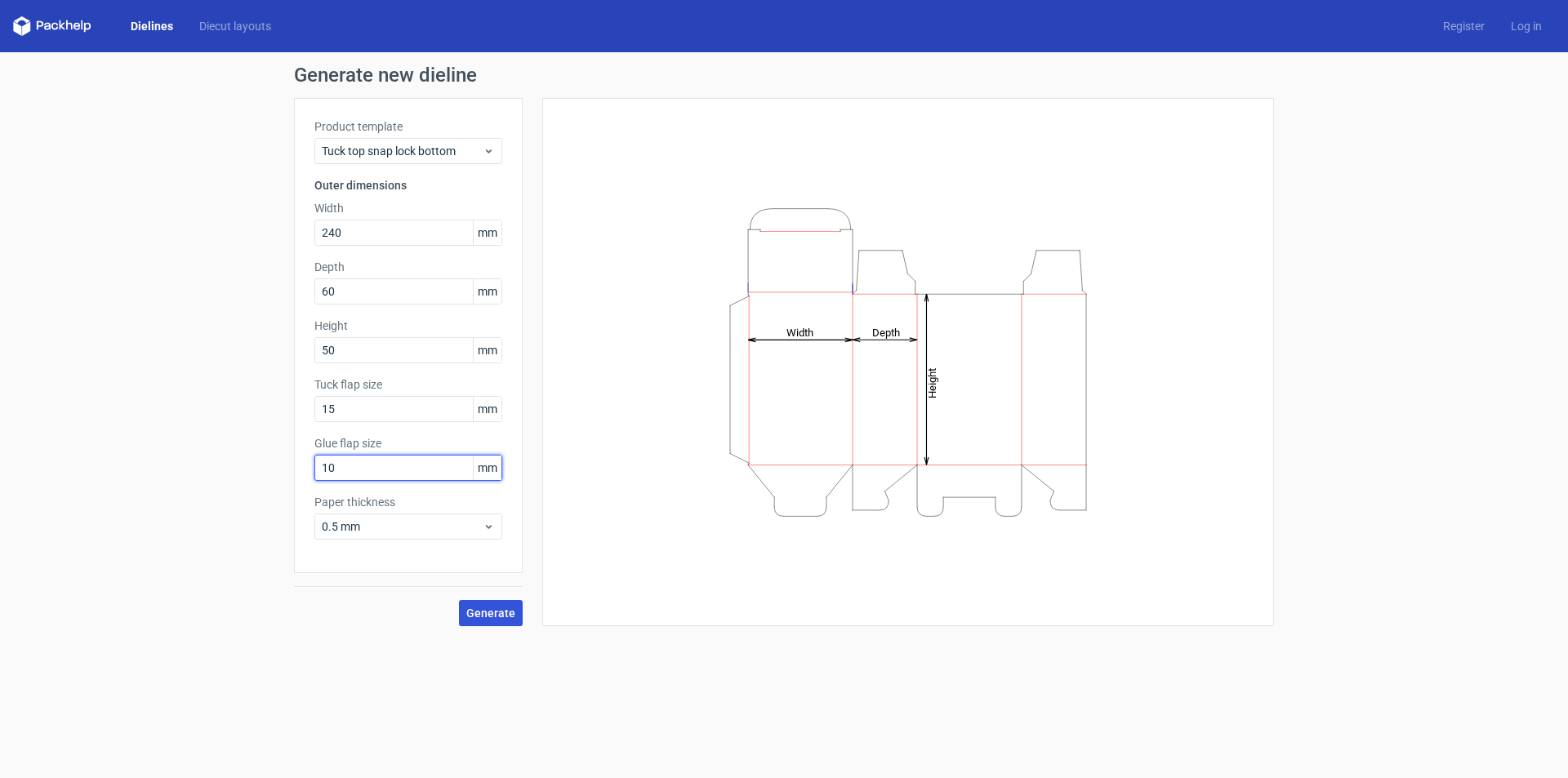
drag, startPoint x: 353, startPoint y: 467, endPoint x: 286, endPoint y: 467, distance: 67.0
click at [286, 467] on div "Generate new dieline Product template Tuck top snap lock bottom Outer dimension…" at bounding box center [784, 346] width 1568 height 588
type input "0"
type input "20"
click at [363, 404] on input "15" at bounding box center [408, 410] width 188 height 26
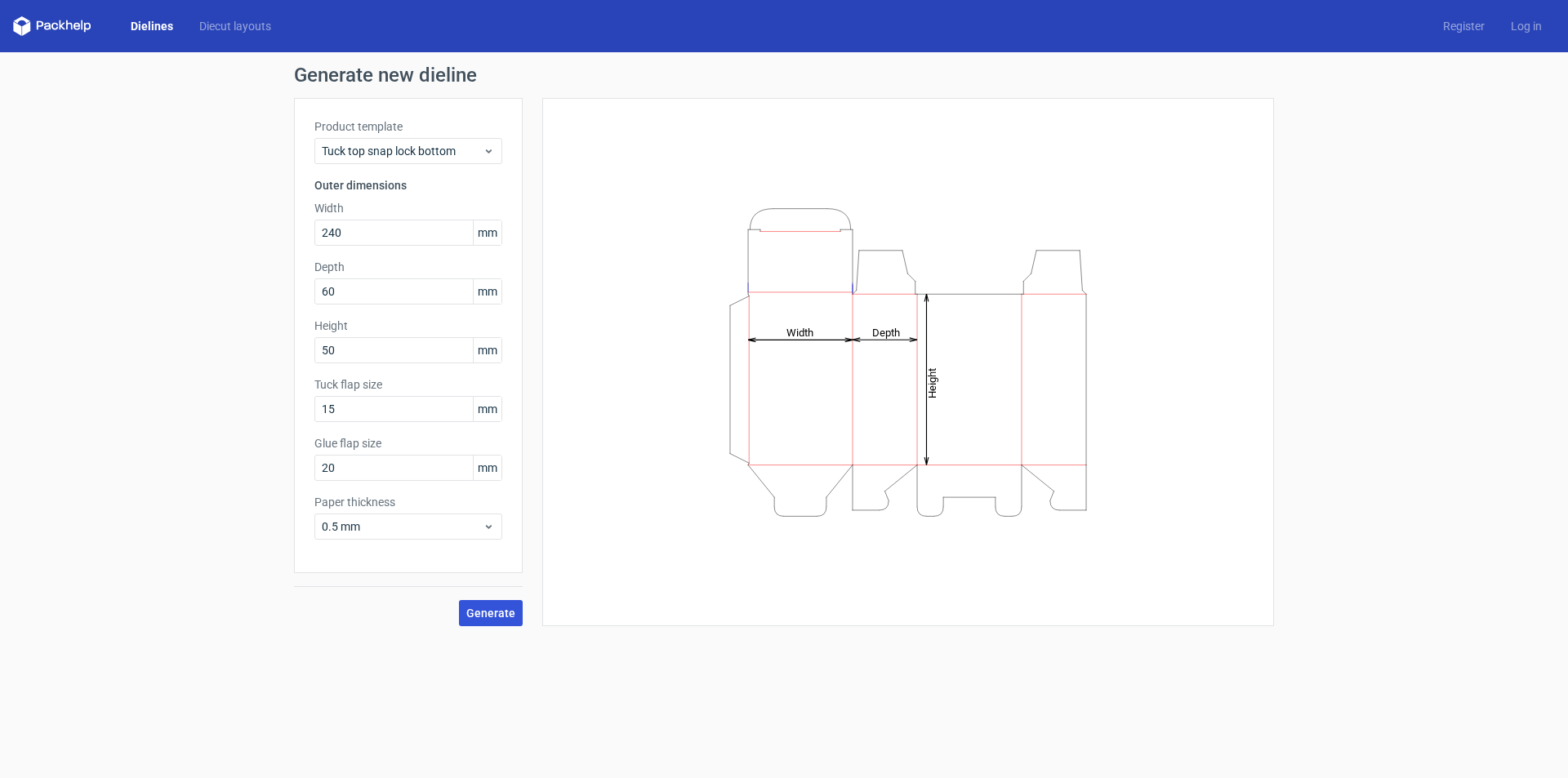
click at [471, 614] on span "Generate" at bounding box center [491, 613] width 49 height 11
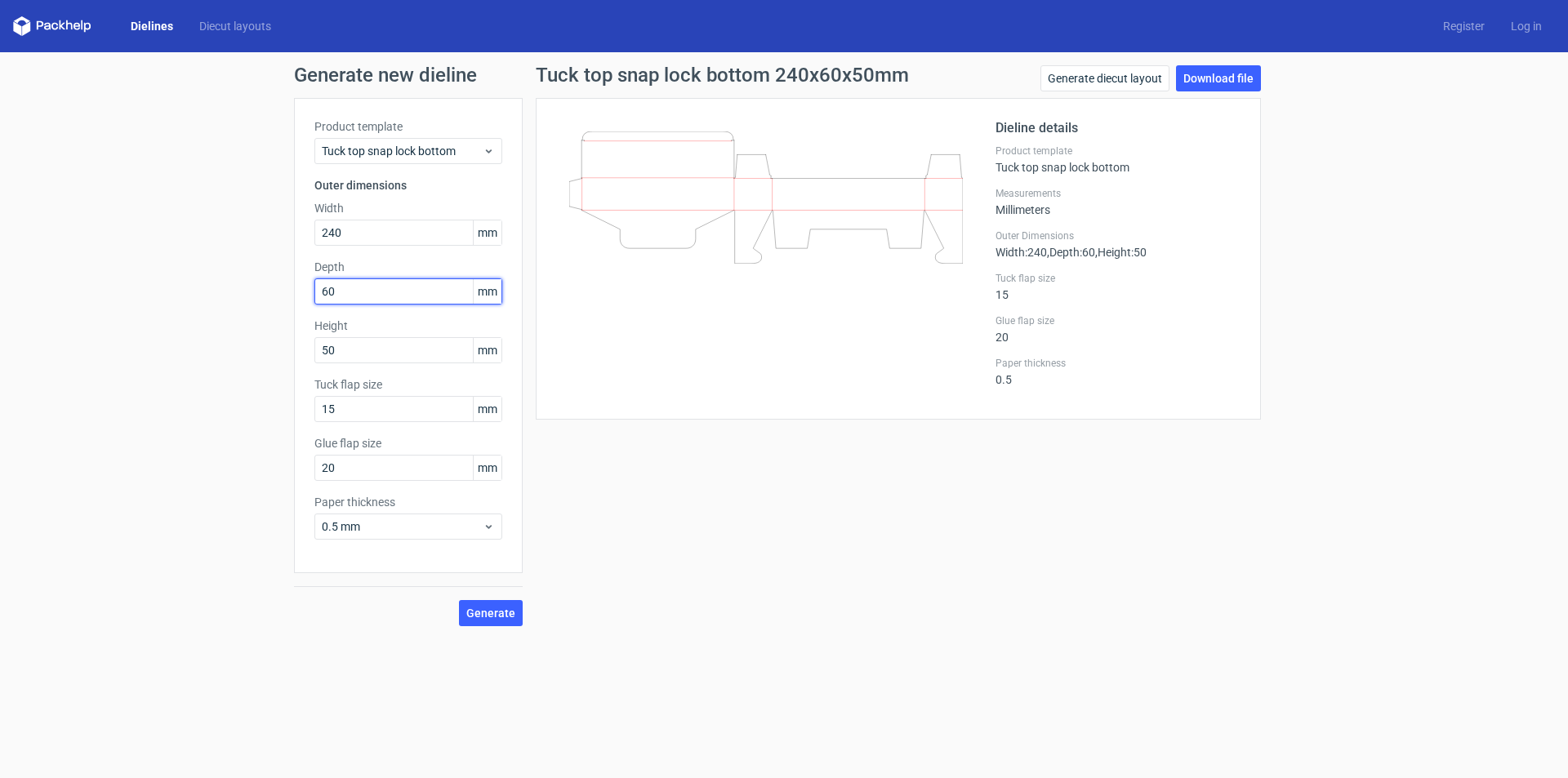
drag, startPoint x: 337, startPoint y: 285, endPoint x: 299, endPoint y: 287, distance: 38.1
click at [301, 287] on div "Product template Tuck top snap lock bottom Outer dimensions Width 240 mm Depth …" at bounding box center [409, 335] width 229 height 475
type input "65"
click at [492, 608] on span "Generate" at bounding box center [491, 613] width 49 height 11
